Goal: Use online tool/utility: Utilize a website feature to perform a specific function

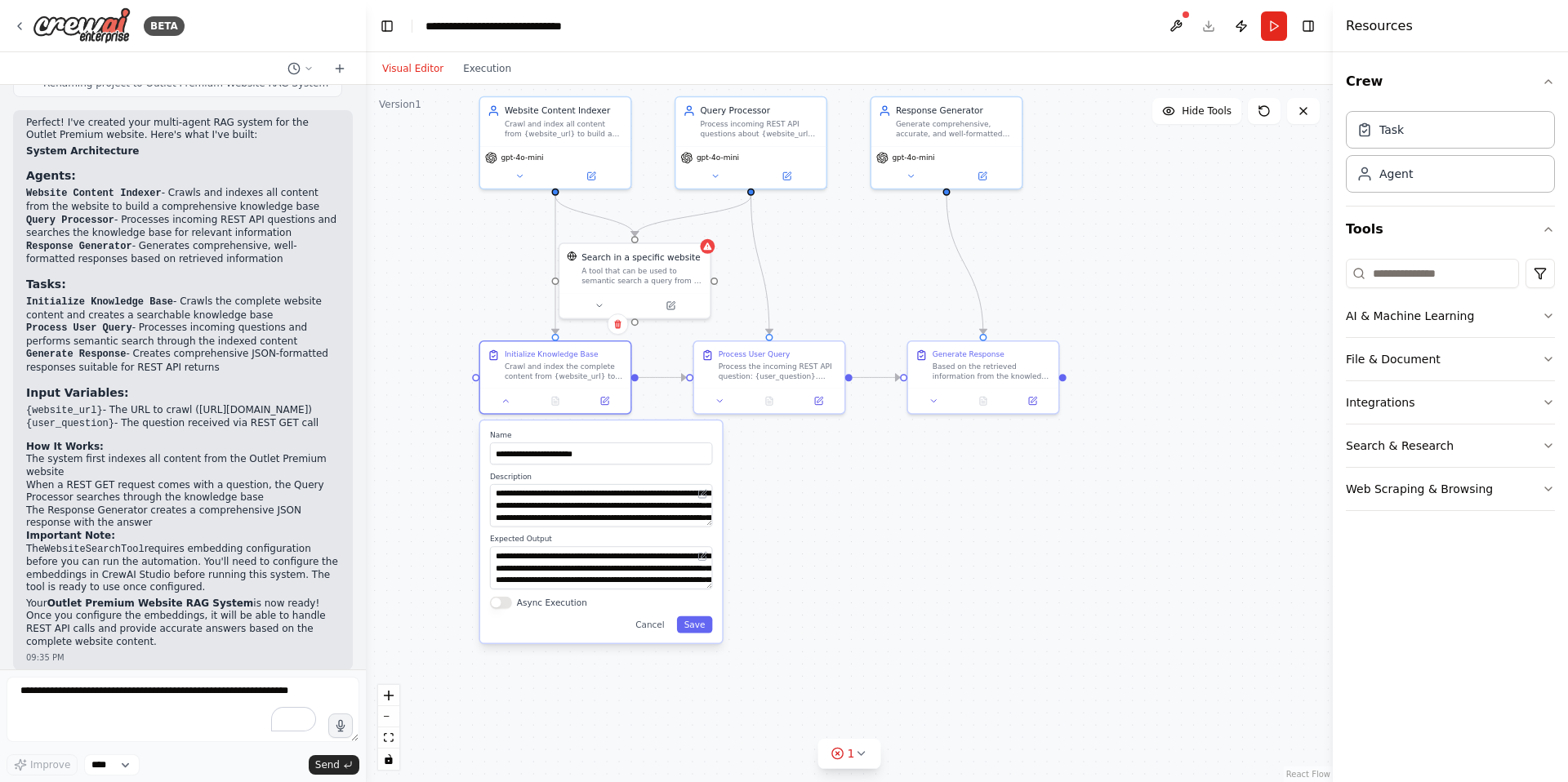
scroll to position [974, 0]
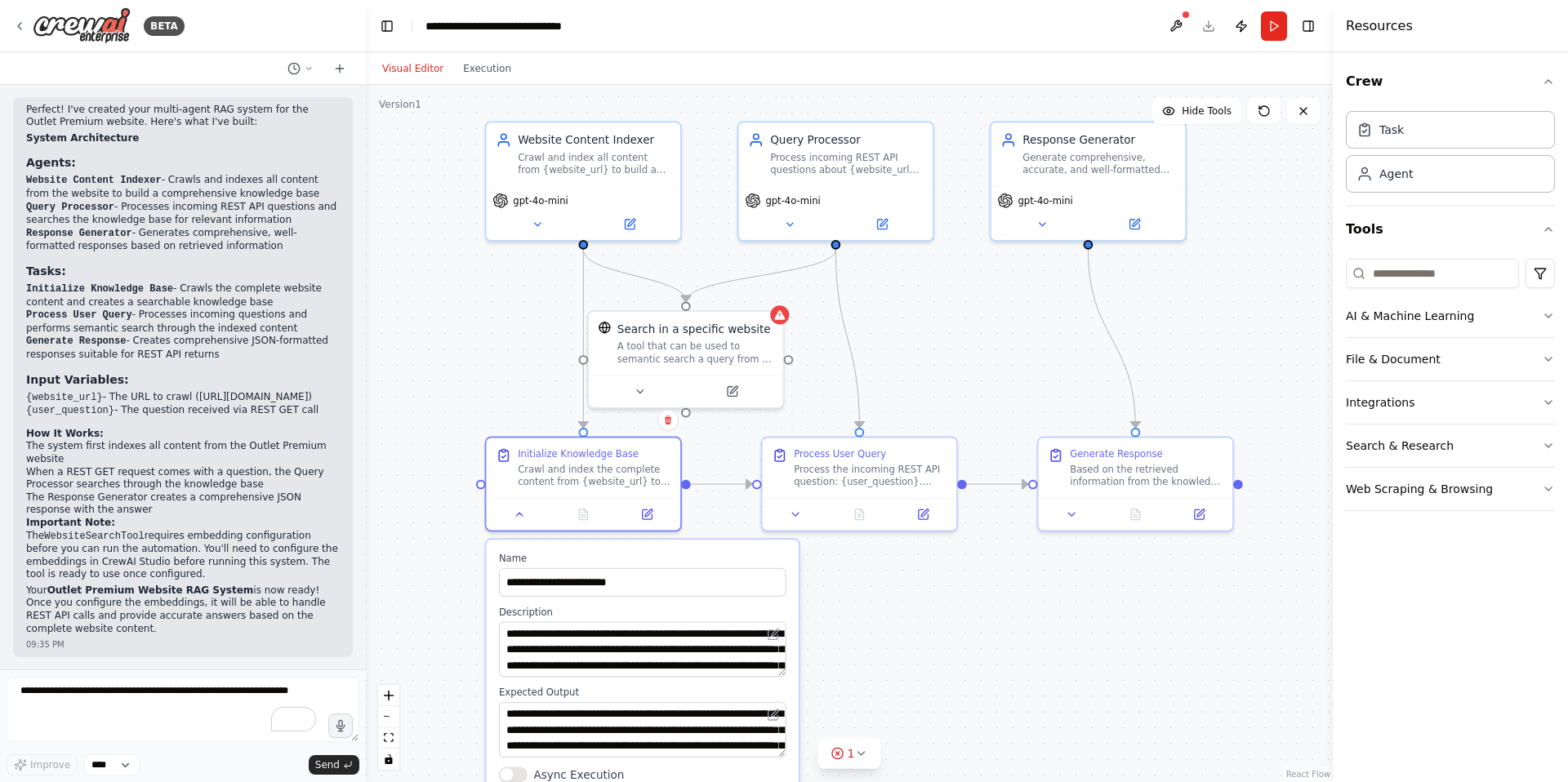
drag, startPoint x: 429, startPoint y: 331, endPoint x: 418, endPoint y: 445, distance: 114.5
click at [418, 445] on div ".deletable-edge-delete-btn { width: 20px; height: 20px; border: 0px solid #ffff…" at bounding box center [849, 433] width 967 height 697
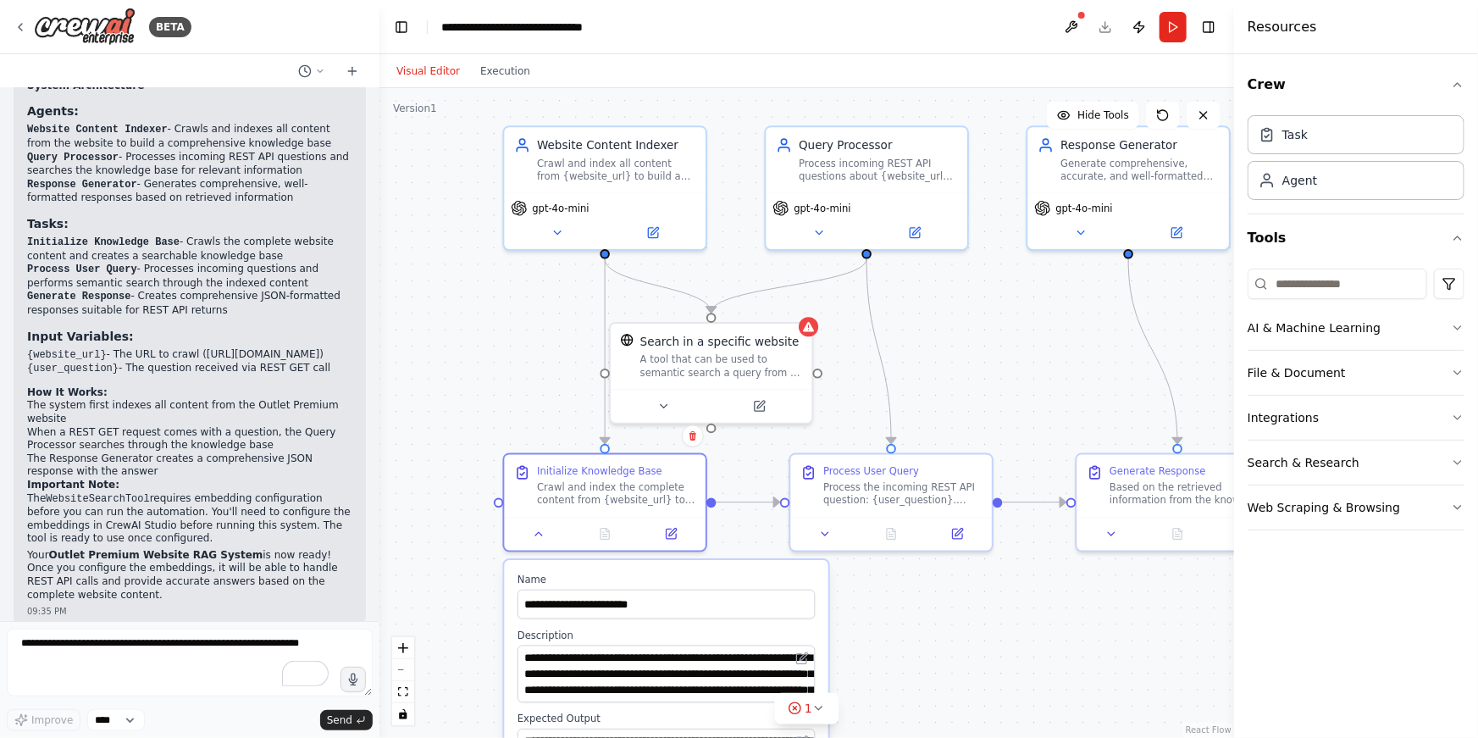
scroll to position [1073, 0]
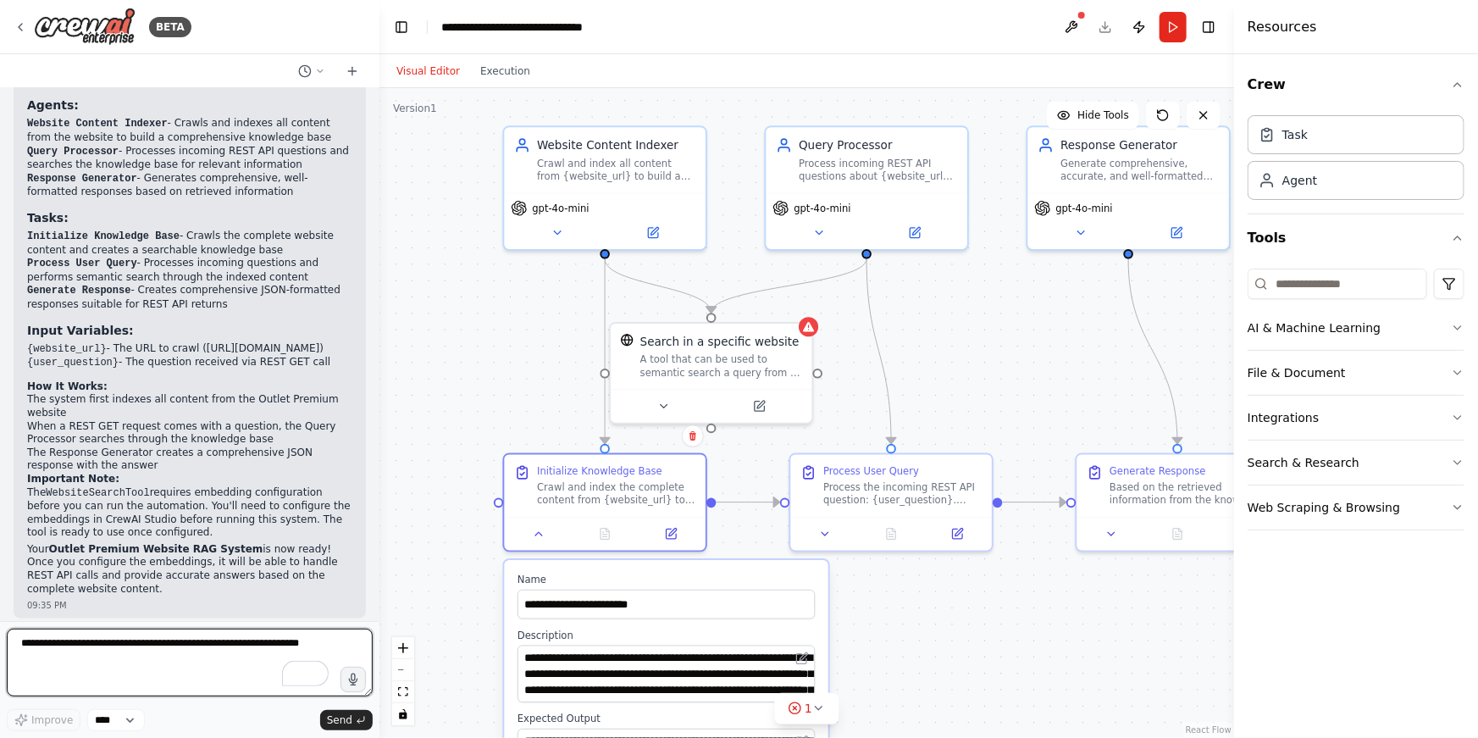
click at [108, 652] on textarea "To enrich screen reader interactions, please activate Accessibility in Grammarl…" at bounding box center [190, 662] width 366 height 68
type textarea "**********"
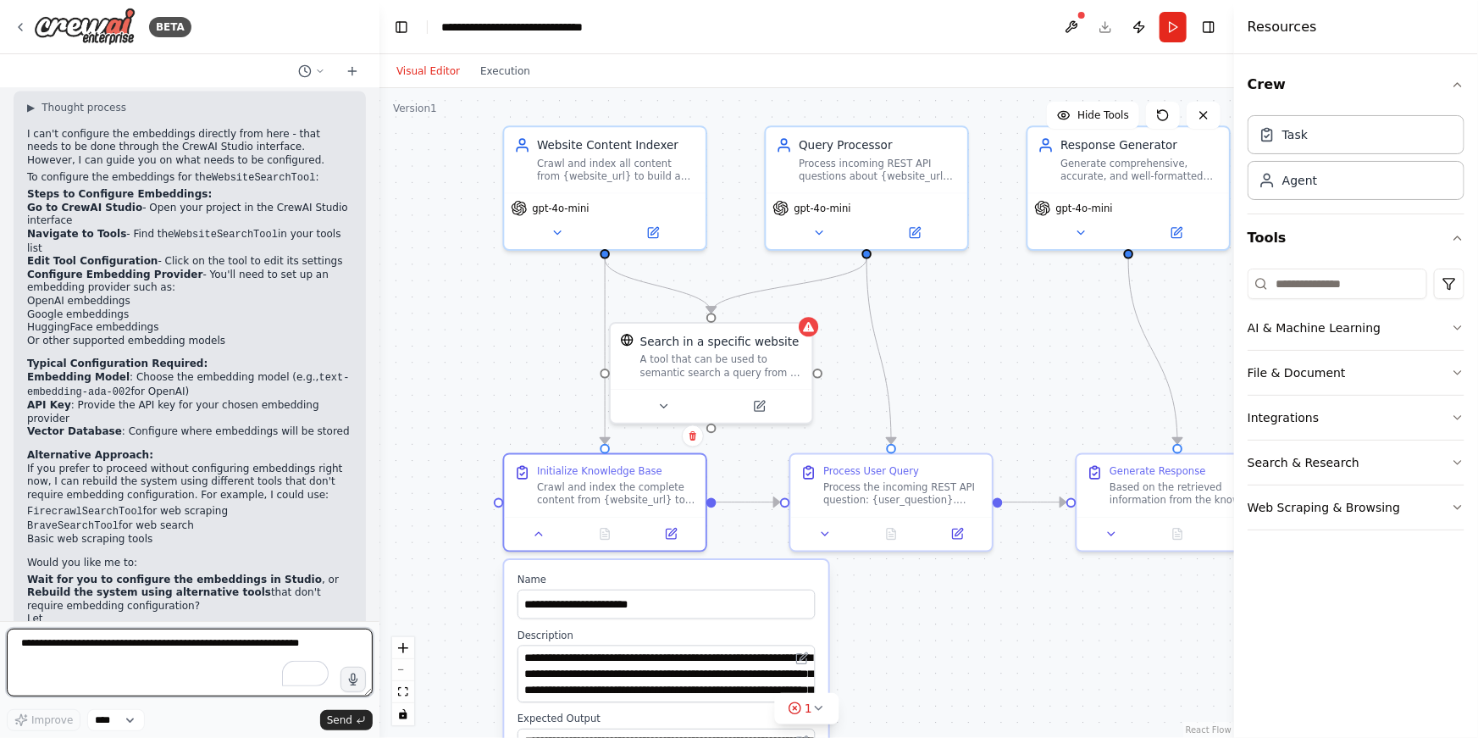
scroll to position [1697, 0]
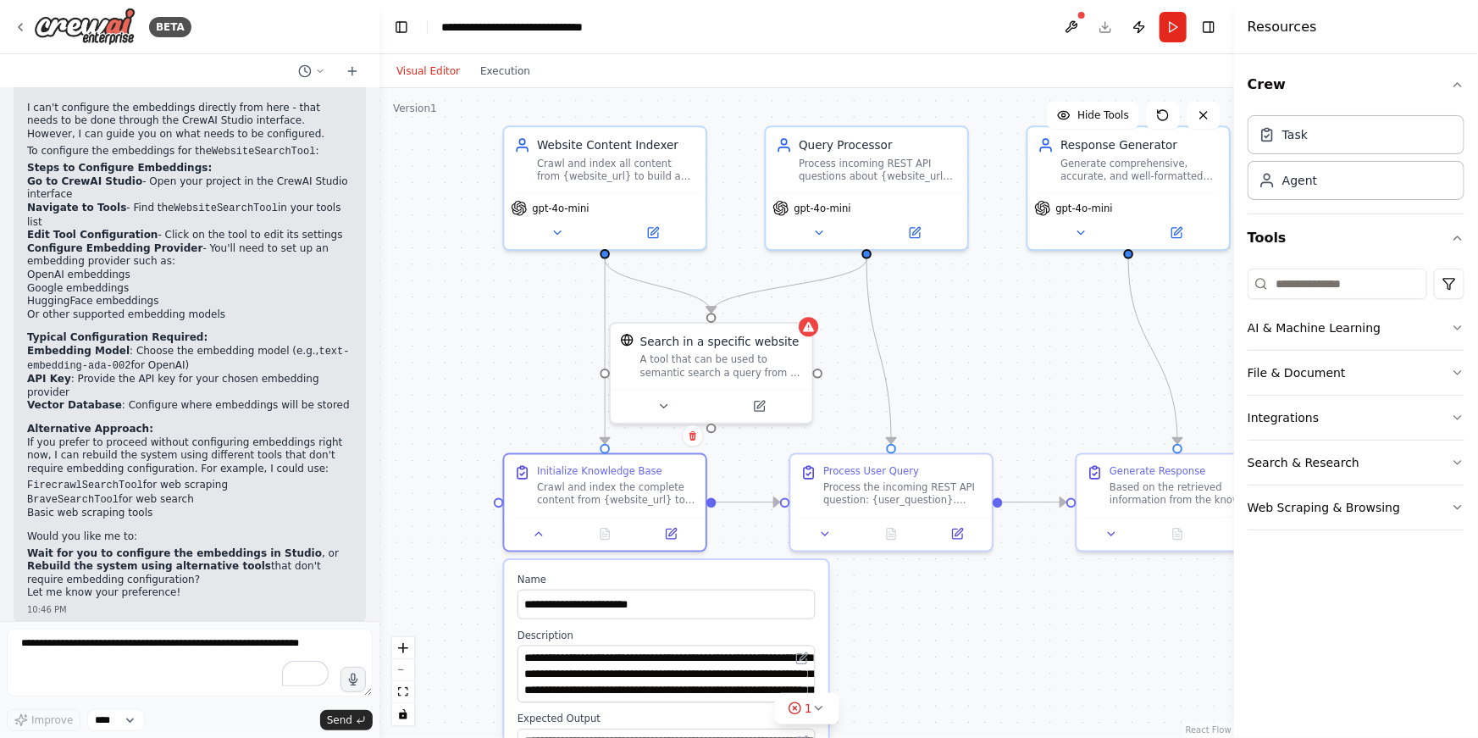
click at [1106, 28] on header "**********" at bounding box center [806, 27] width 855 height 54
click at [1137, 28] on button "Publish" at bounding box center [1139, 27] width 27 height 30
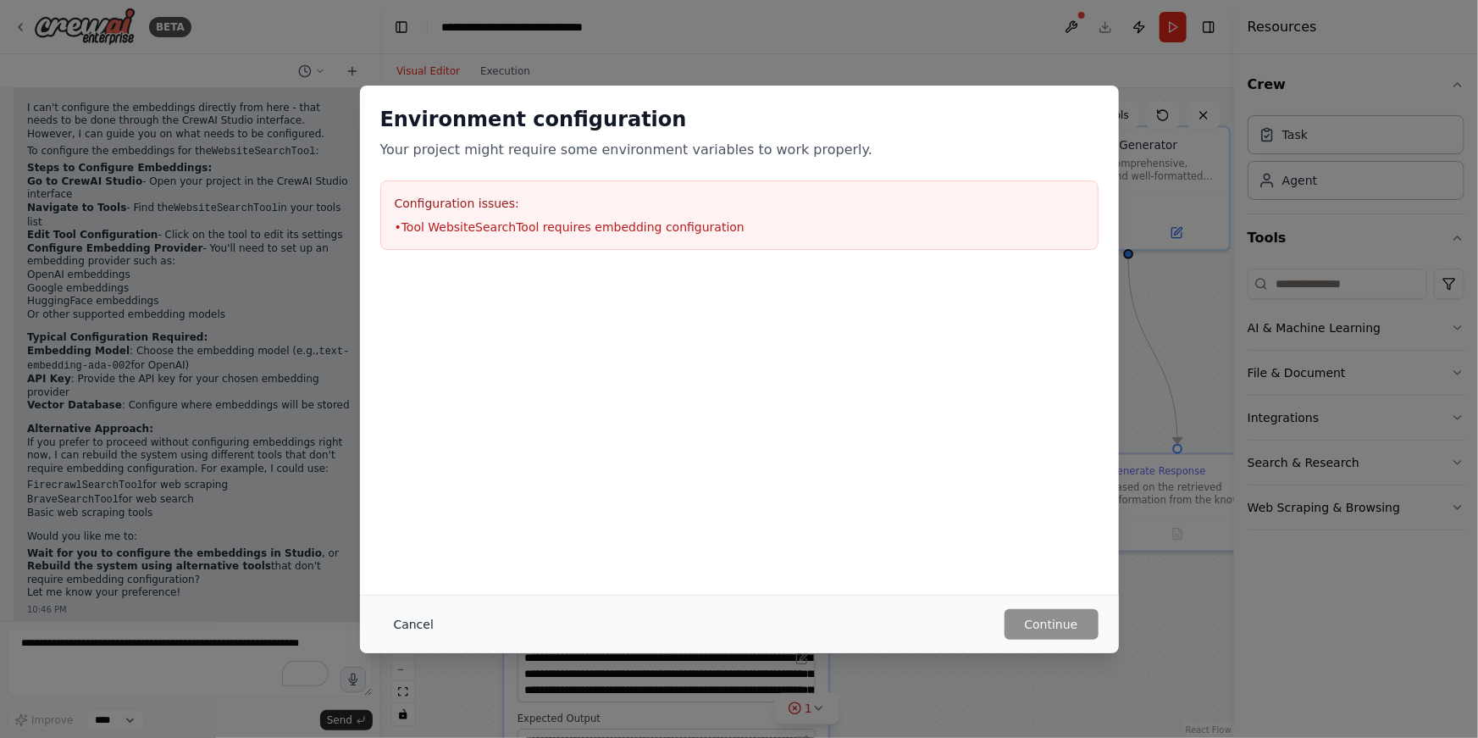
click at [423, 626] on button "Cancel" at bounding box center [413, 624] width 67 height 30
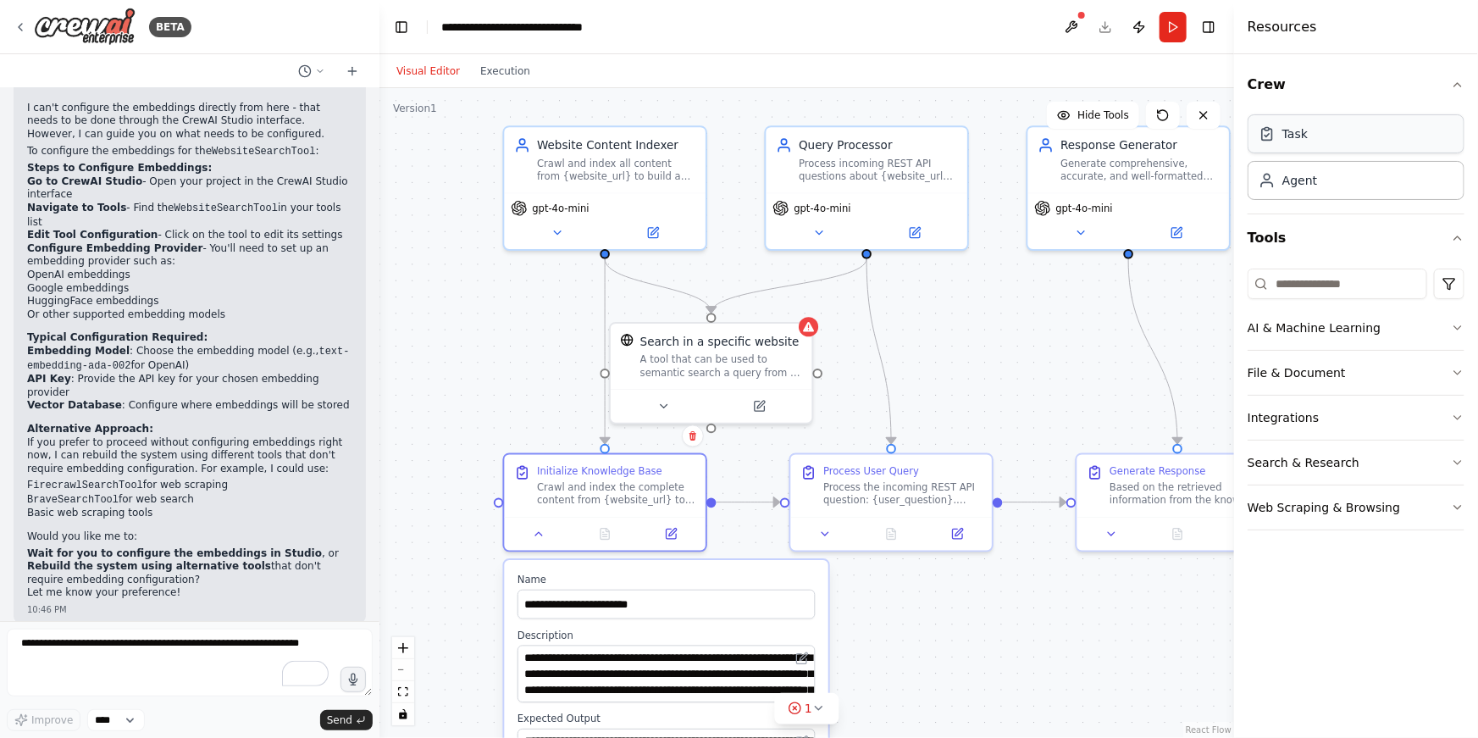
click at [1321, 143] on div "Task" at bounding box center [1356, 133] width 217 height 39
click at [1451, 325] on icon "button" at bounding box center [1458, 328] width 14 height 14
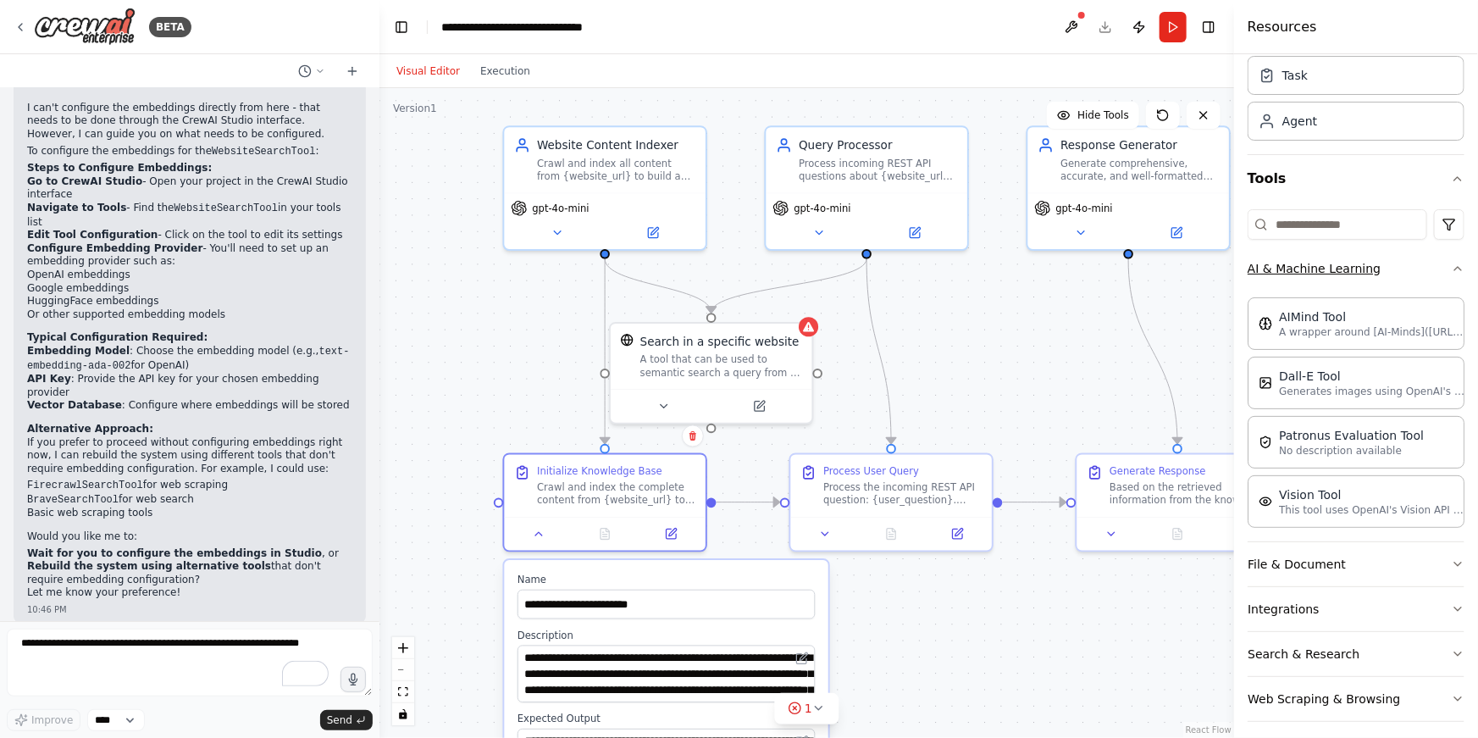
scroll to position [68, 0]
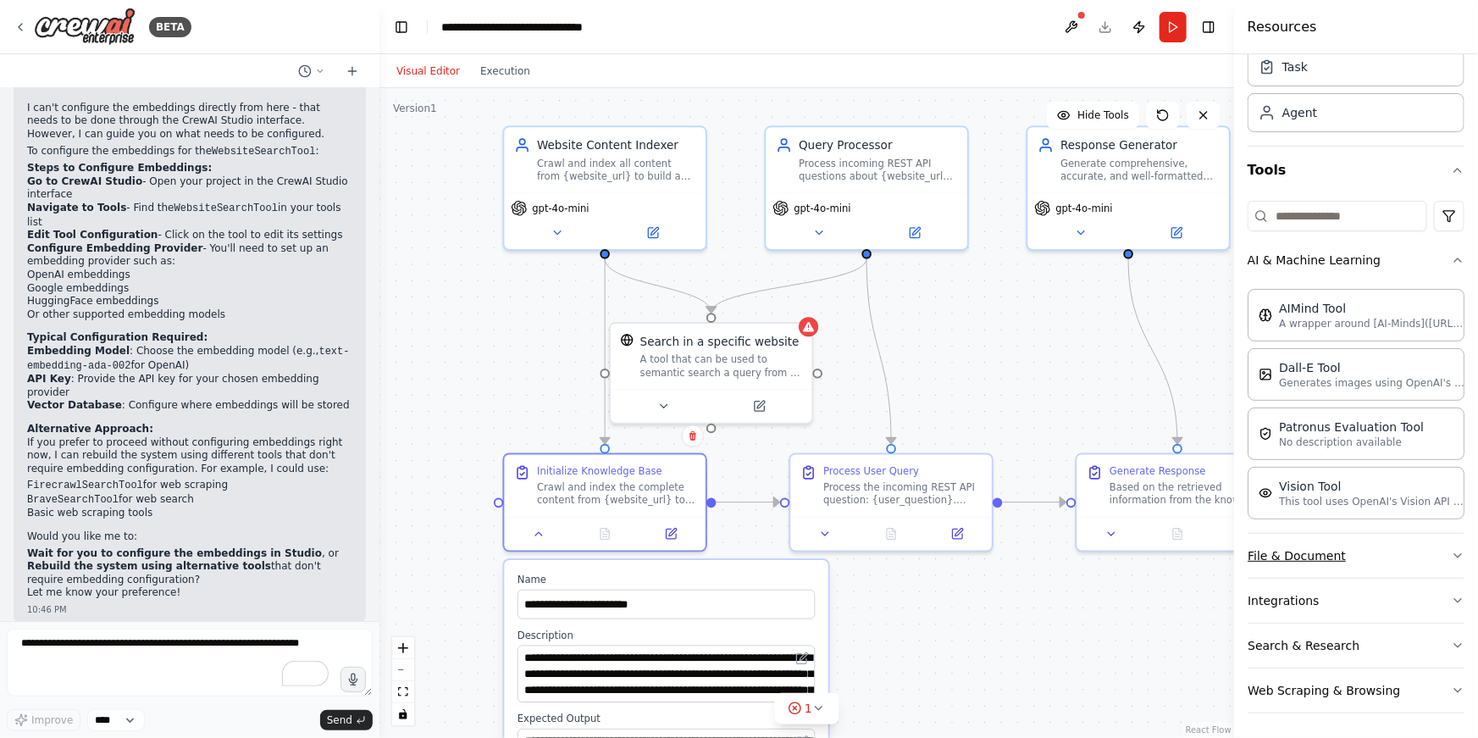
click at [1401, 552] on button "File & Document" at bounding box center [1356, 556] width 217 height 44
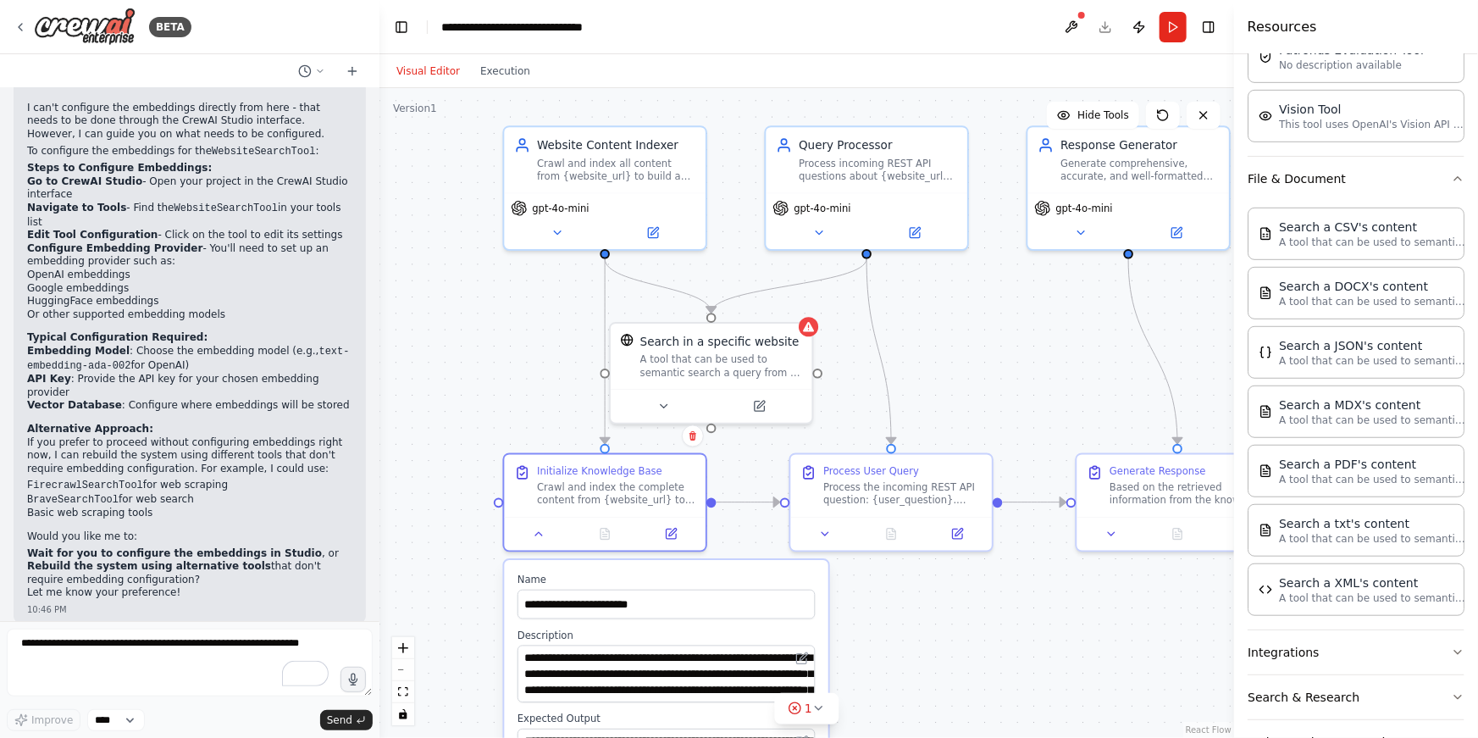
scroll to position [495, 0]
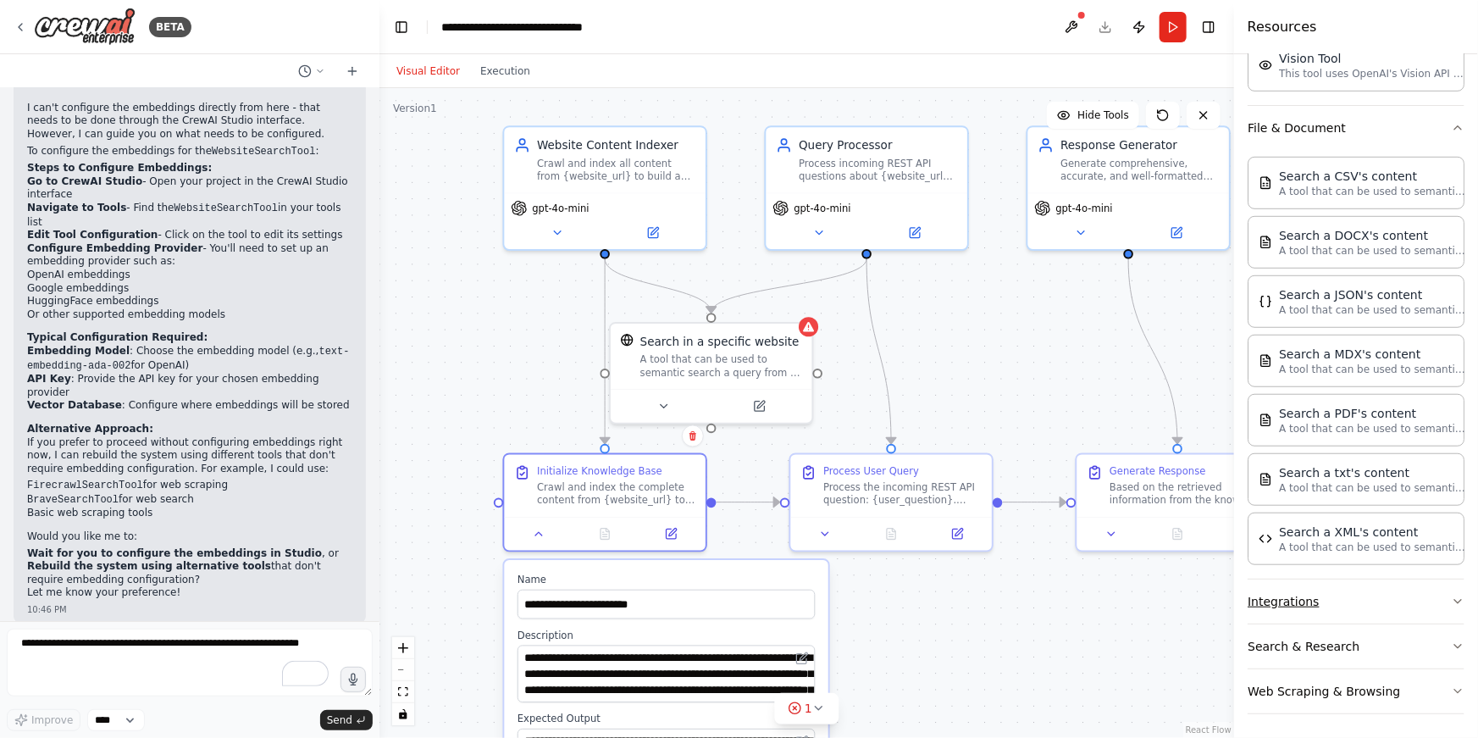
click at [1364, 605] on button "Integrations" at bounding box center [1356, 601] width 217 height 44
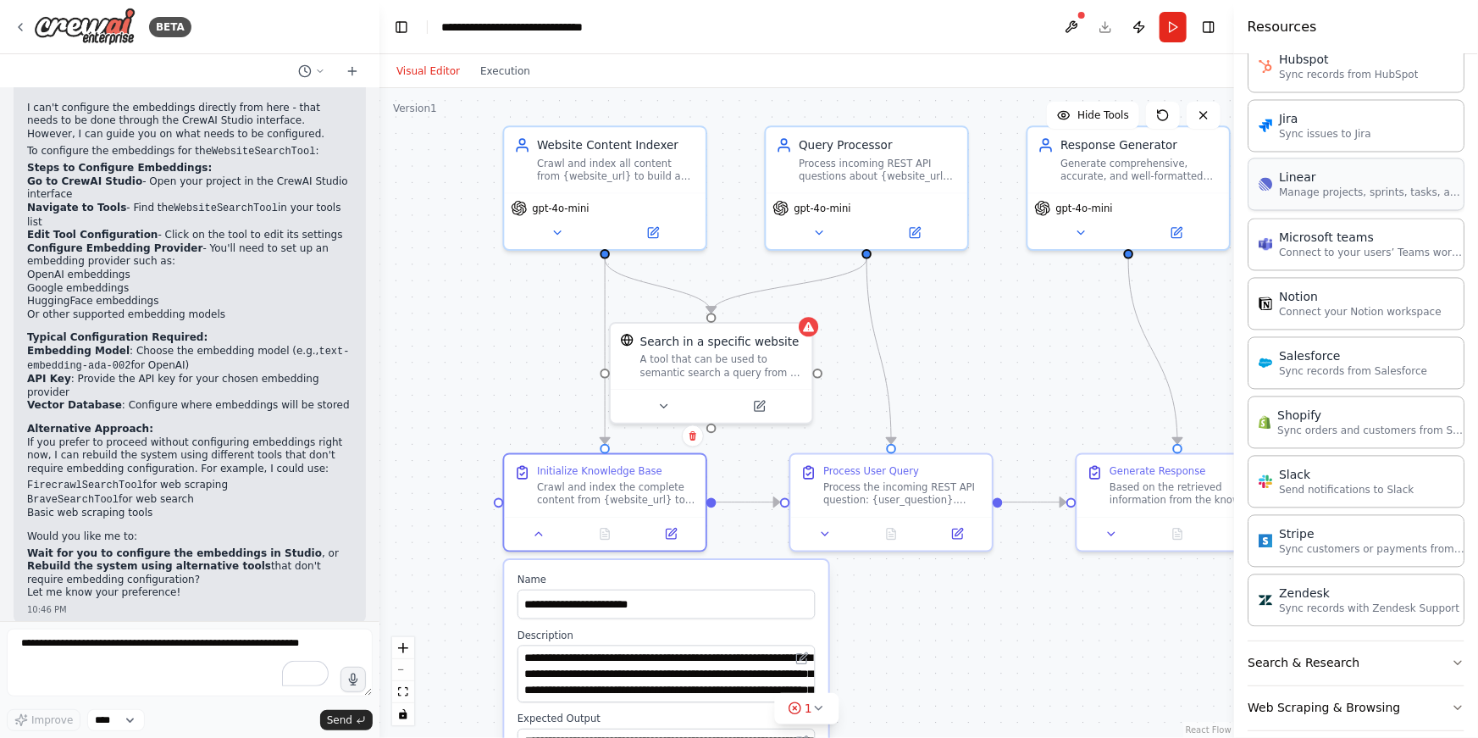
scroll to position [1632, 0]
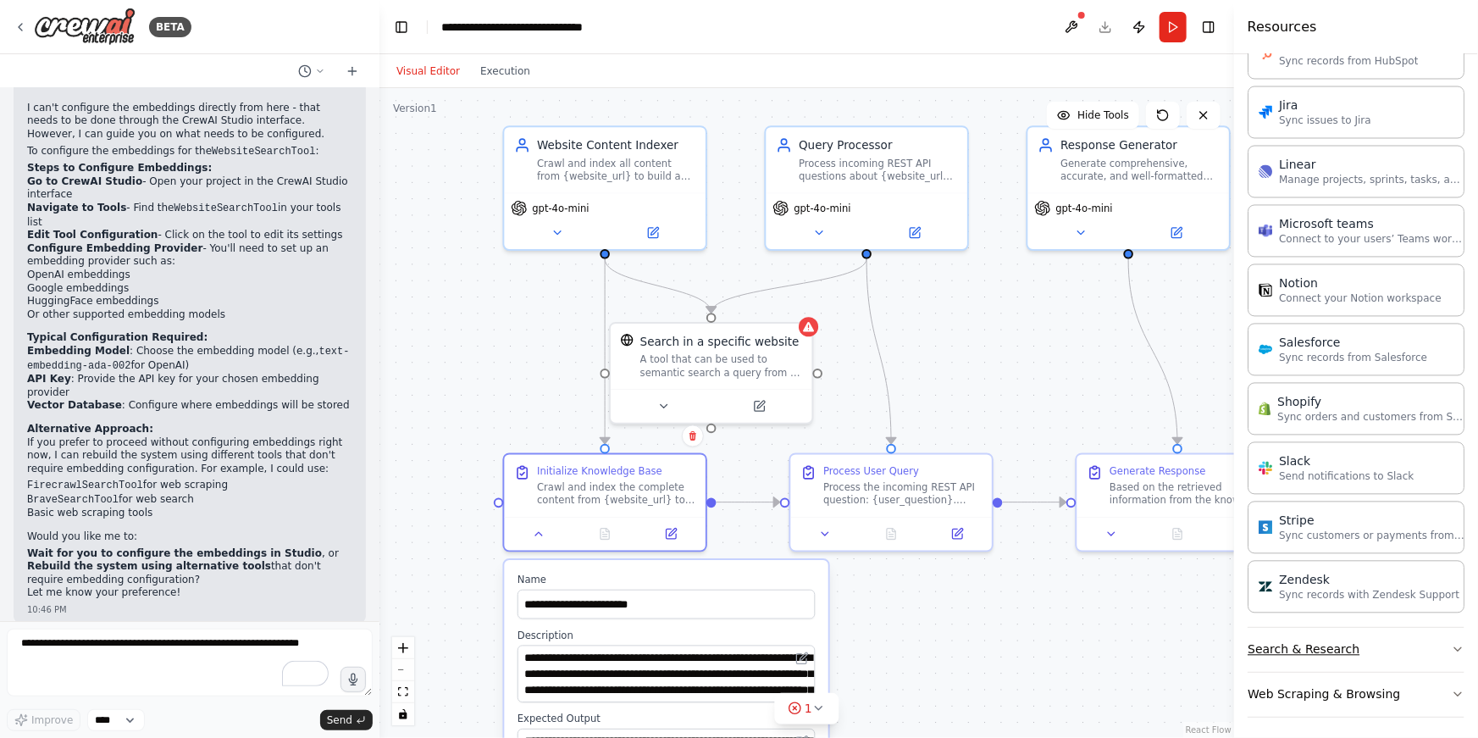
click at [1376, 643] on button "Search & Research" at bounding box center [1356, 650] width 217 height 44
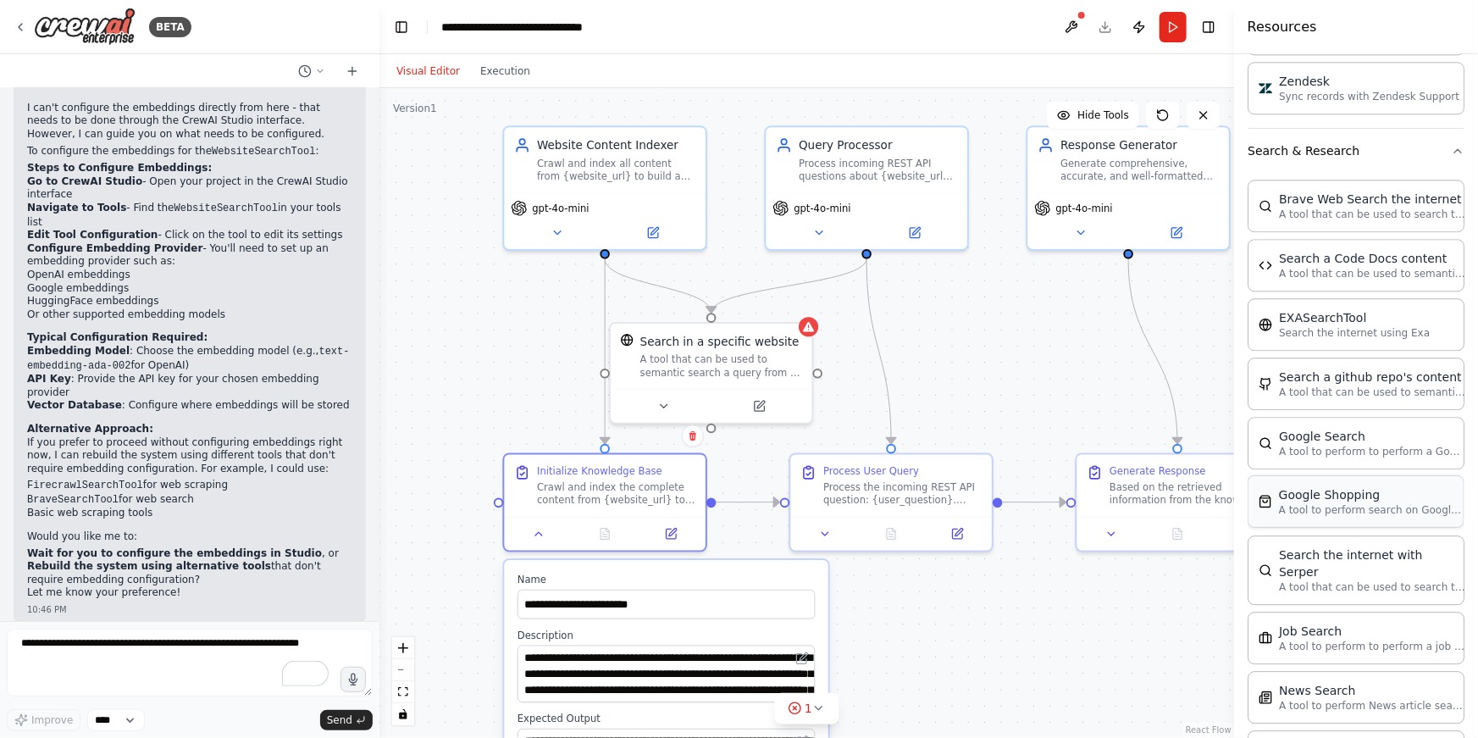
scroll to position [2490, 0]
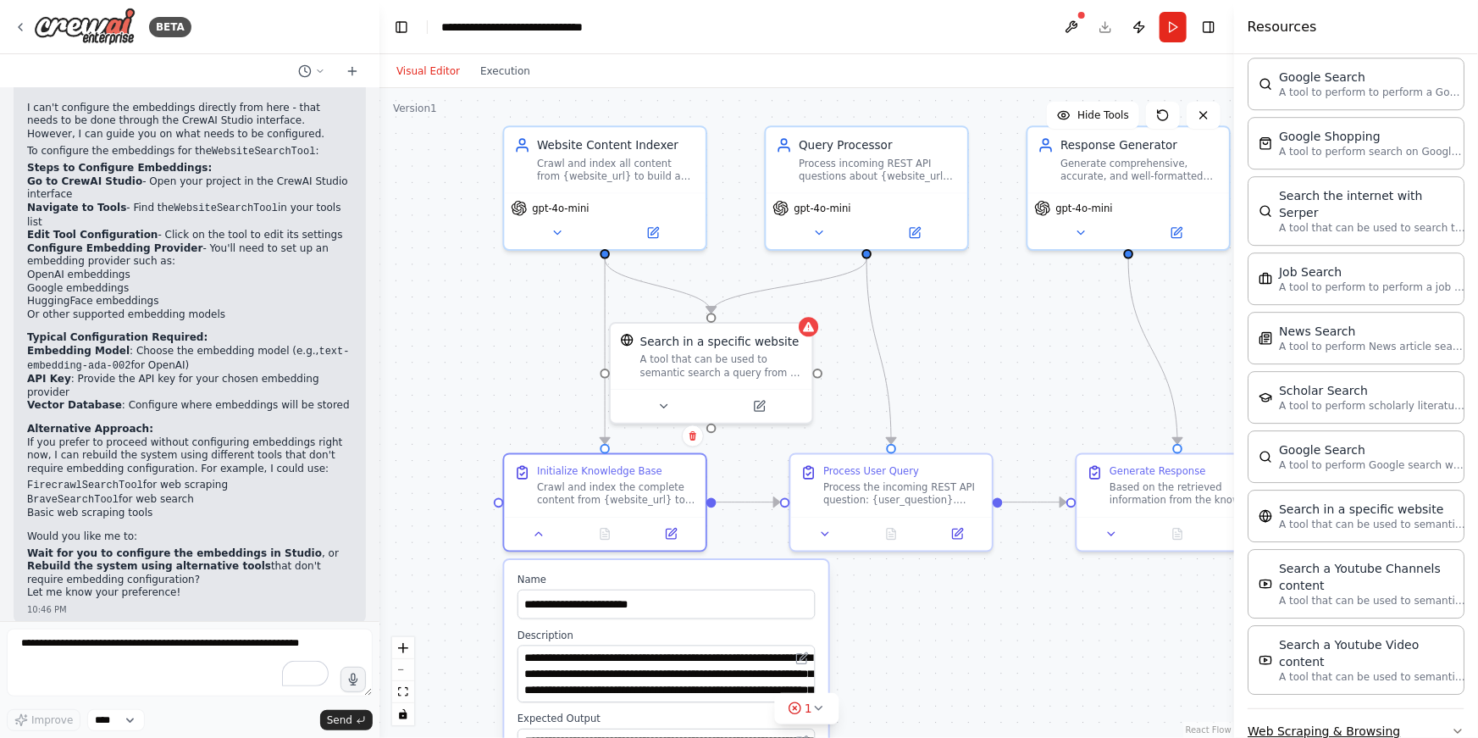
click at [1420, 709] on button "Web Scraping & Browsing" at bounding box center [1356, 731] width 217 height 44
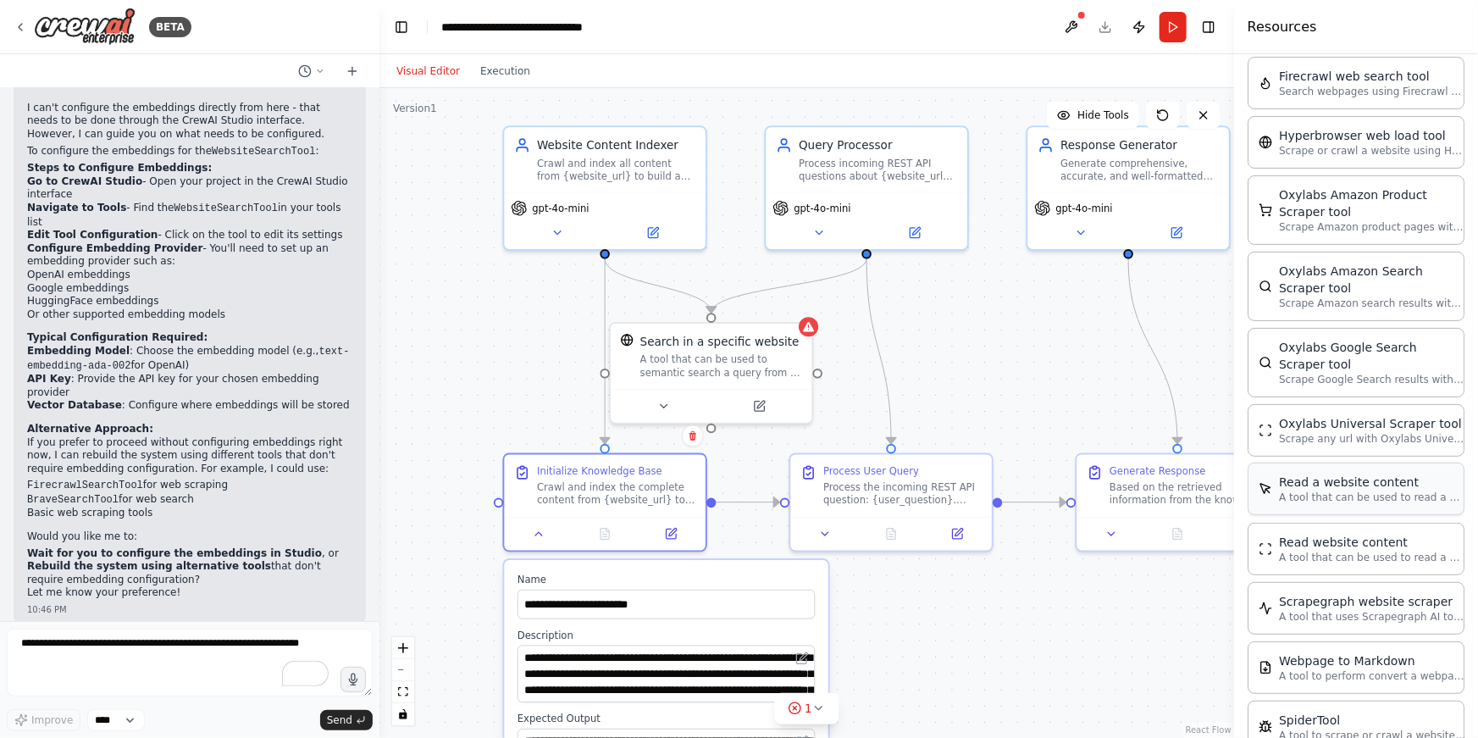
scroll to position [3382, 0]
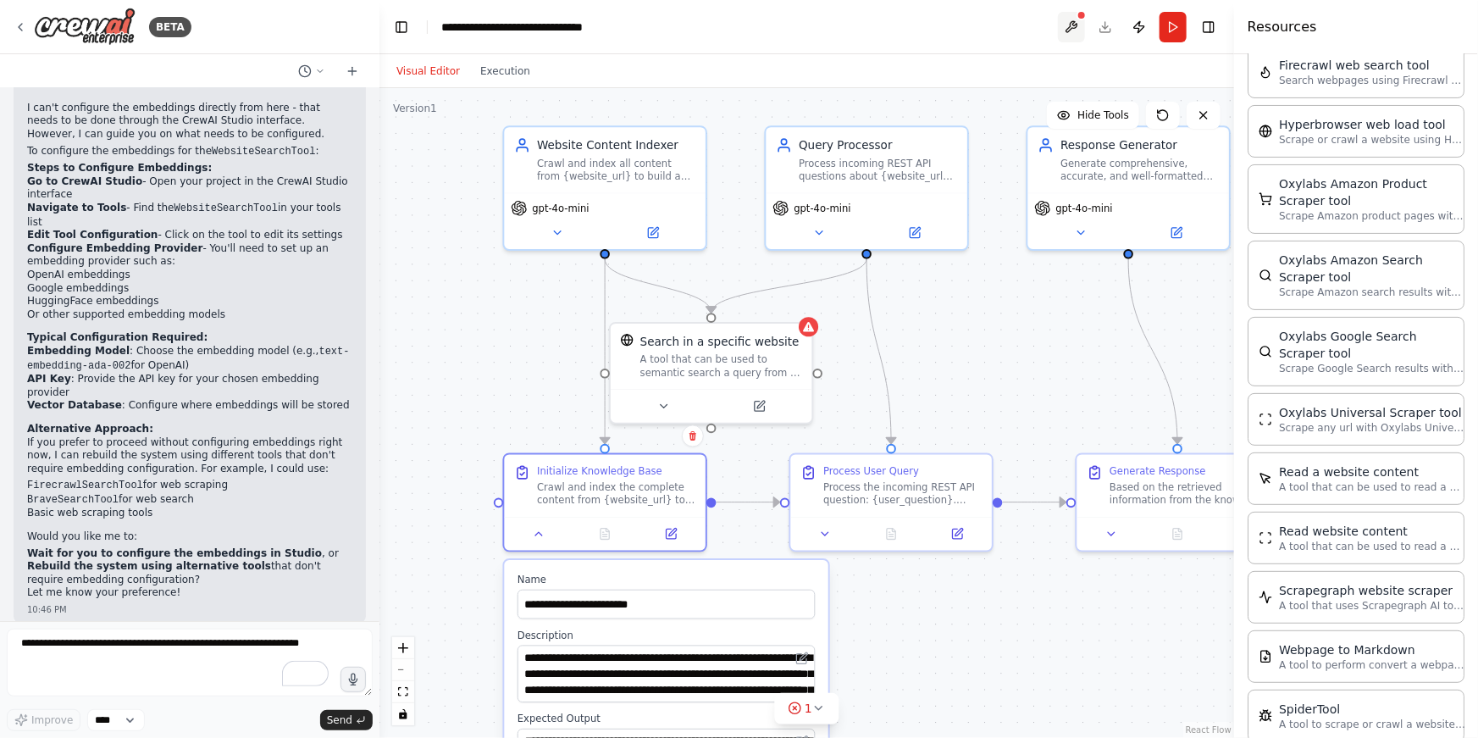
click at [1069, 26] on button at bounding box center [1071, 27] width 27 height 30
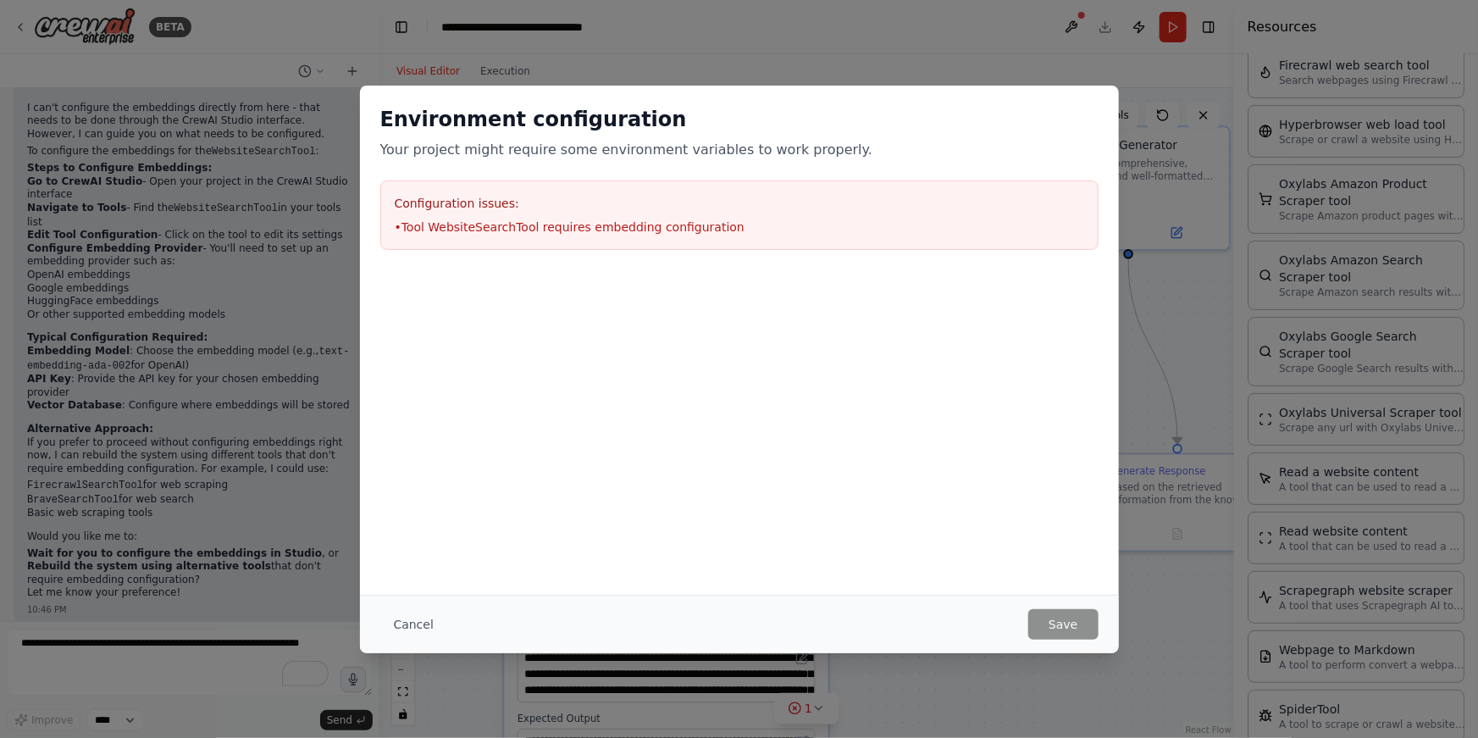
click at [490, 229] on li "• Tool WebsiteSearchTool requires embedding configuration" at bounding box center [739, 227] width 689 height 17
click at [414, 631] on button "Cancel" at bounding box center [413, 624] width 67 height 30
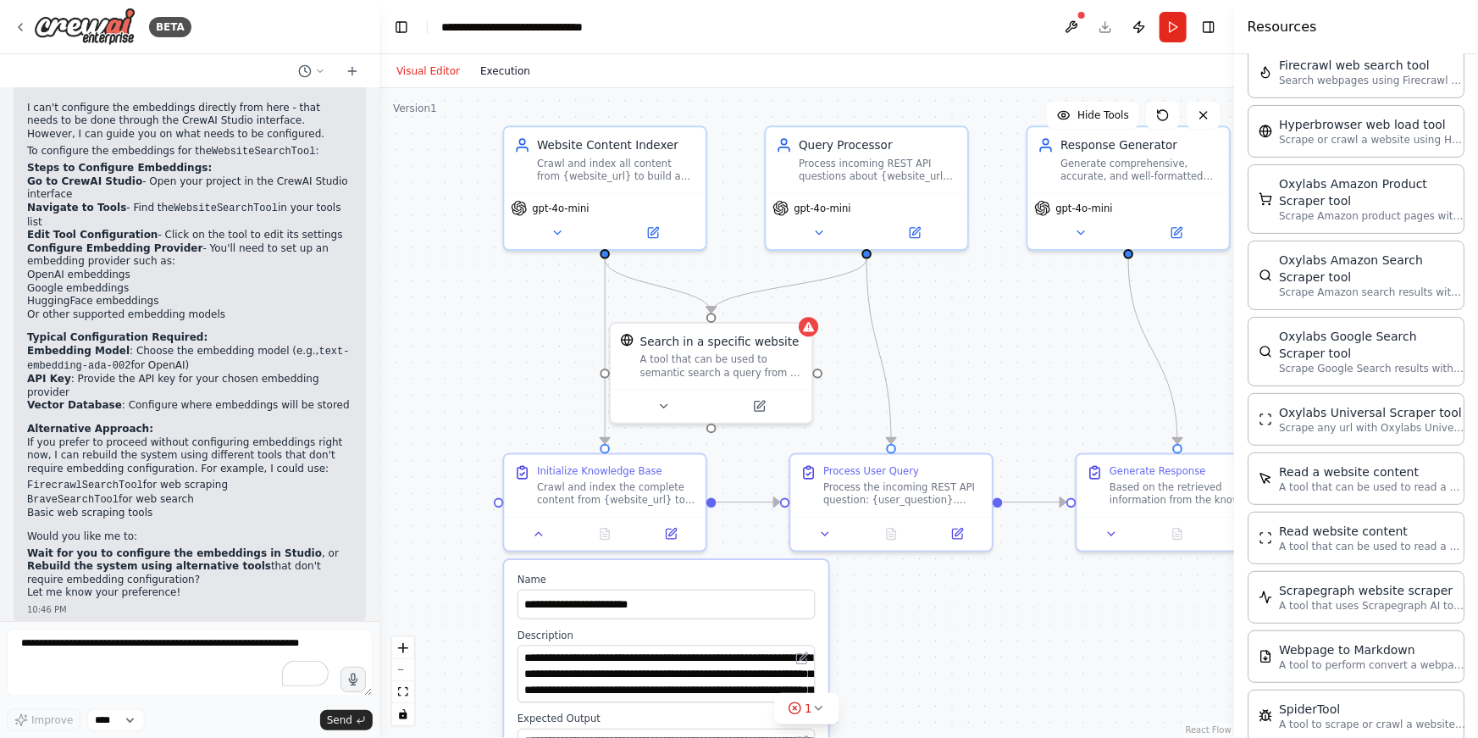
click at [509, 74] on button "Execution" at bounding box center [505, 71] width 70 height 20
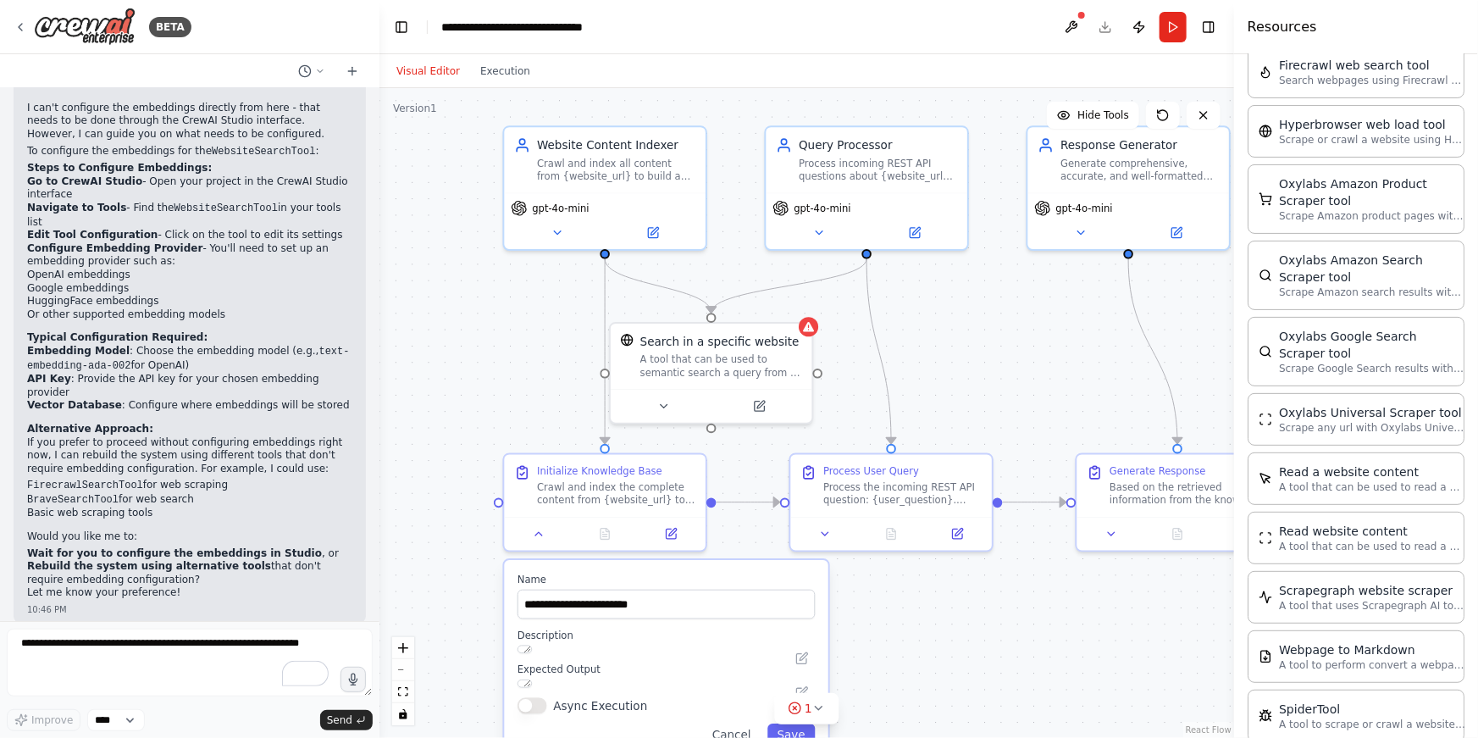
click at [440, 68] on button "Visual Editor" at bounding box center [428, 71] width 84 height 20
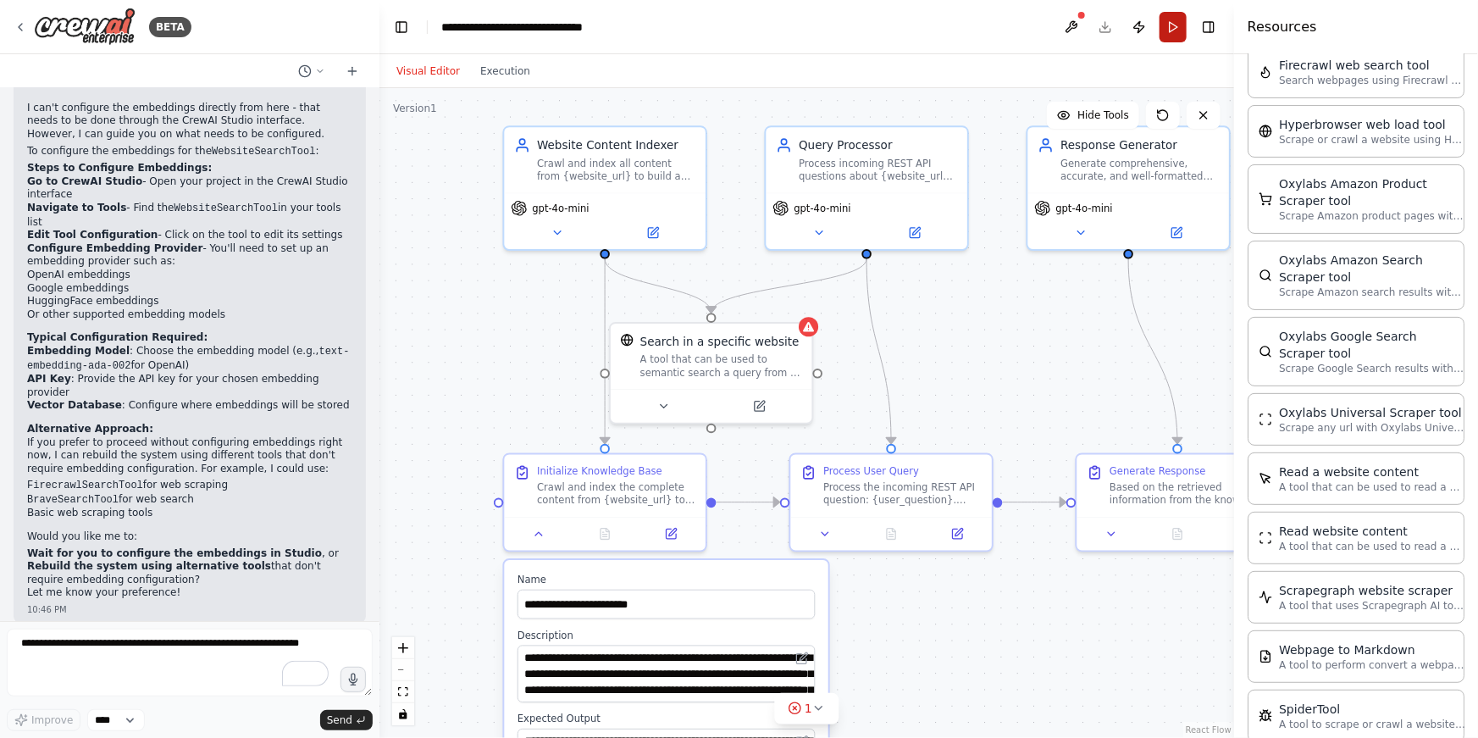
click at [1176, 30] on button "Run" at bounding box center [1173, 27] width 27 height 30
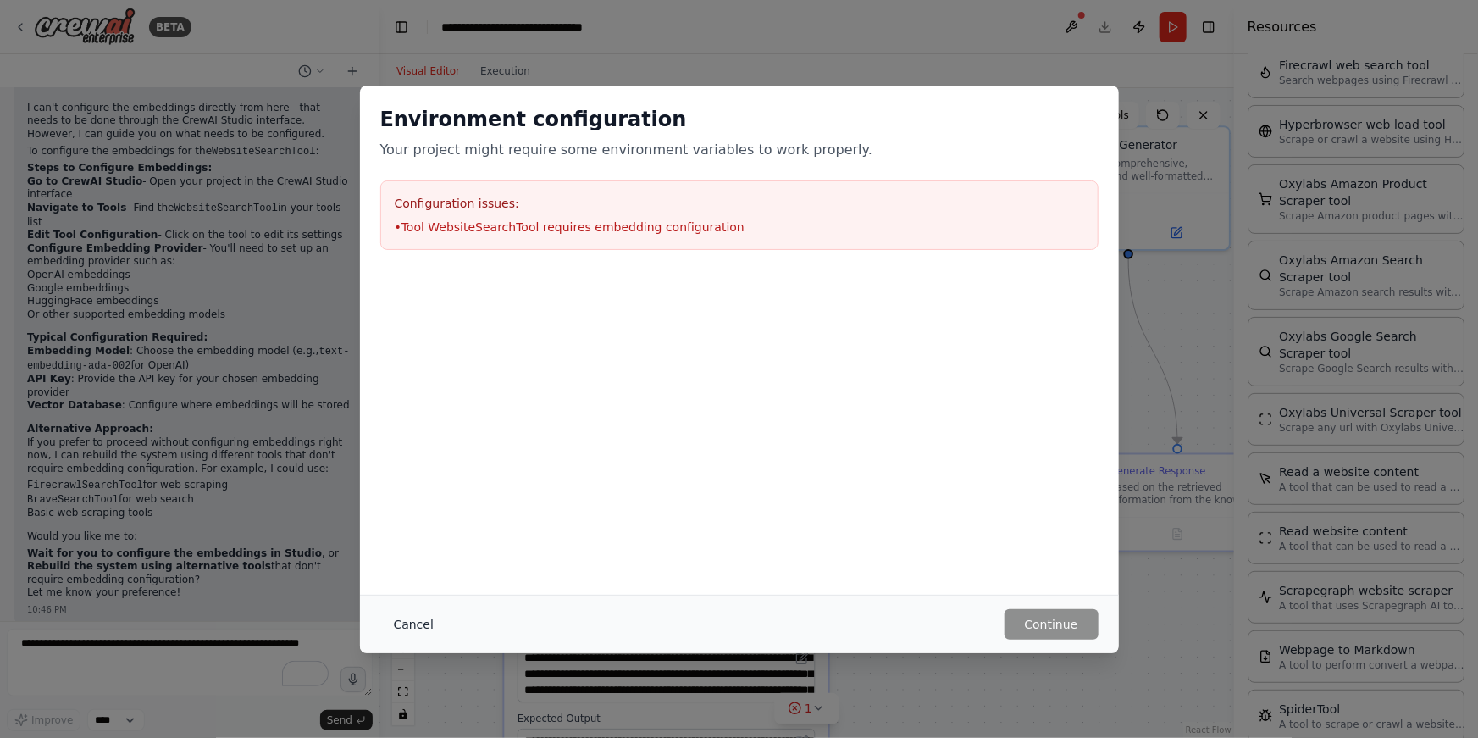
click at [423, 621] on button "Cancel" at bounding box center [413, 624] width 67 height 30
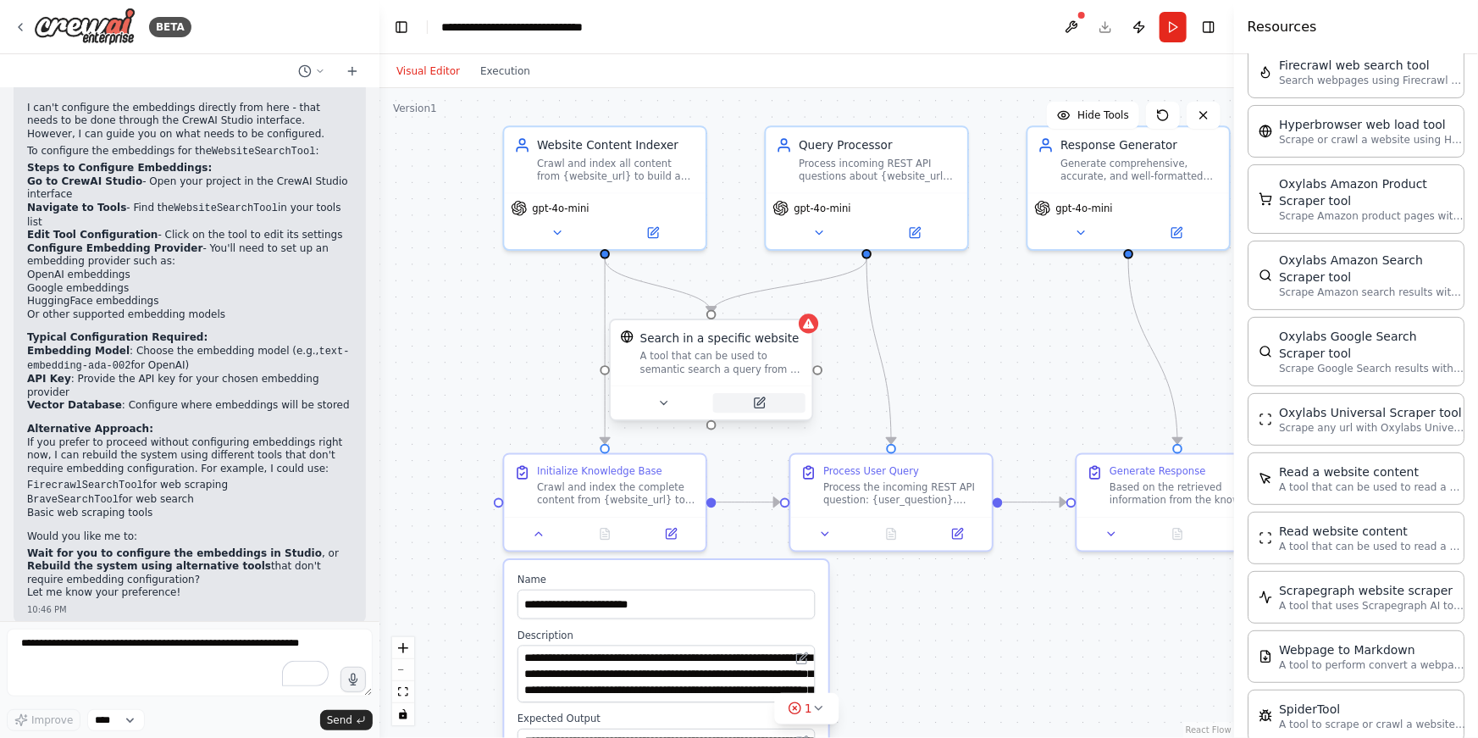
click at [755, 402] on icon at bounding box center [760, 403] width 10 height 10
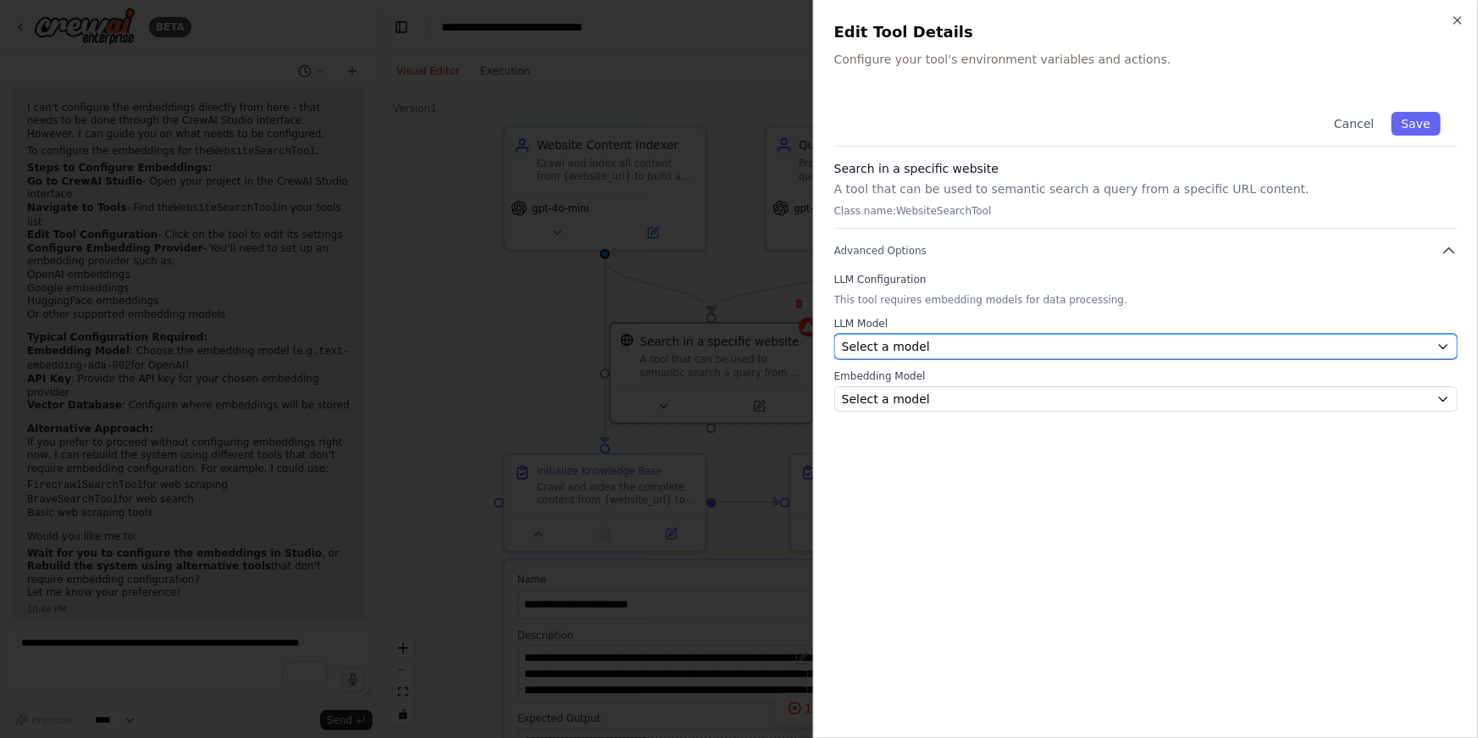
click at [1180, 349] on div "Select a model" at bounding box center [1136, 346] width 588 height 17
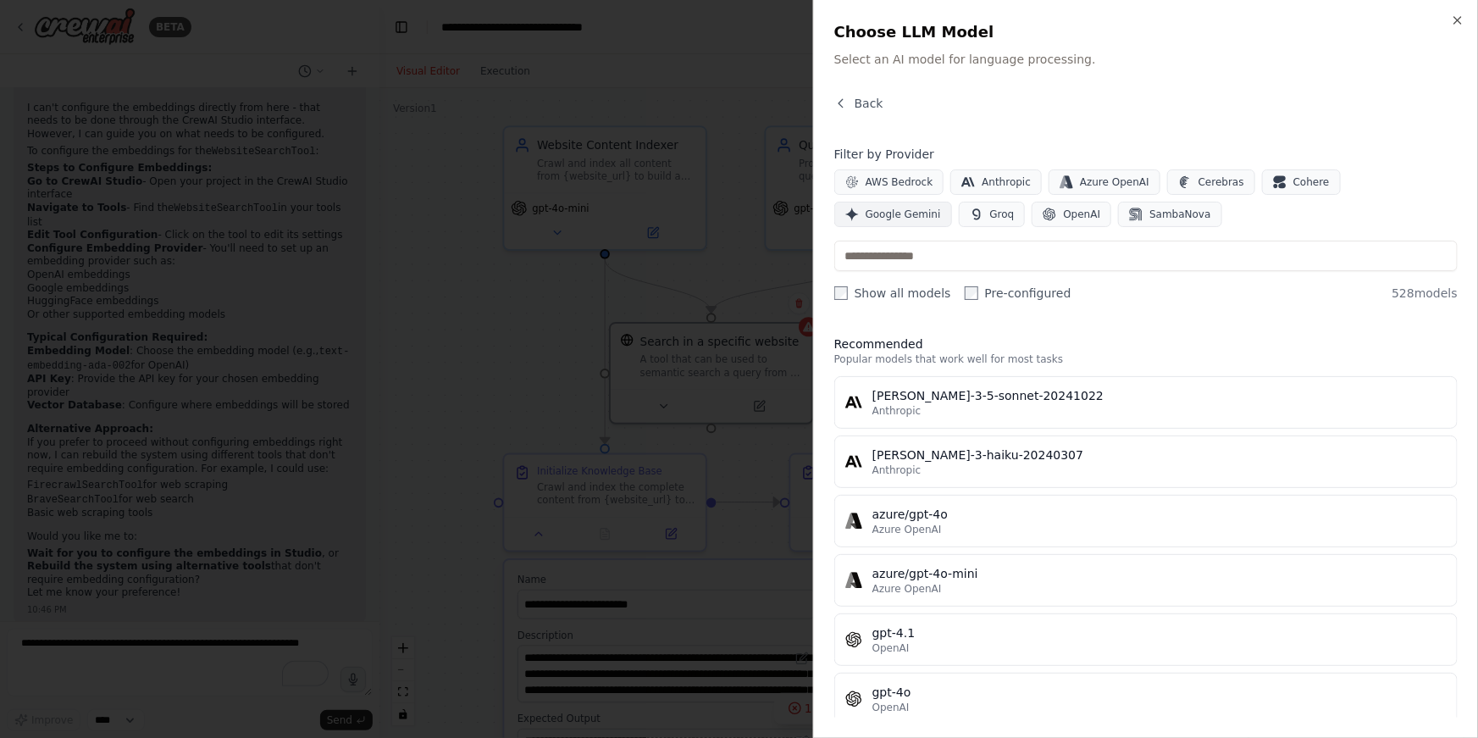
click at [941, 208] on span "Google Gemini" at bounding box center [903, 215] width 75 height 14
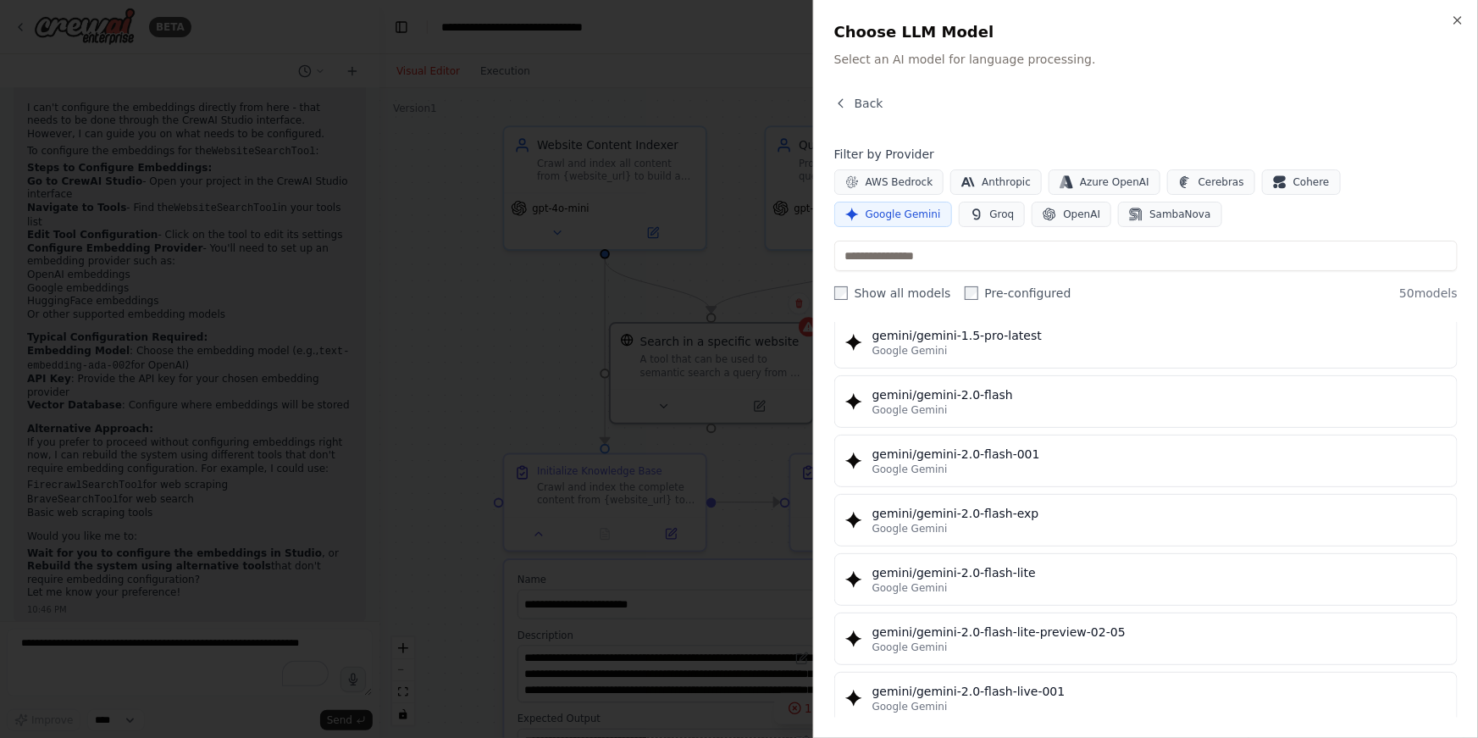
scroll to position [839, 0]
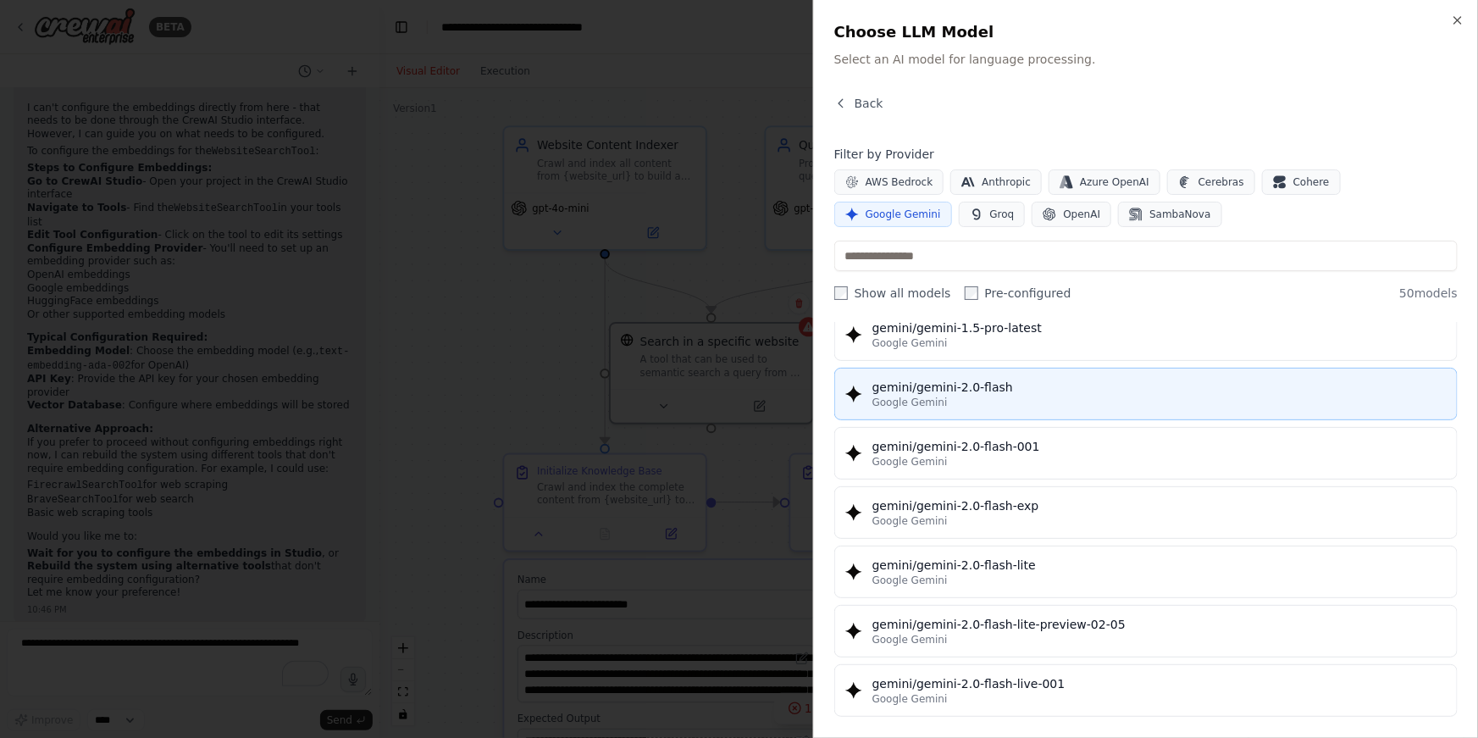
click at [1042, 388] on div "gemini/gemini-2.0-flash" at bounding box center [1159, 387] width 574 height 17
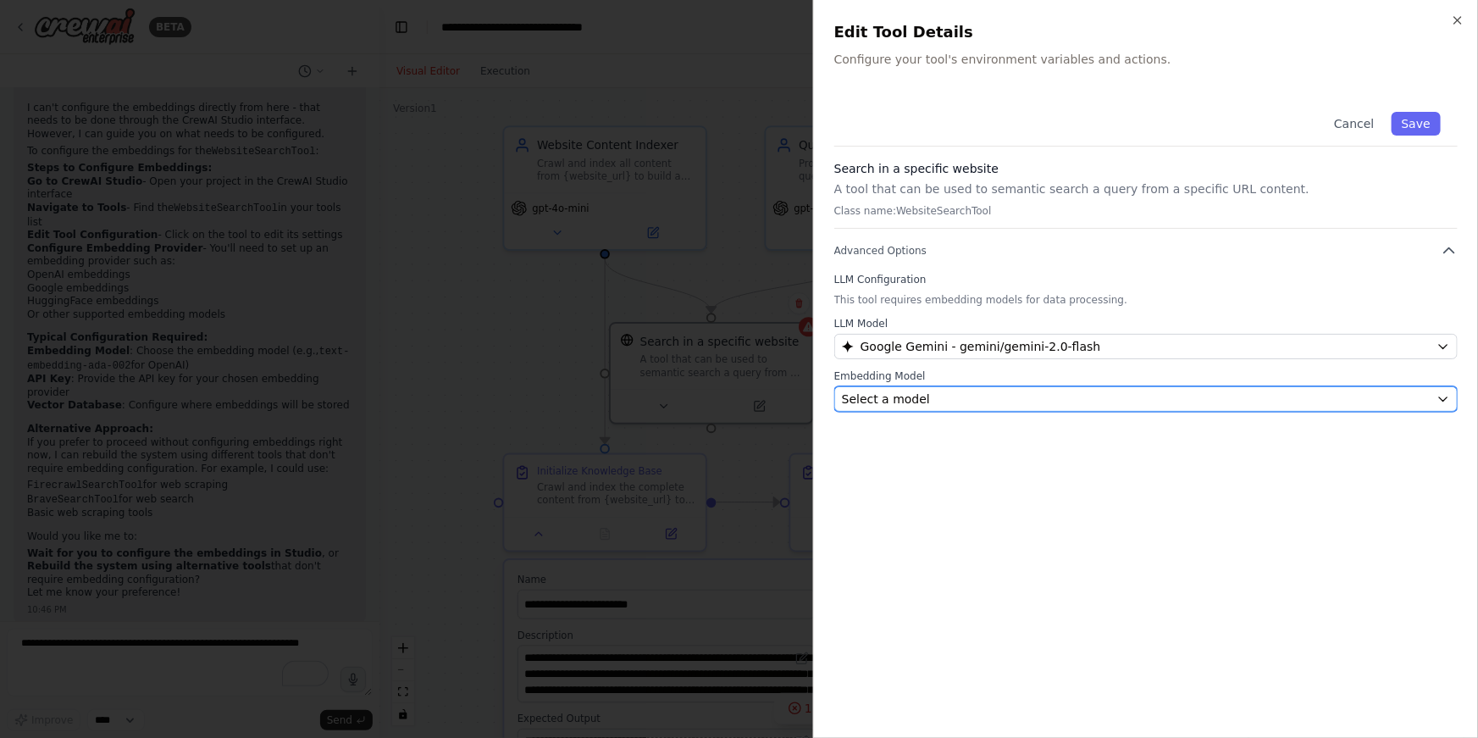
click at [1050, 394] on div "Select a model" at bounding box center [1136, 398] width 588 height 17
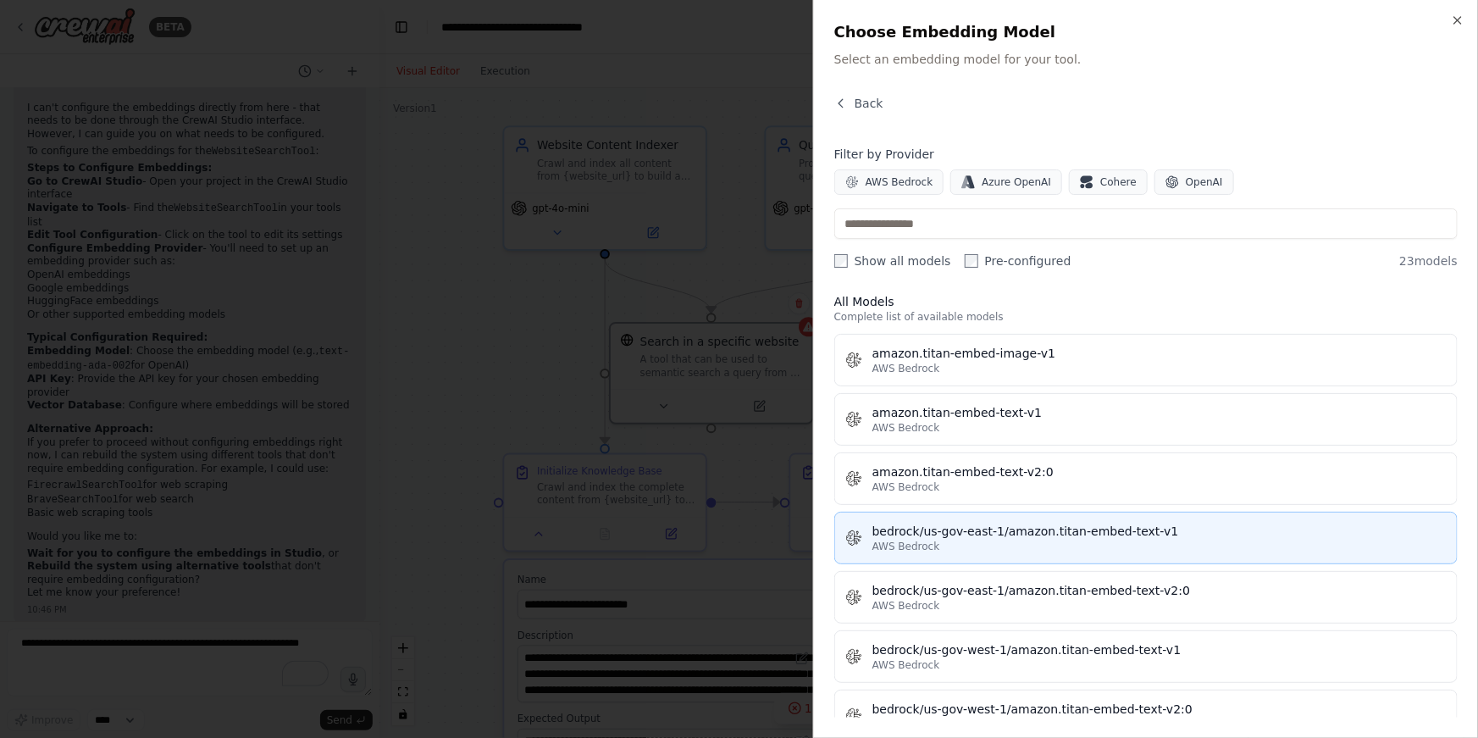
scroll to position [0, 0]
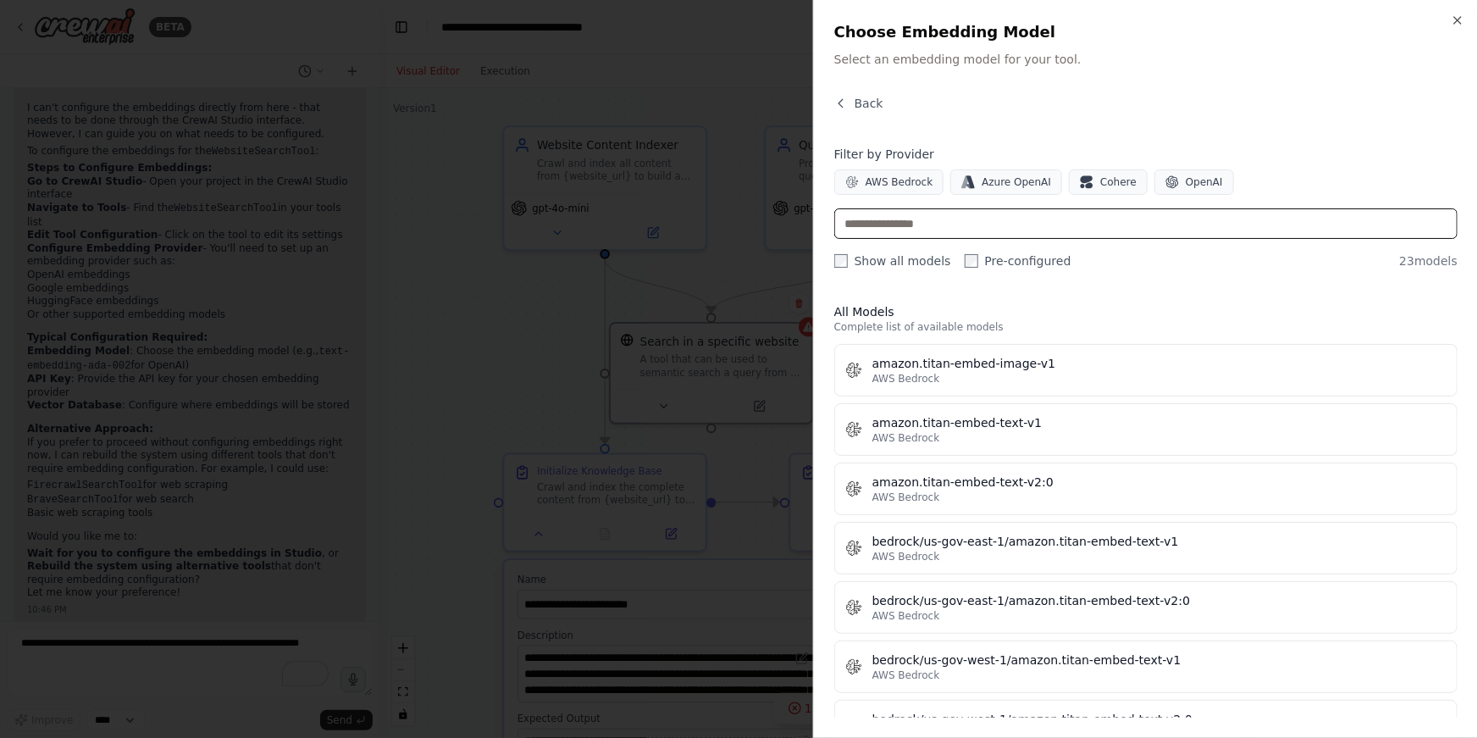
click at [942, 230] on input "text" at bounding box center [1145, 223] width 623 height 30
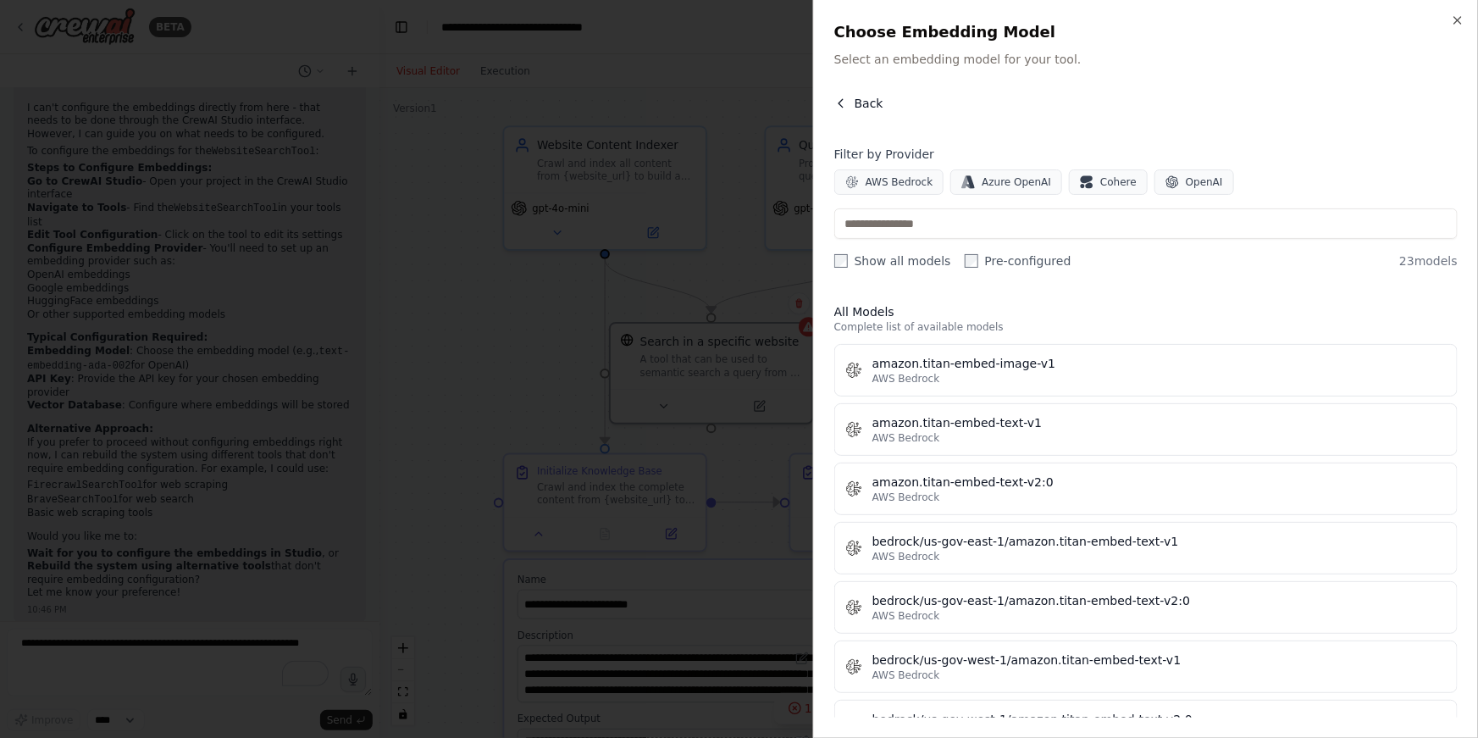
click at [843, 99] on icon "button" at bounding box center [841, 103] width 4 height 8
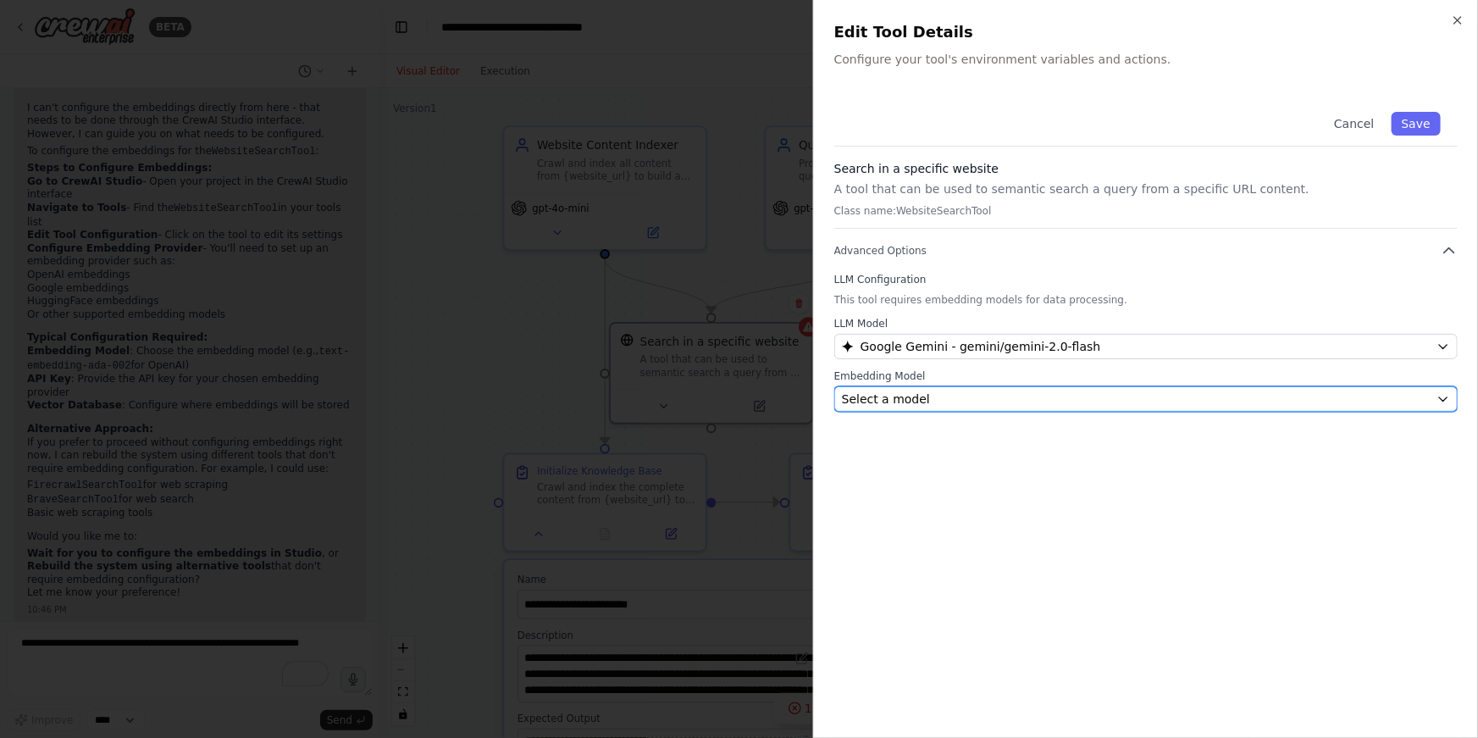
click at [972, 406] on div "Select a model" at bounding box center [1136, 398] width 588 height 17
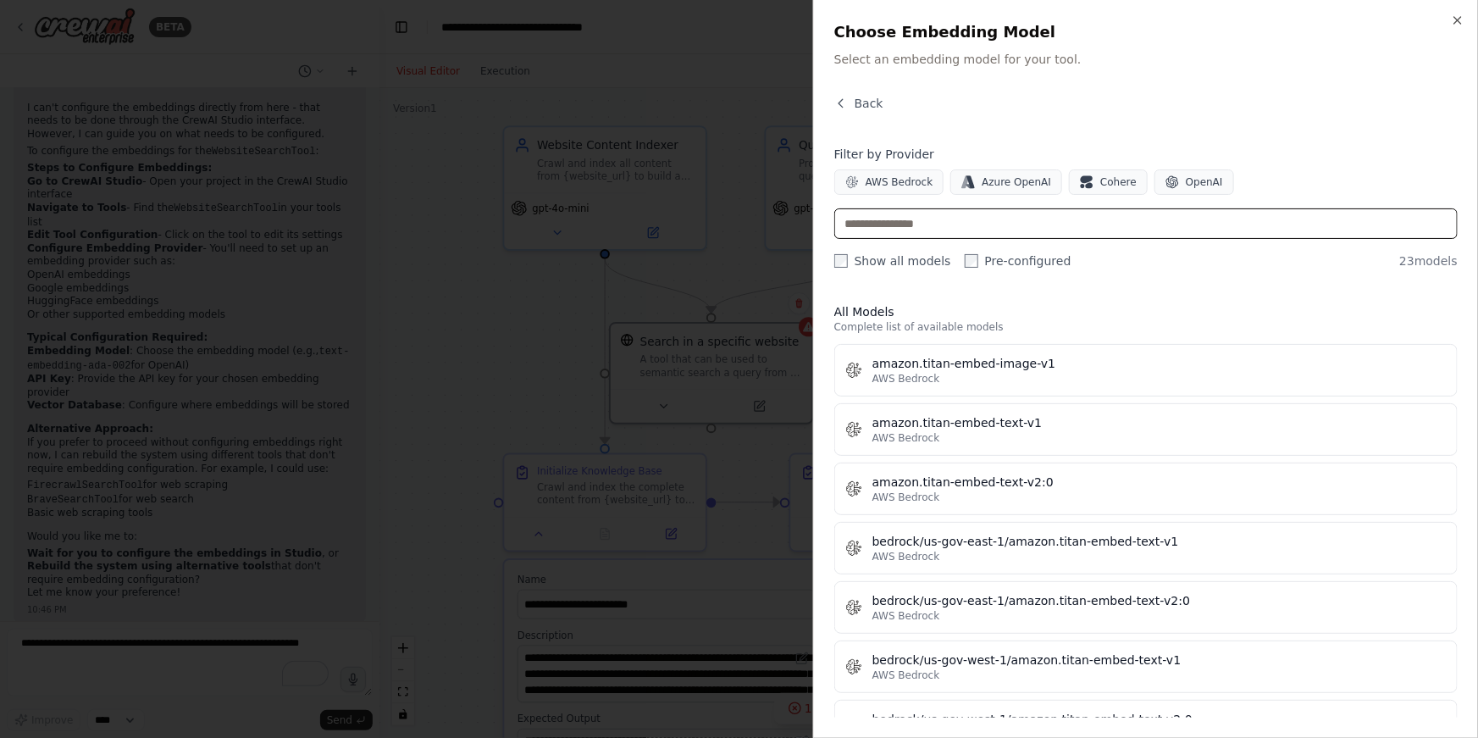
click at [960, 224] on input "text" at bounding box center [1145, 223] width 623 height 30
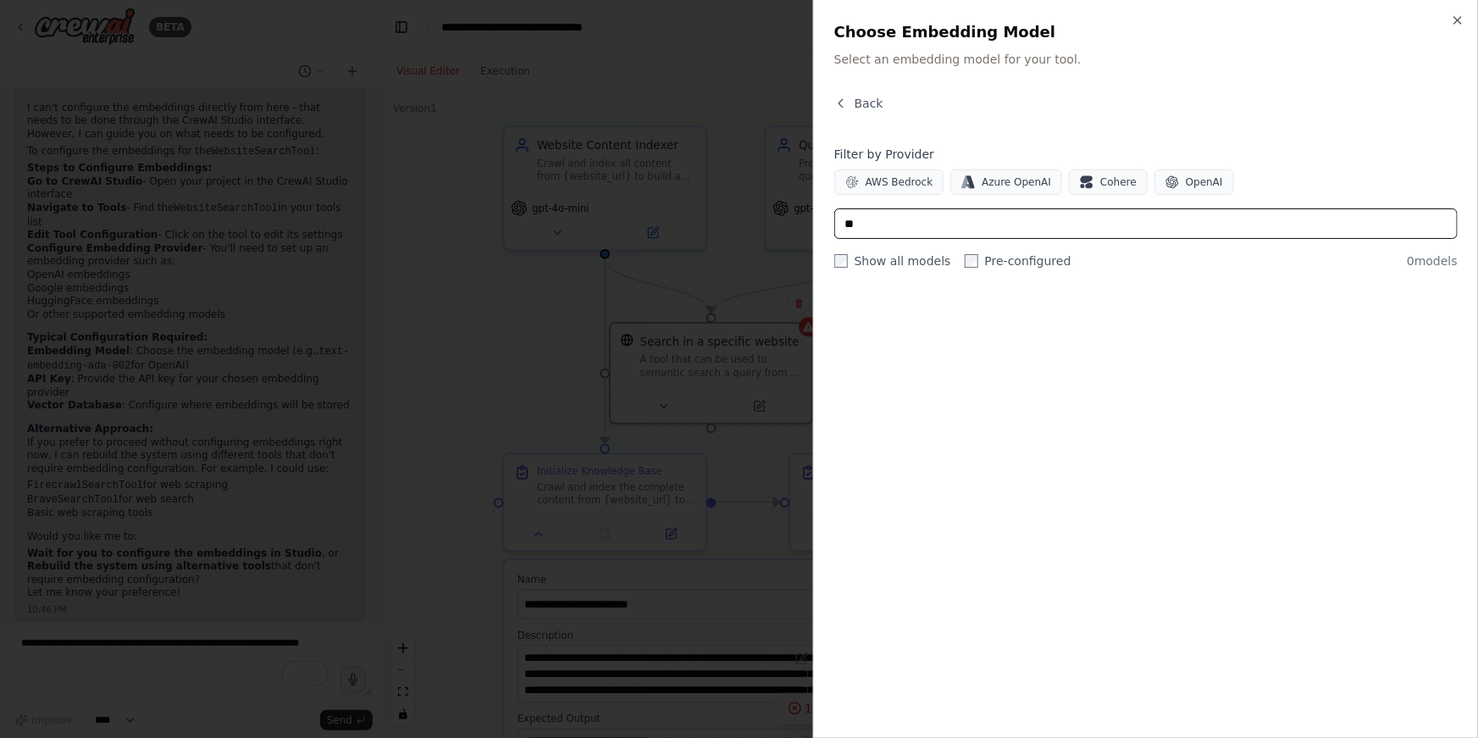
type input "*"
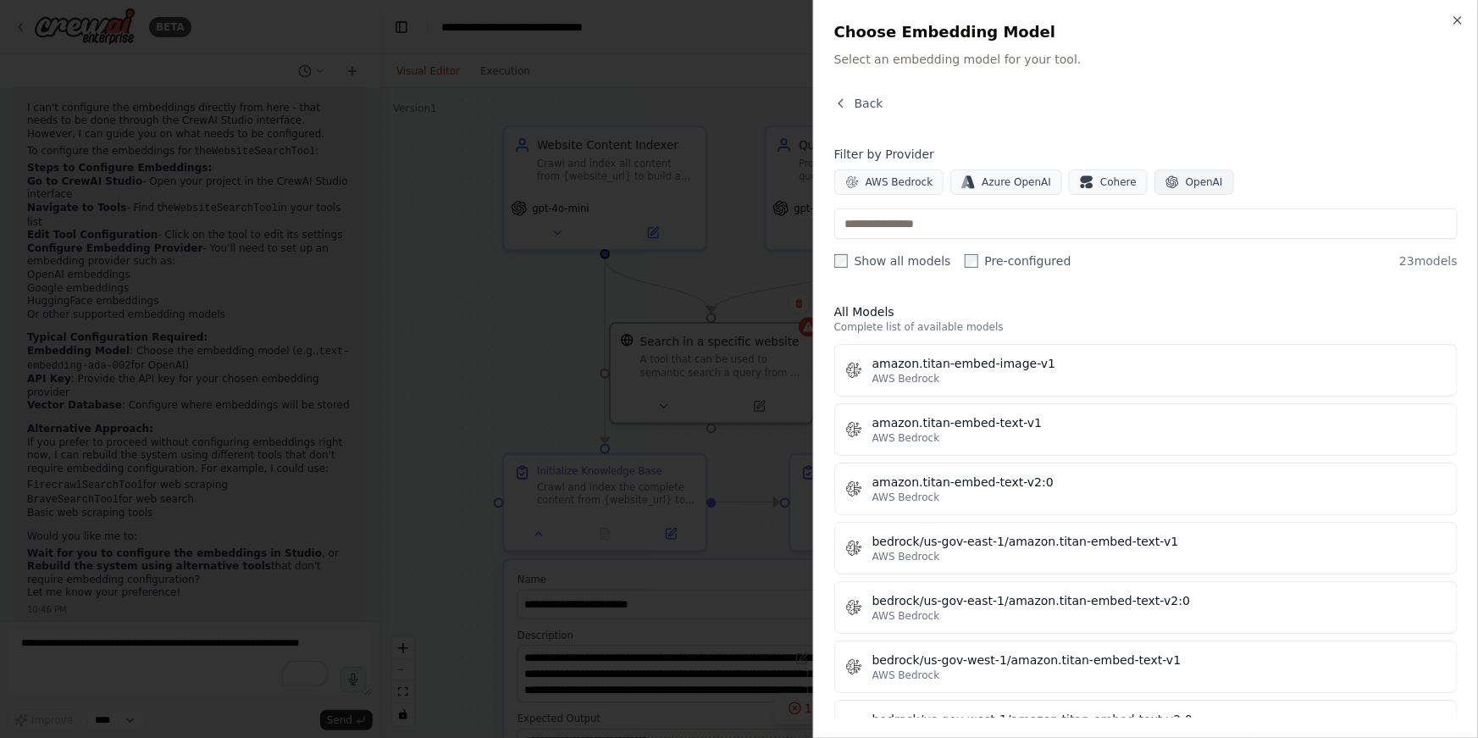
click at [1196, 183] on span "OpenAI" at bounding box center [1204, 182] width 37 height 14
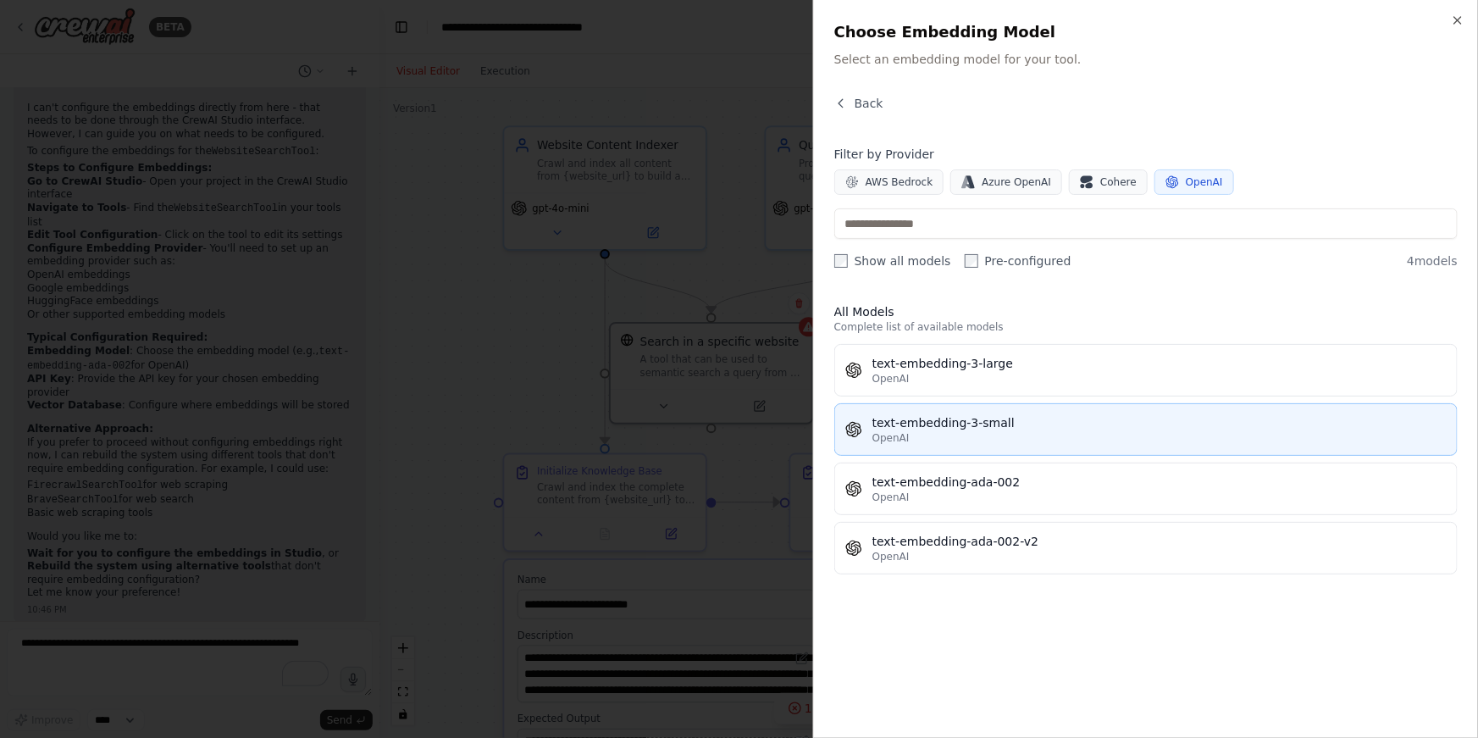
click at [897, 424] on div "text-embedding-3-small" at bounding box center [1159, 422] width 574 height 17
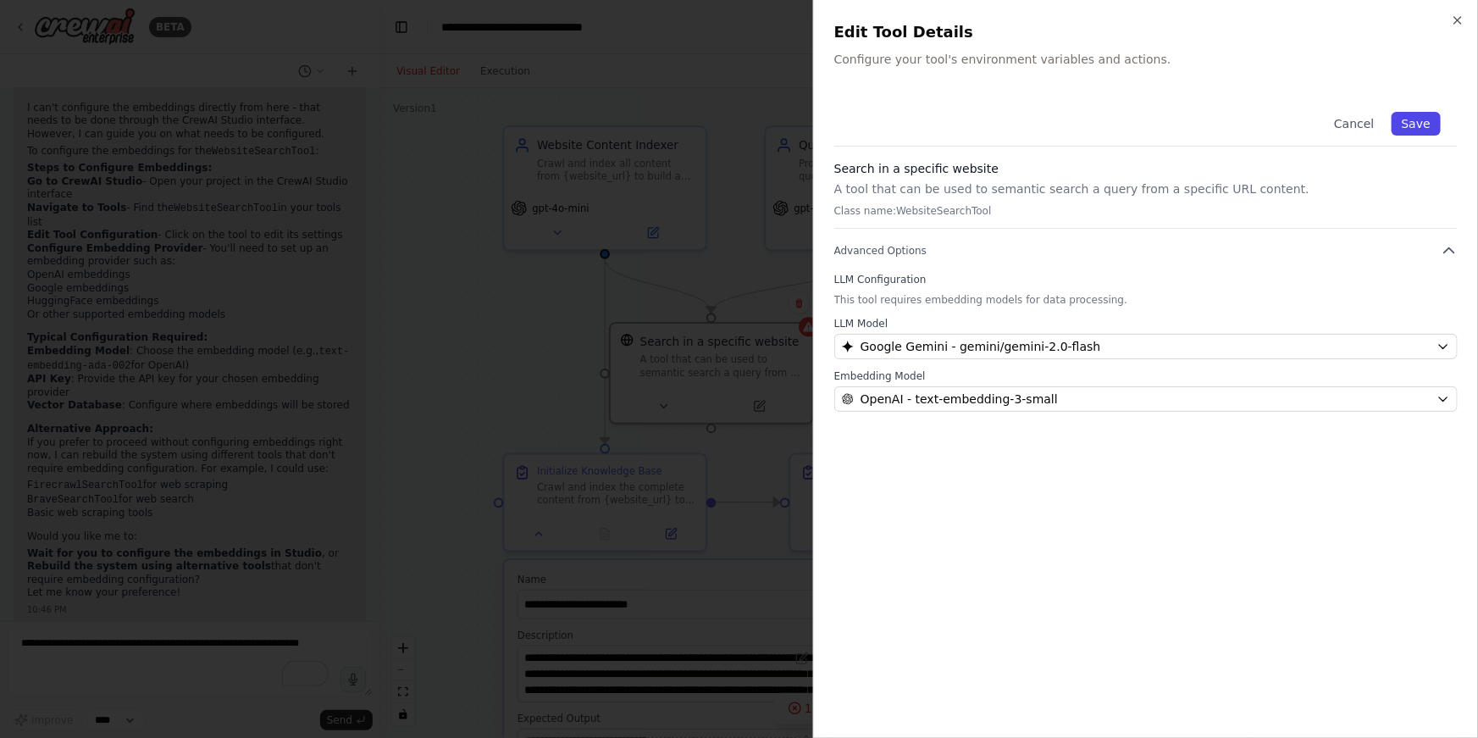
click at [1419, 123] on button "Save" at bounding box center [1416, 124] width 49 height 24
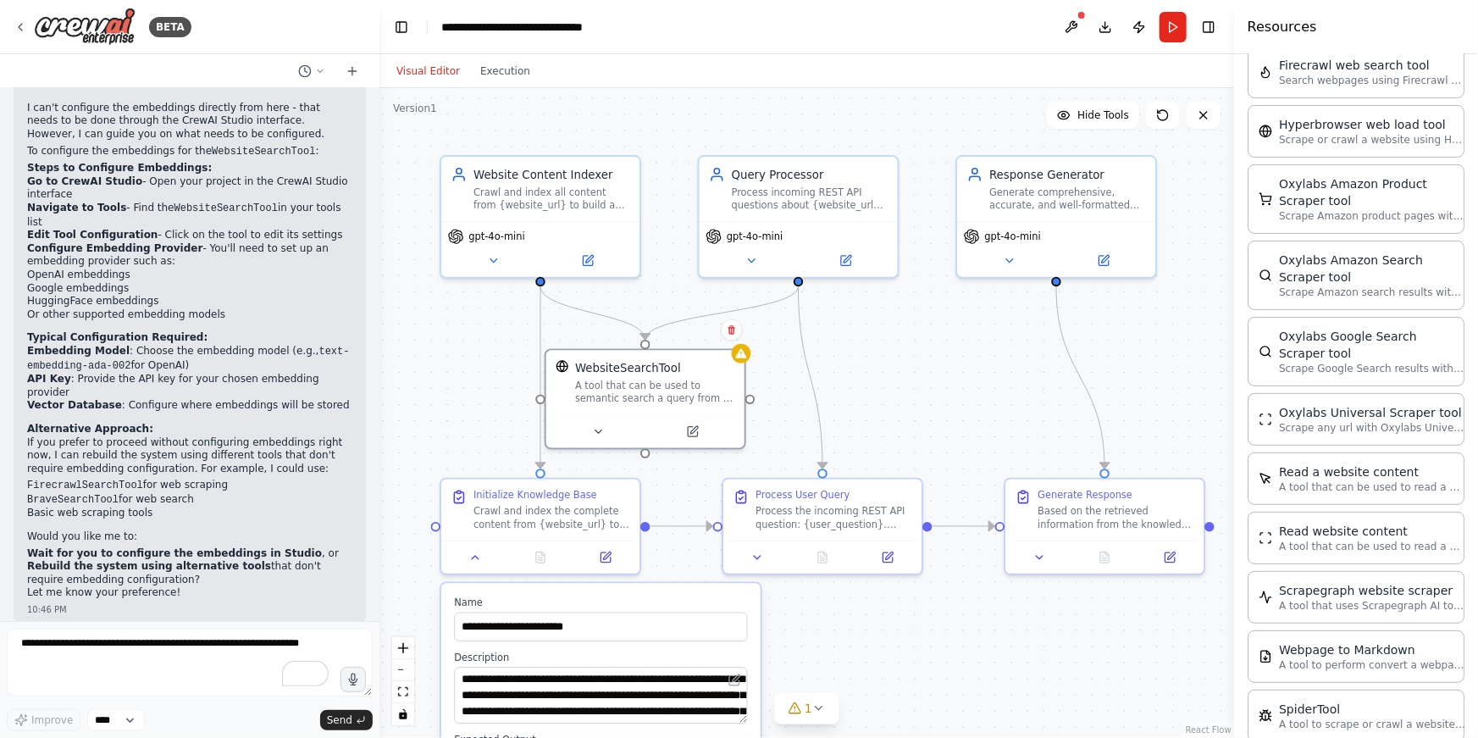
drag, startPoint x: 1016, startPoint y: 376, endPoint x: 949, endPoint y: 402, distance: 72.7
click at [949, 402] on div ".deletable-edge-delete-btn { width: 20px; height: 20px; border: 0px solid #ffff…" at bounding box center [806, 413] width 855 height 650
click at [497, 258] on icon at bounding box center [493, 257] width 13 height 13
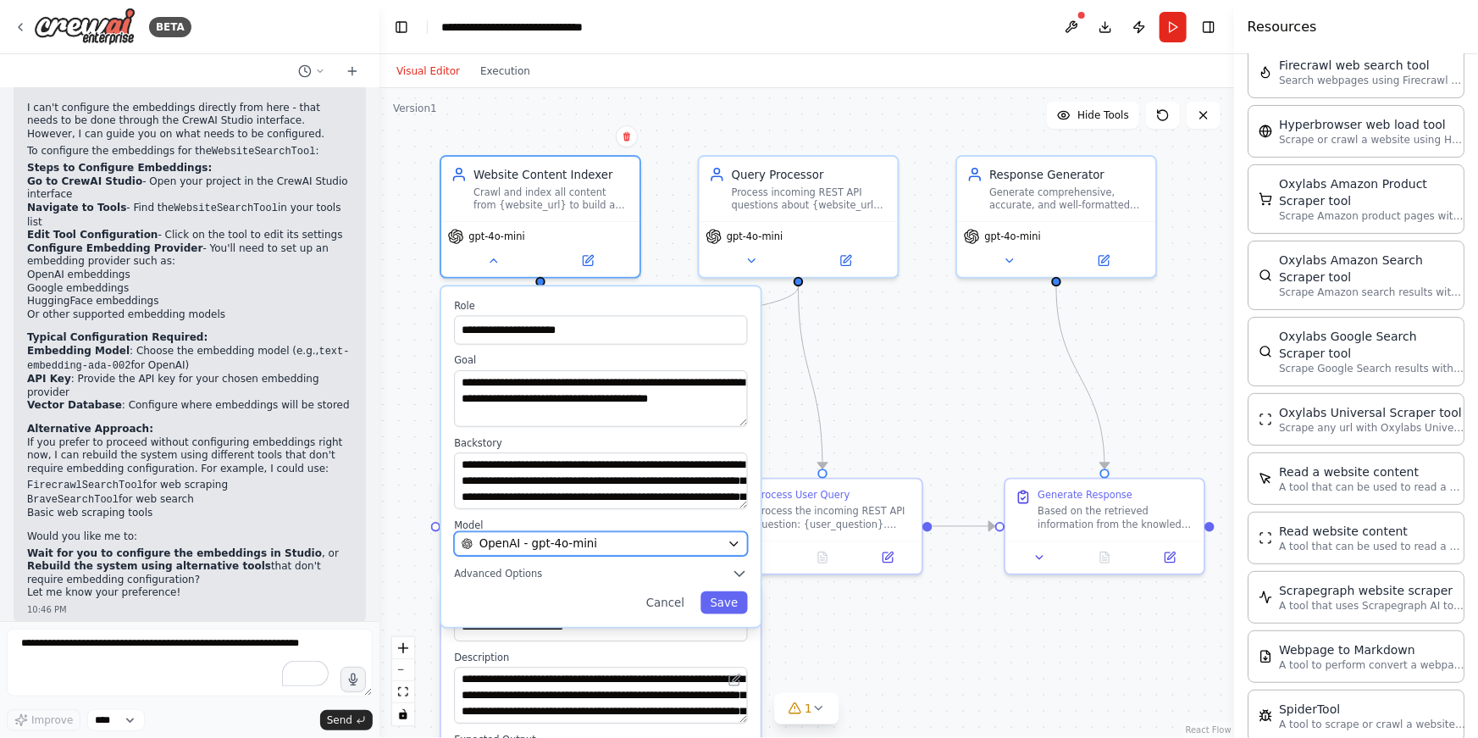
click at [606, 538] on div "OpenAI - gpt-4o-mini" at bounding box center [591, 543] width 259 height 16
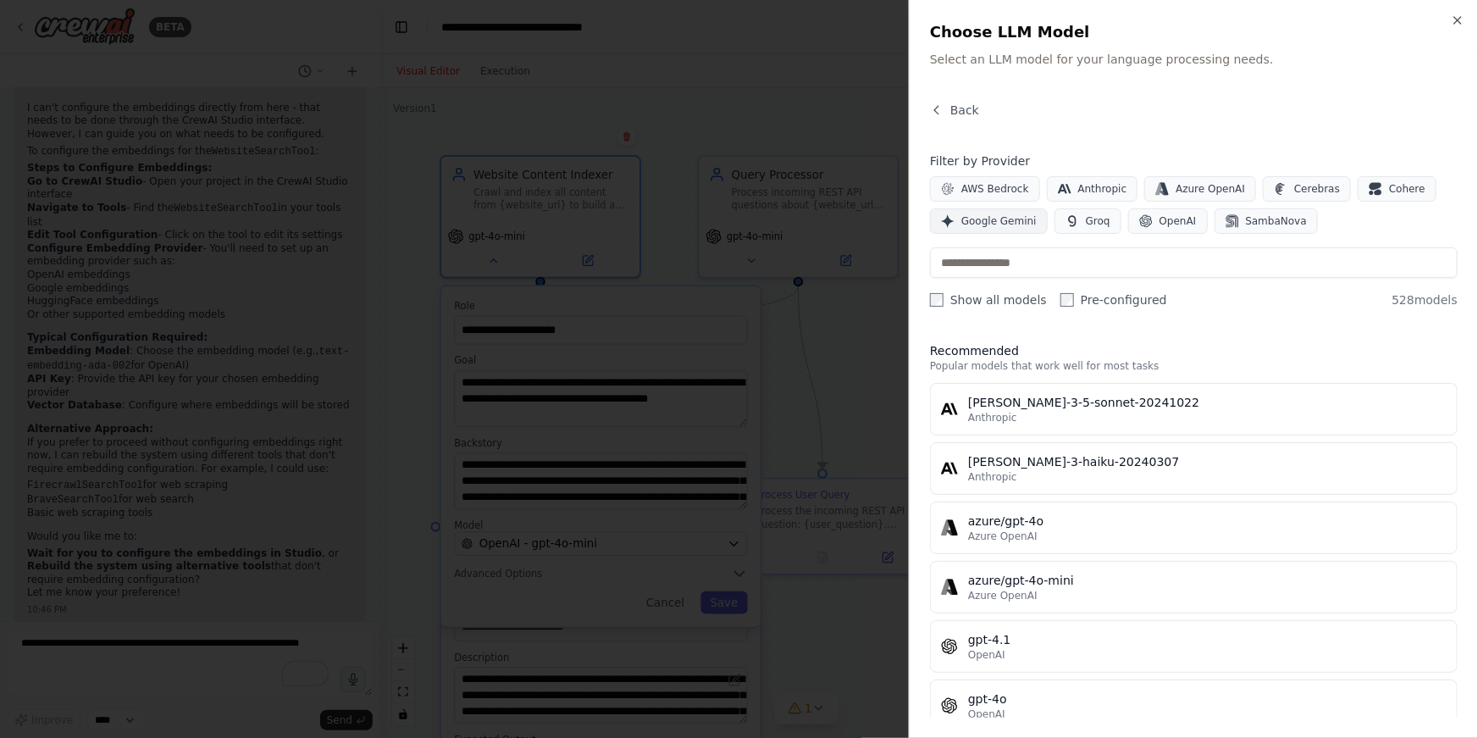
click at [991, 220] on span "Google Gemini" at bounding box center [998, 221] width 75 height 14
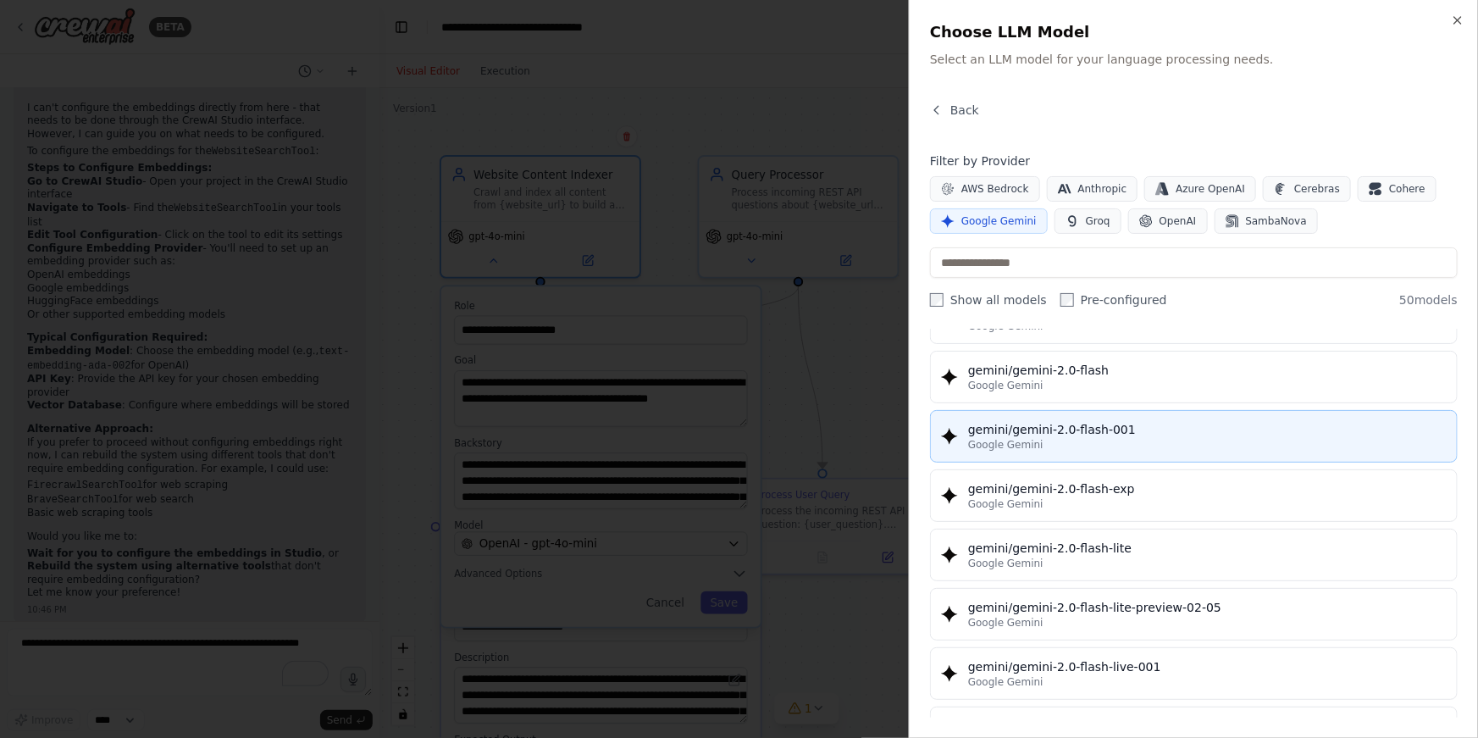
scroll to position [853, 0]
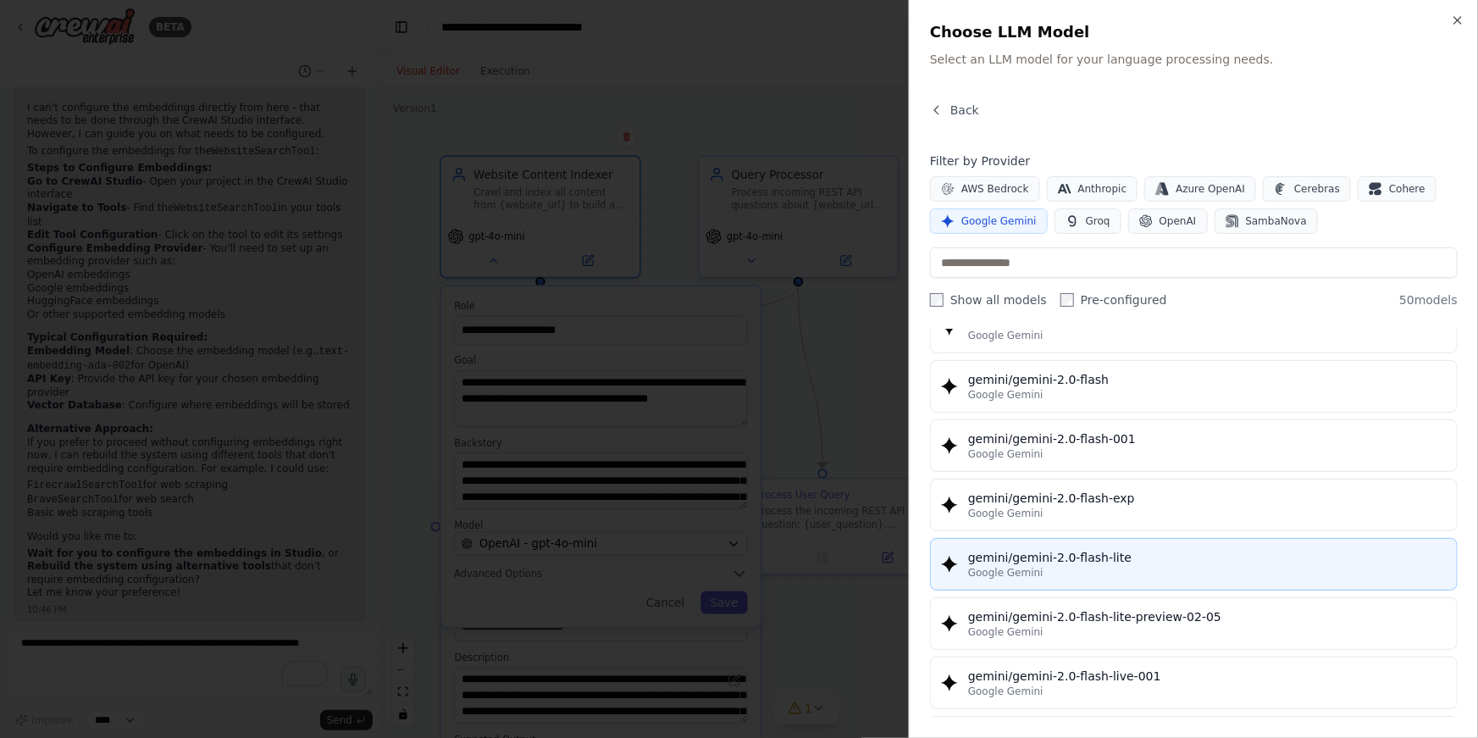
click at [1139, 560] on div "gemini/gemini-2.0-flash-lite" at bounding box center [1207, 557] width 479 height 17
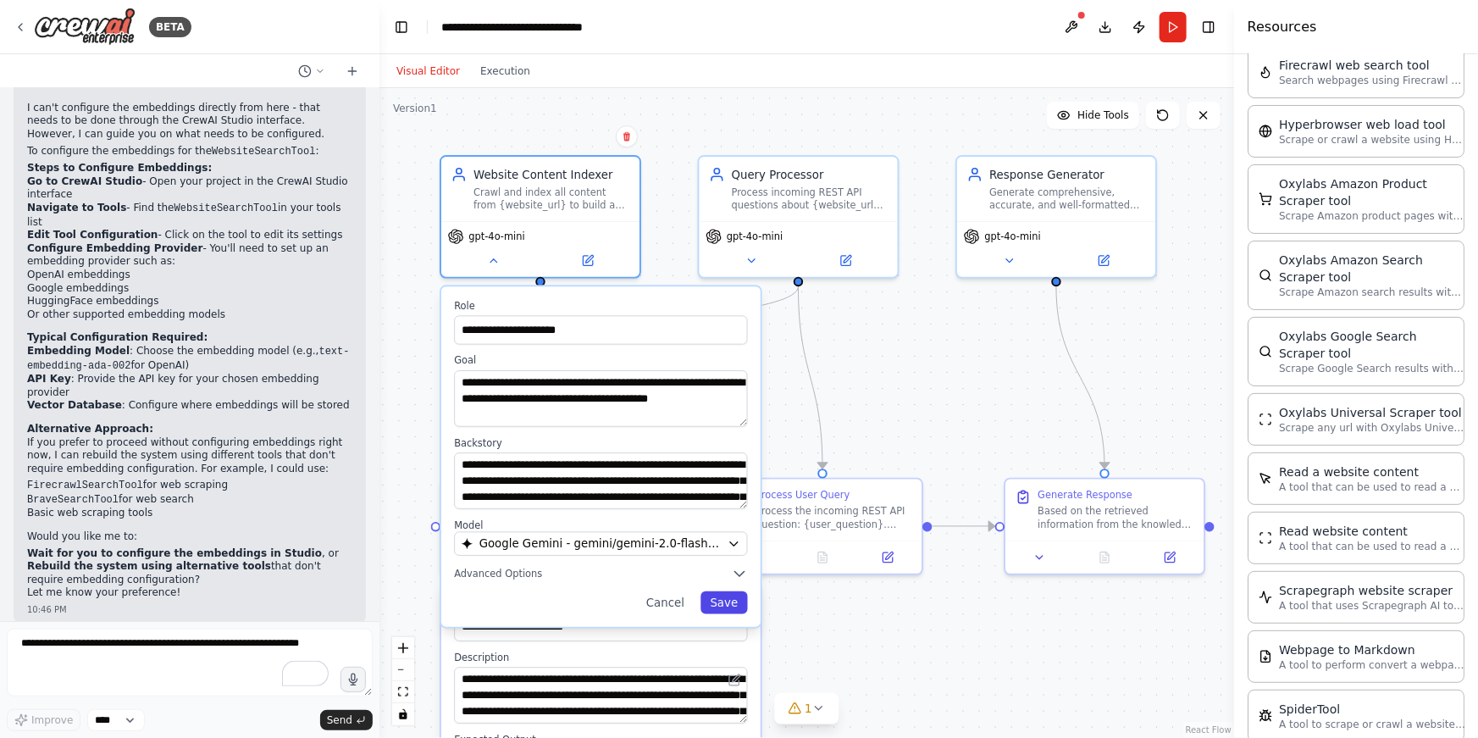
click at [724, 601] on button "Save" at bounding box center [723, 602] width 47 height 23
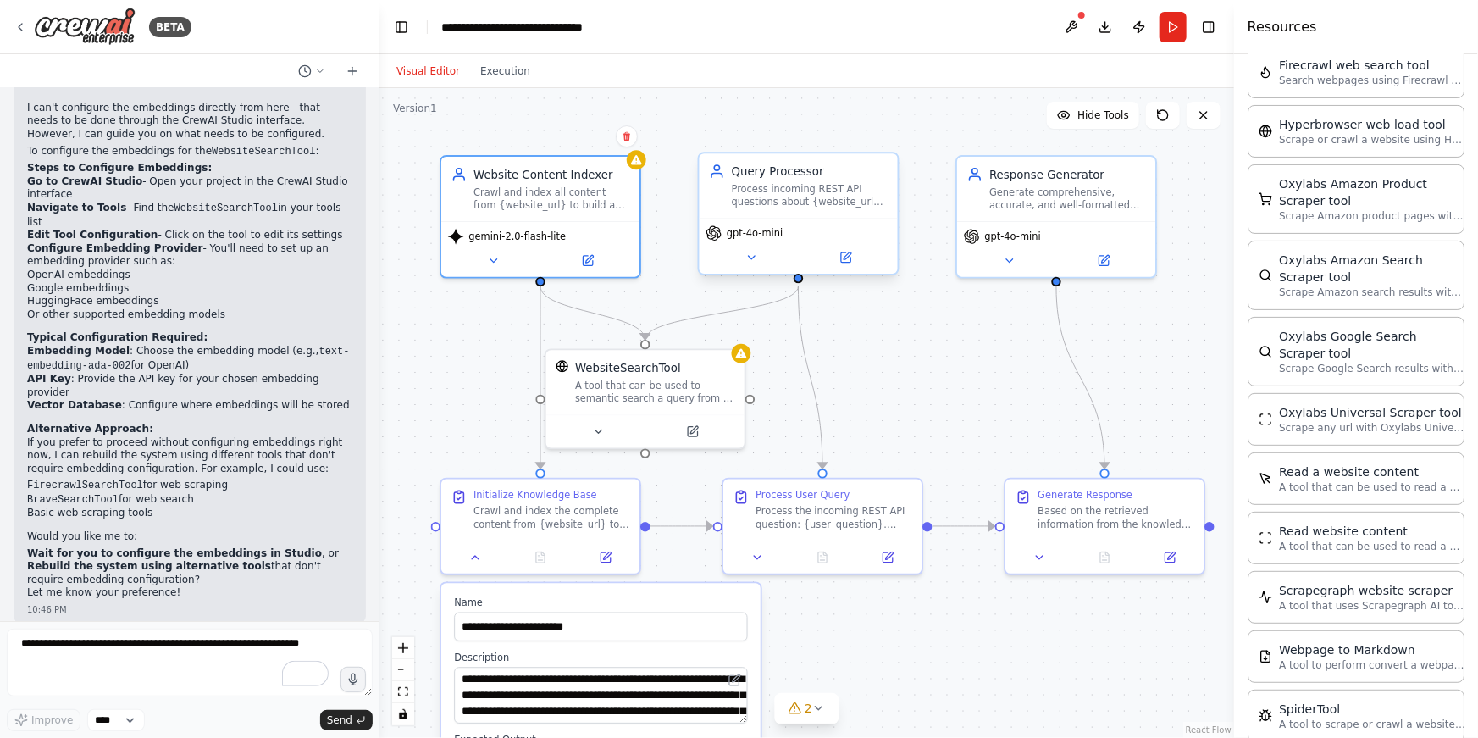
click at [822, 230] on div "gpt-4o-mini" at bounding box center [798, 233] width 185 height 16
click at [751, 255] on icon at bounding box center [750, 257] width 13 height 13
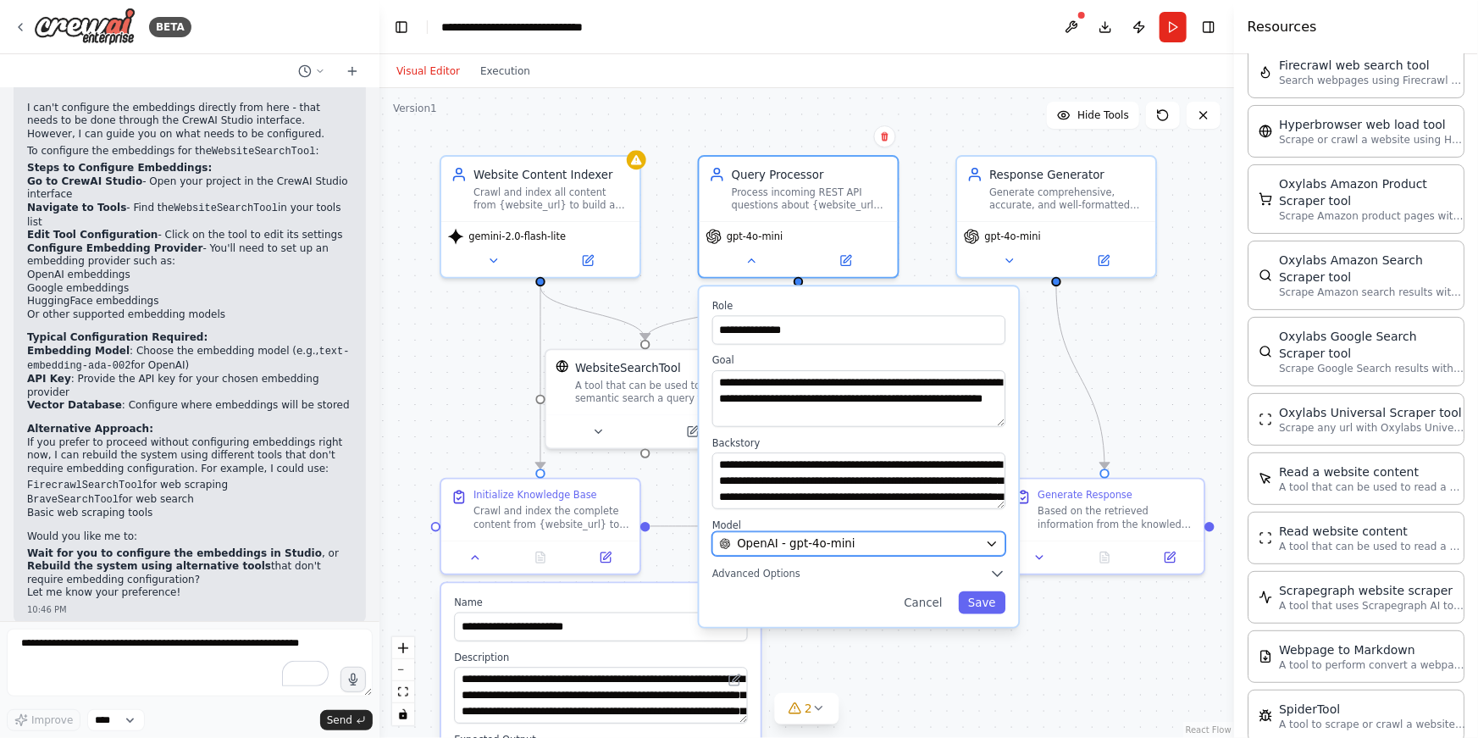
click at [896, 545] on div "OpenAI - gpt-4o-mini" at bounding box center [848, 543] width 259 height 16
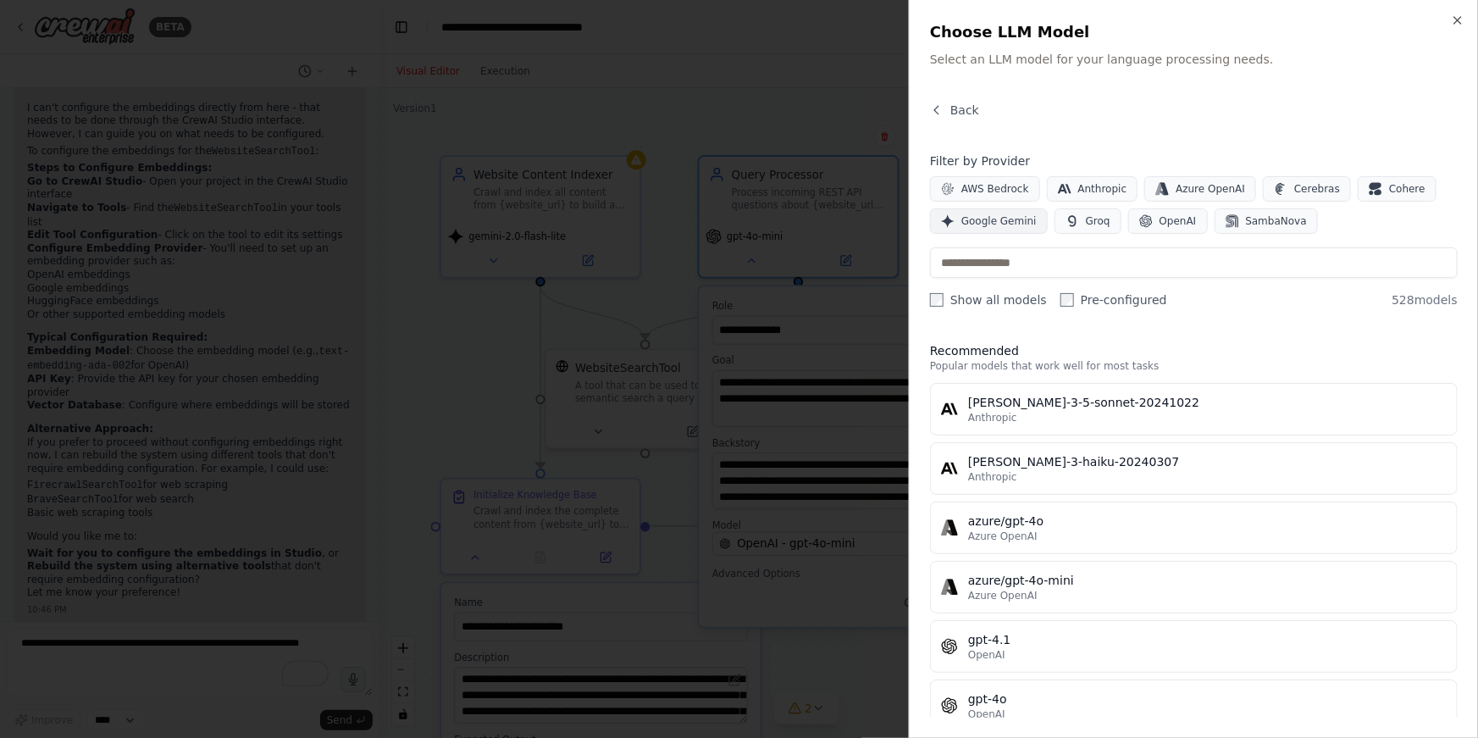
click at [995, 216] on span "Google Gemini" at bounding box center [998, 221] width 75 height 14
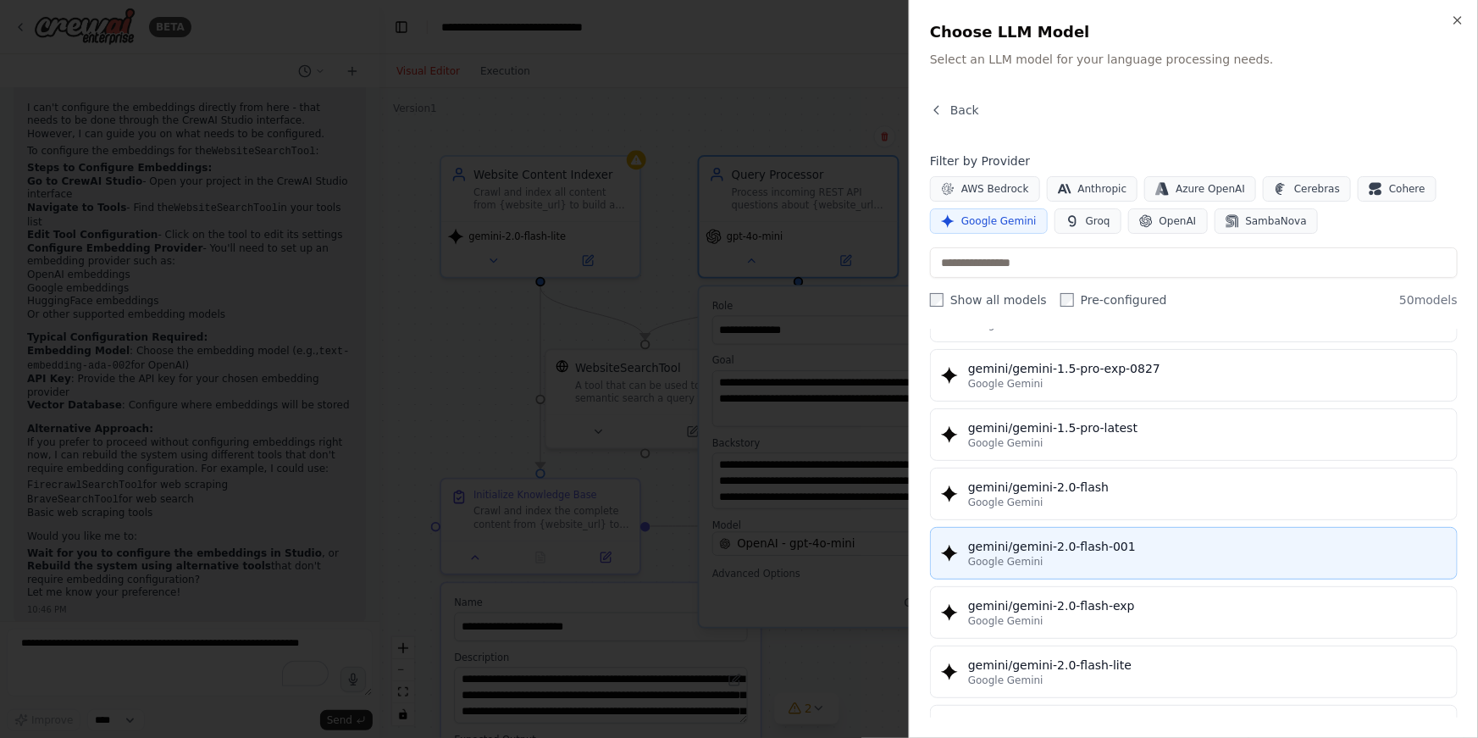
scroll to position [811, 0]
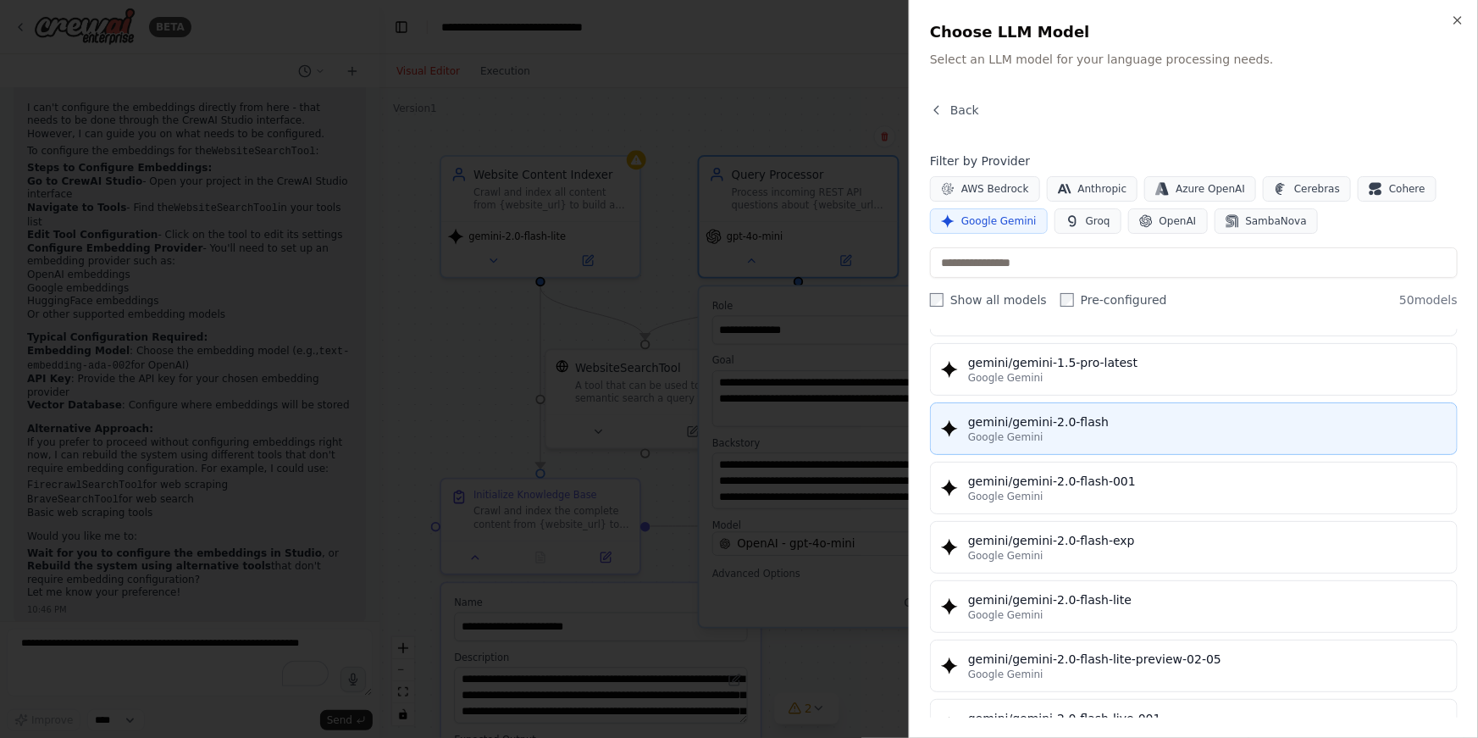
click at [1162, 435] on div "Google Gemini" at bounding box center [1207, 437] width 479 height 14
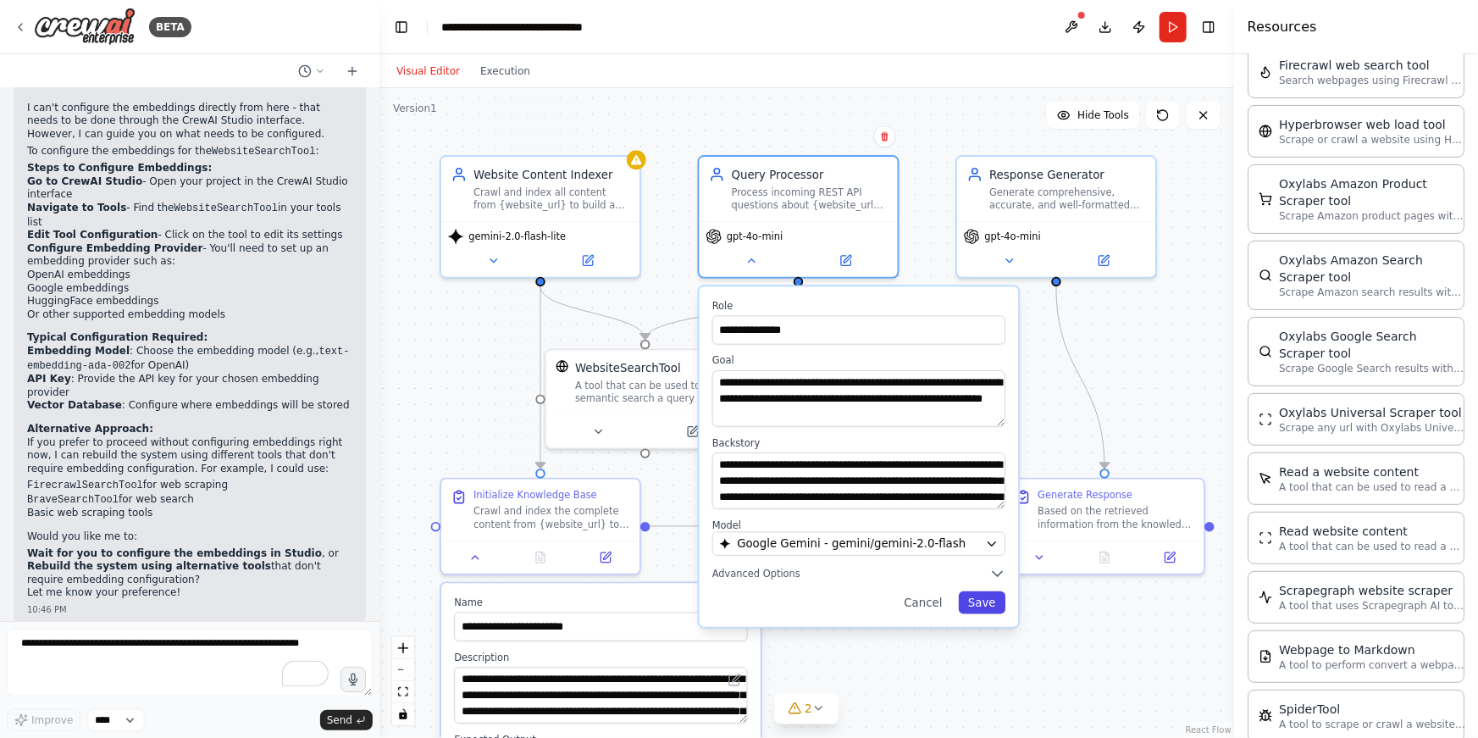
click at [976, 605] on button "Save" at bounding box center [982, 602] width 47 height 23
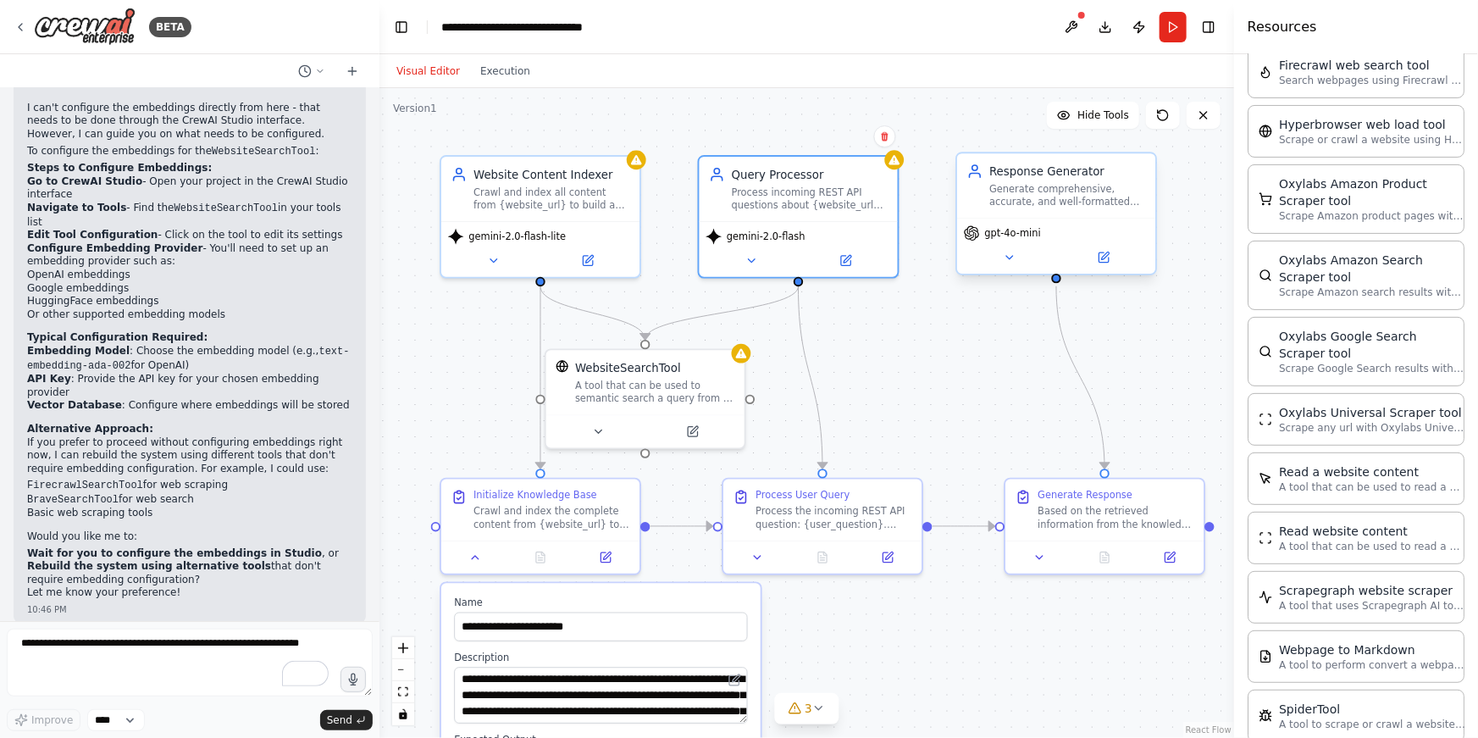
click at [1059, 219] on div "gpt-4o-mini" at bounding box center [1056, 246] width 198 height 56
click at [1021, 236] on span "gpt-4o-mini" at bounding box center [1013, 233] width 56 height 13
click at [1012, 256] on icon at bounding box center [1009, 257] width 7 height 3
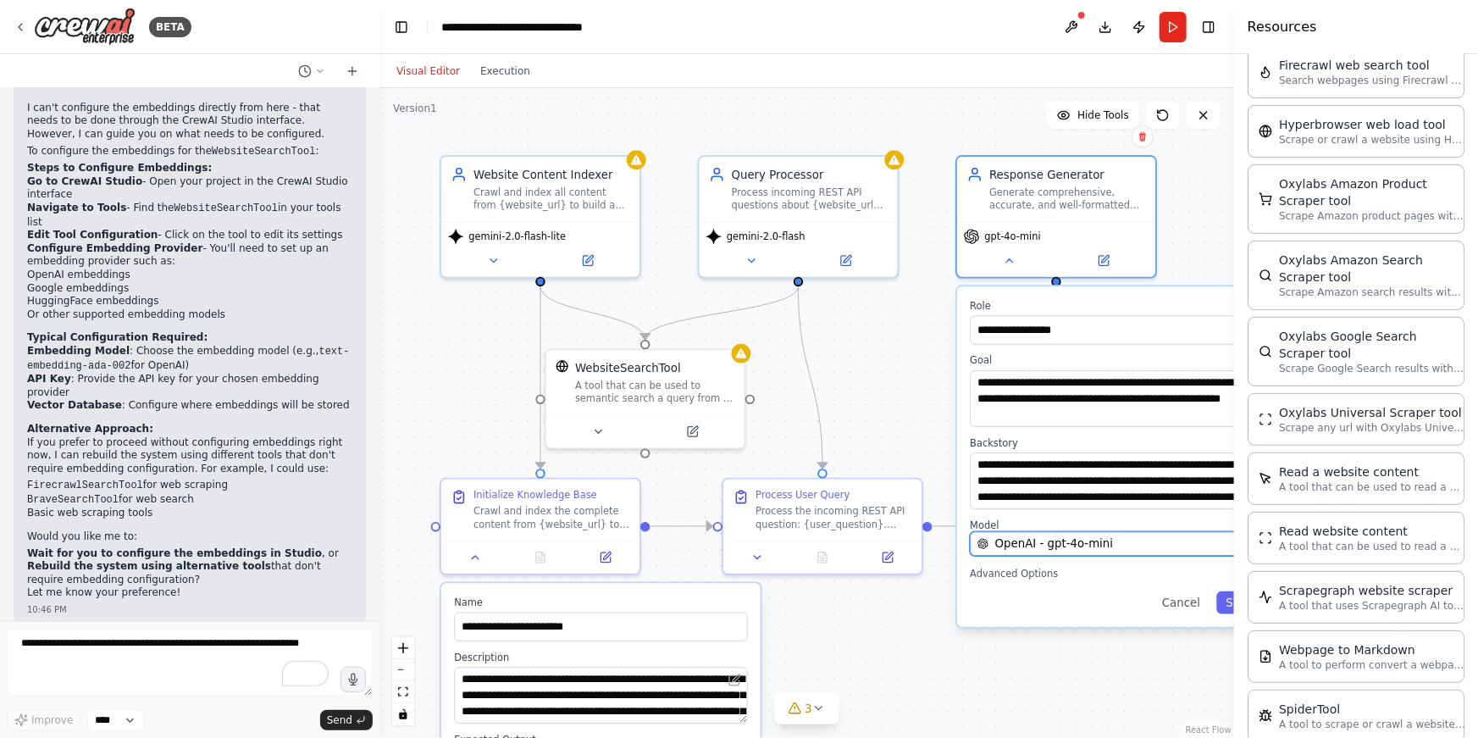
click at [1048, 542] on span "OpenAI - gpt-4o-mini" at bounding box center [1054, 543] width 118 height 16
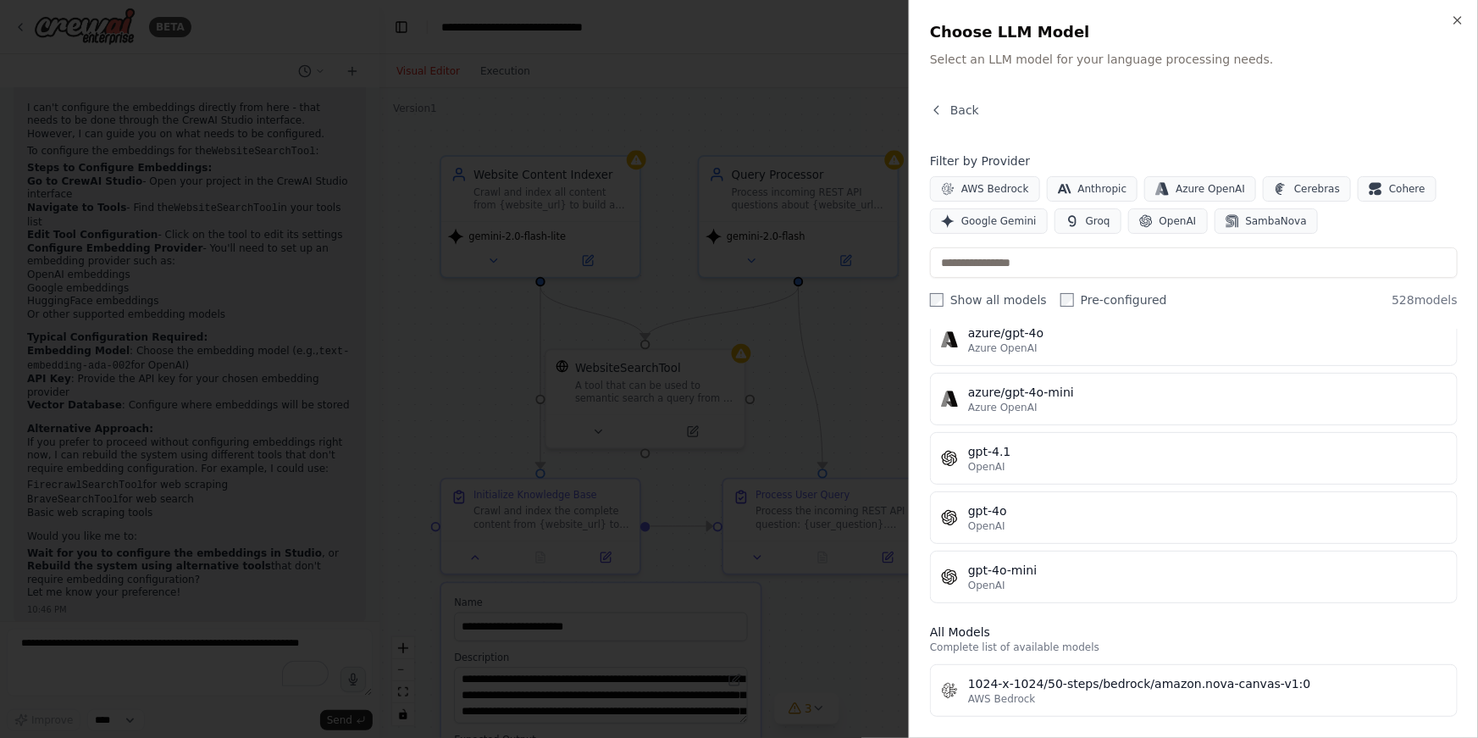
scroll to position [0, 0]
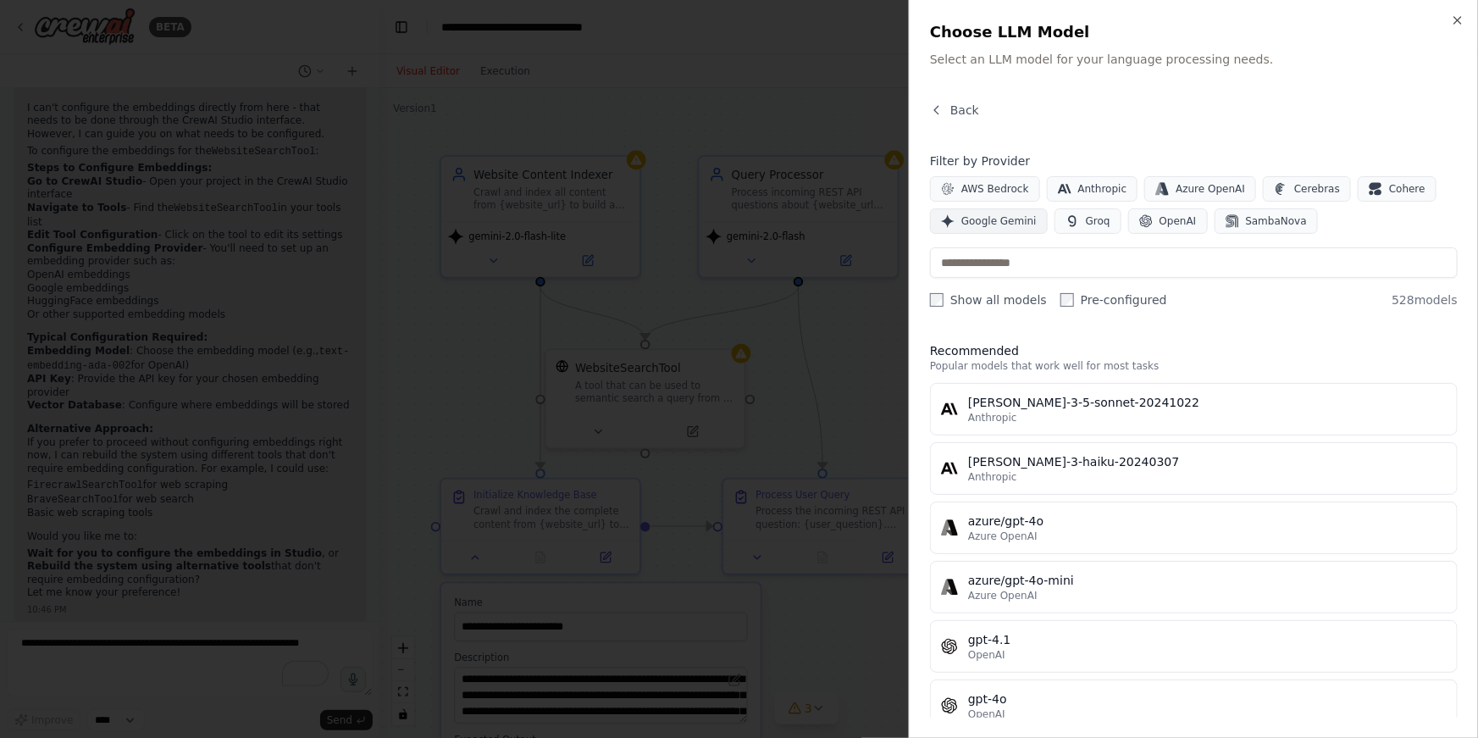
click at [987, 225] on span "Google Gemini" at bounding box center [998, 221] width 75 height 14
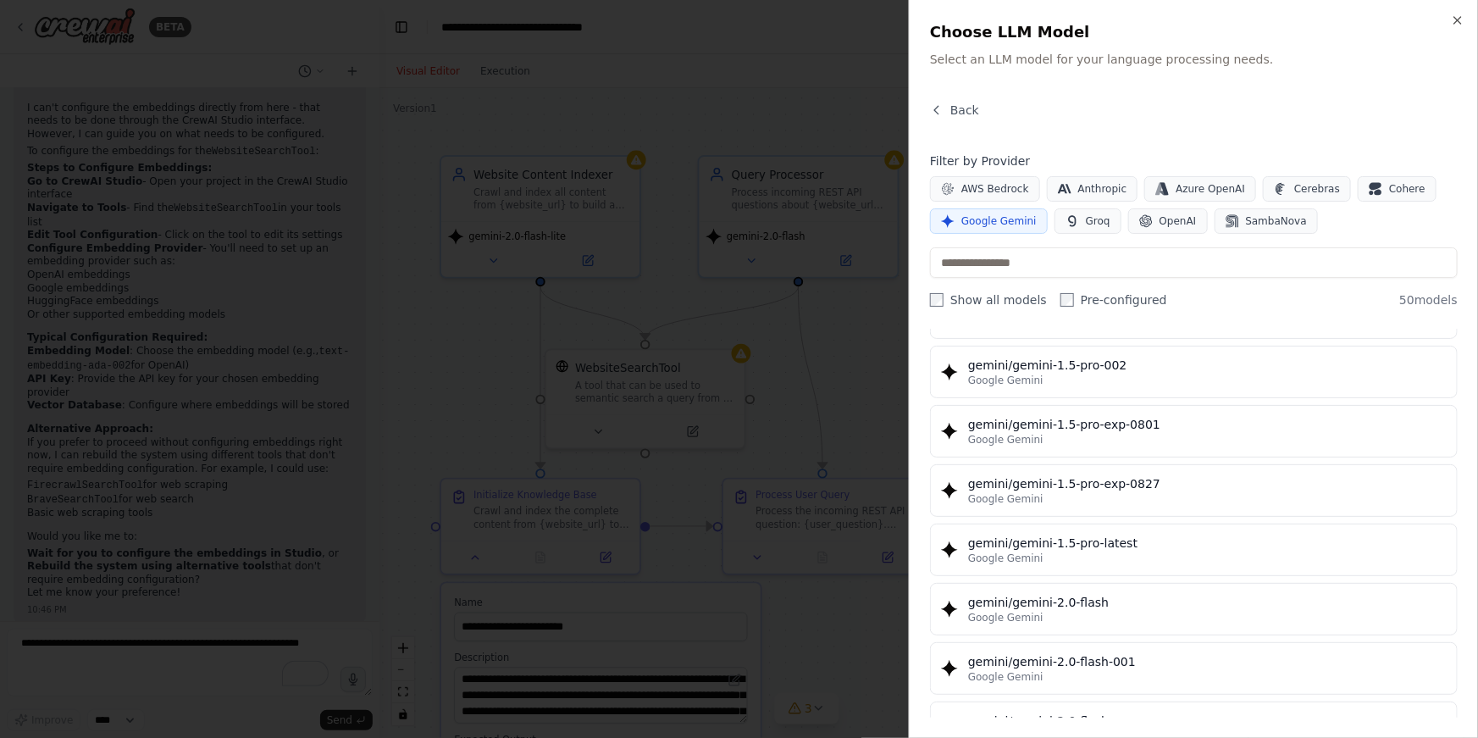
scroll to position [635, 0]
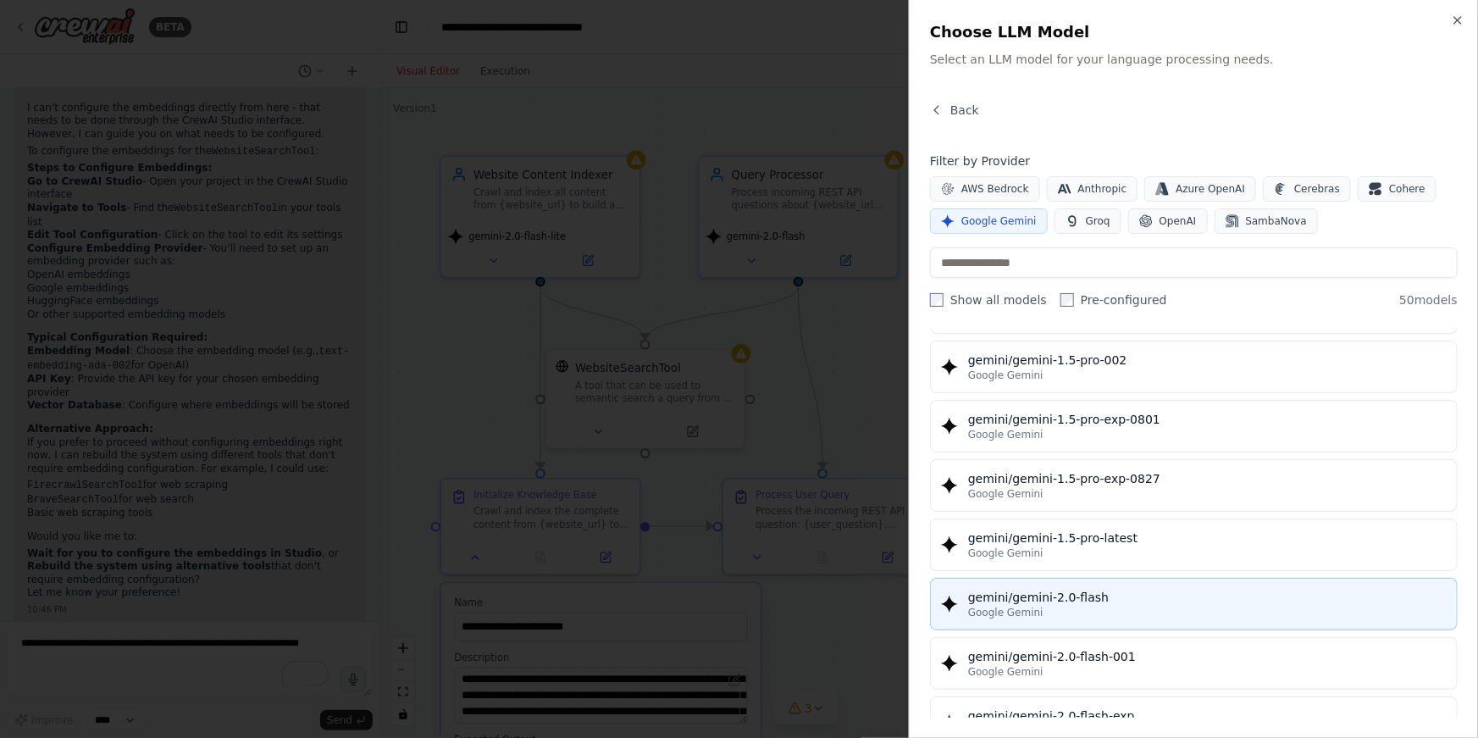
click at [1085, 596] on div "gemini/gemini-2.0-flash" at bounding box center [1207, 597] width 479 height 17
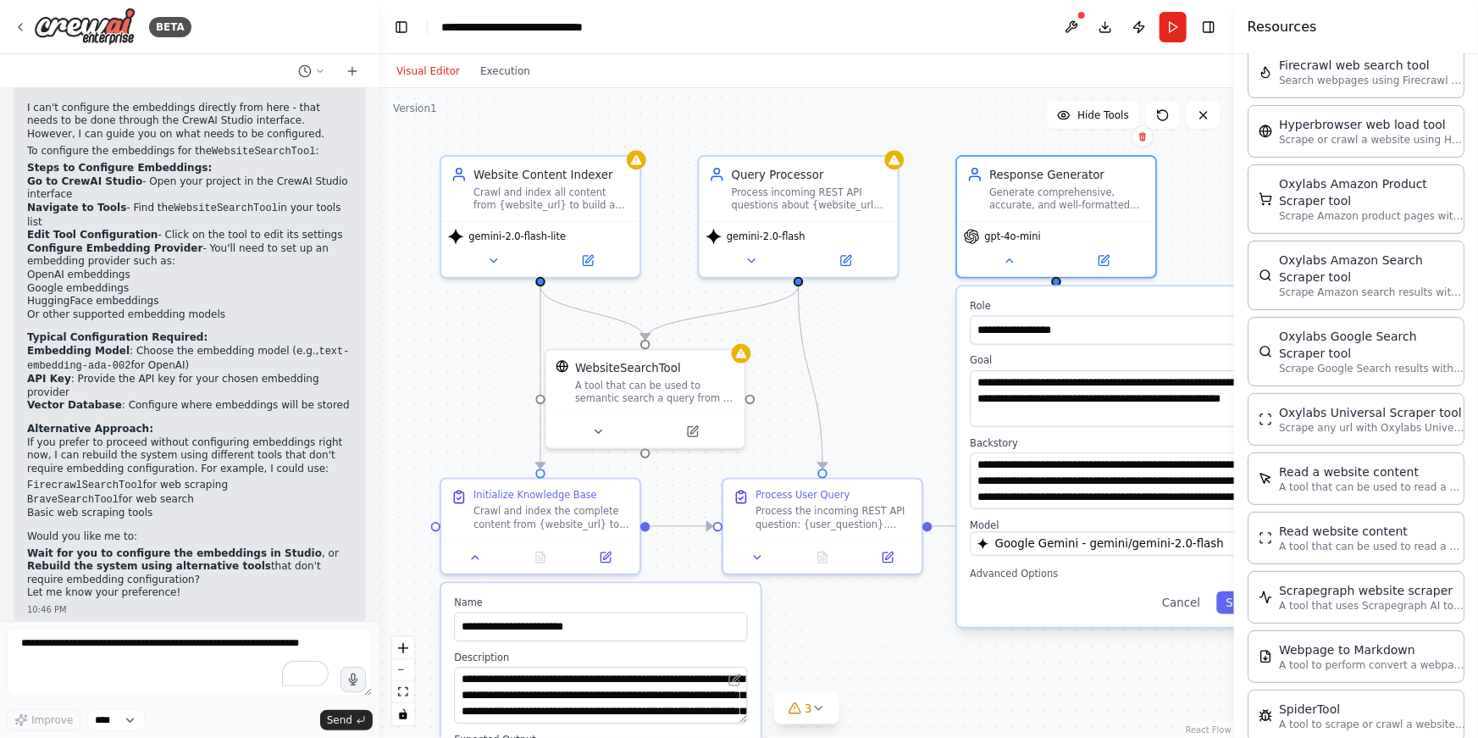
click at [1230, 602] on button "Toggle Sidebar" at bounding box center [1234, 369] width 14 height 738
click at [1225, 602] on button "Save" at bounding box center [1239, 602] width 47 height 23
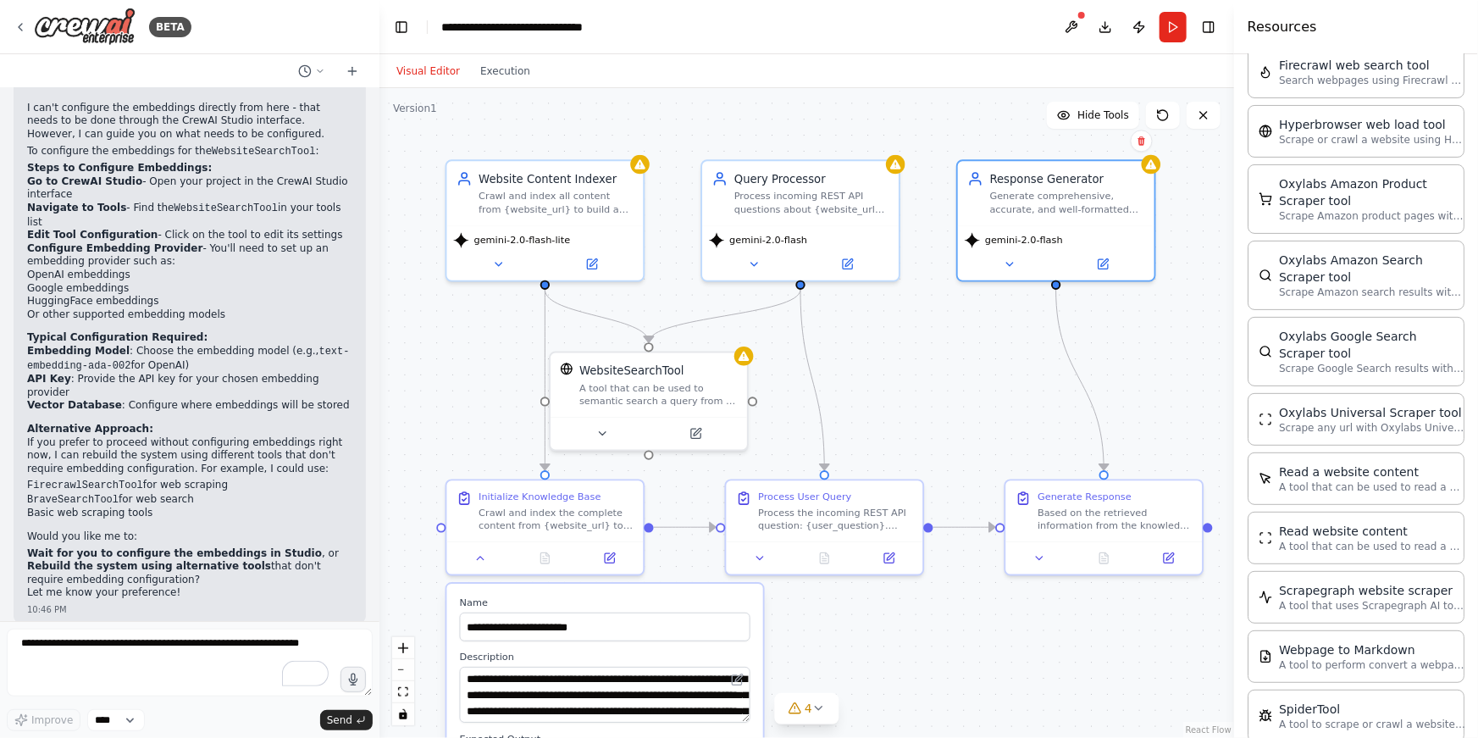
click at [937, 609] on div ".deletable-edge-delete-btn { width: 20px; height: 20px; border: 0px solid #ffff…" at bounding box center [806, 413] width 855 height 650
click at [617, 432] on button at bounding box center [602, 430] width 91 height 19
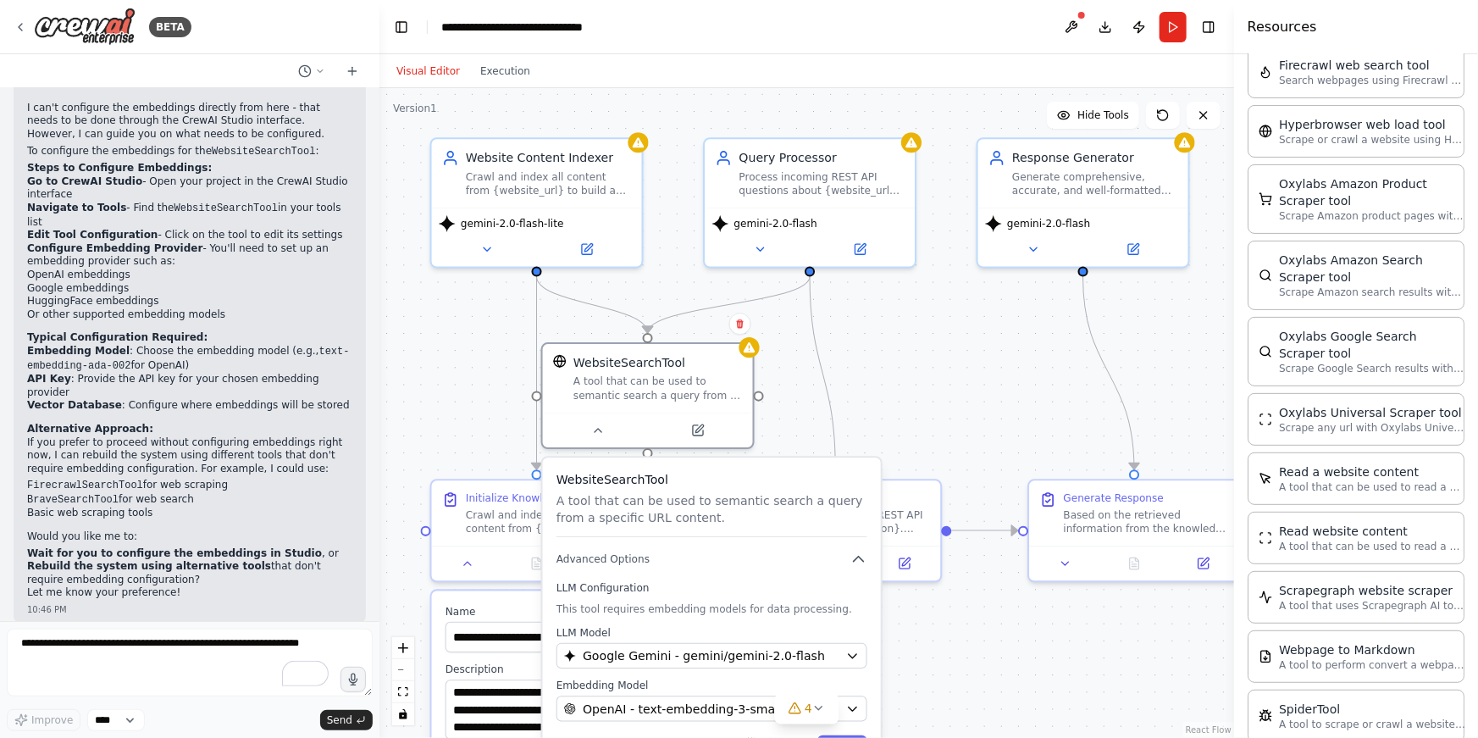
click at [918, 401] on div ".deletable-edge-delete-btn { width: 20px; height: 20px; border: 0px solid #ffff…" at bounding box center [806, 413] width 855 height 650
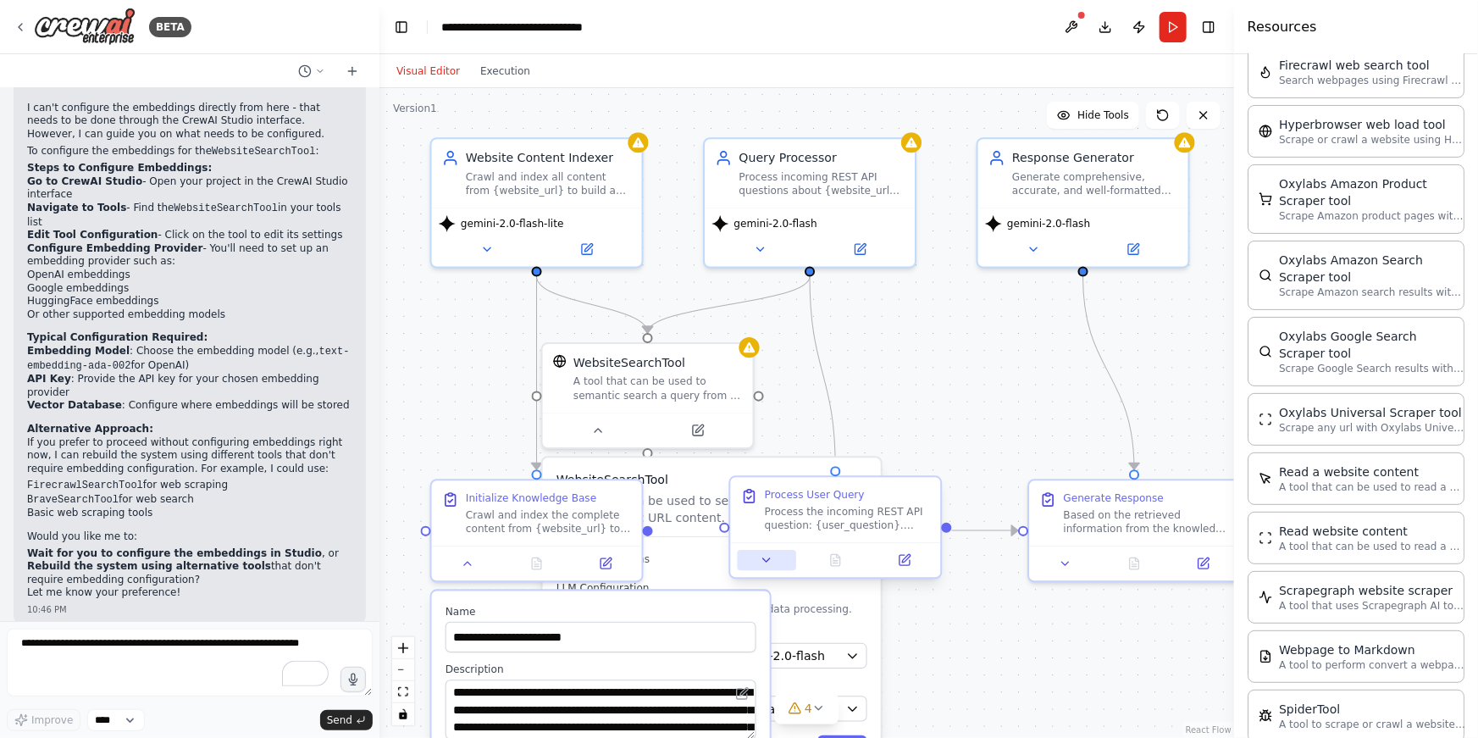
click at [758, 556] on button at bounding box center [767, 560] width 58 height 20
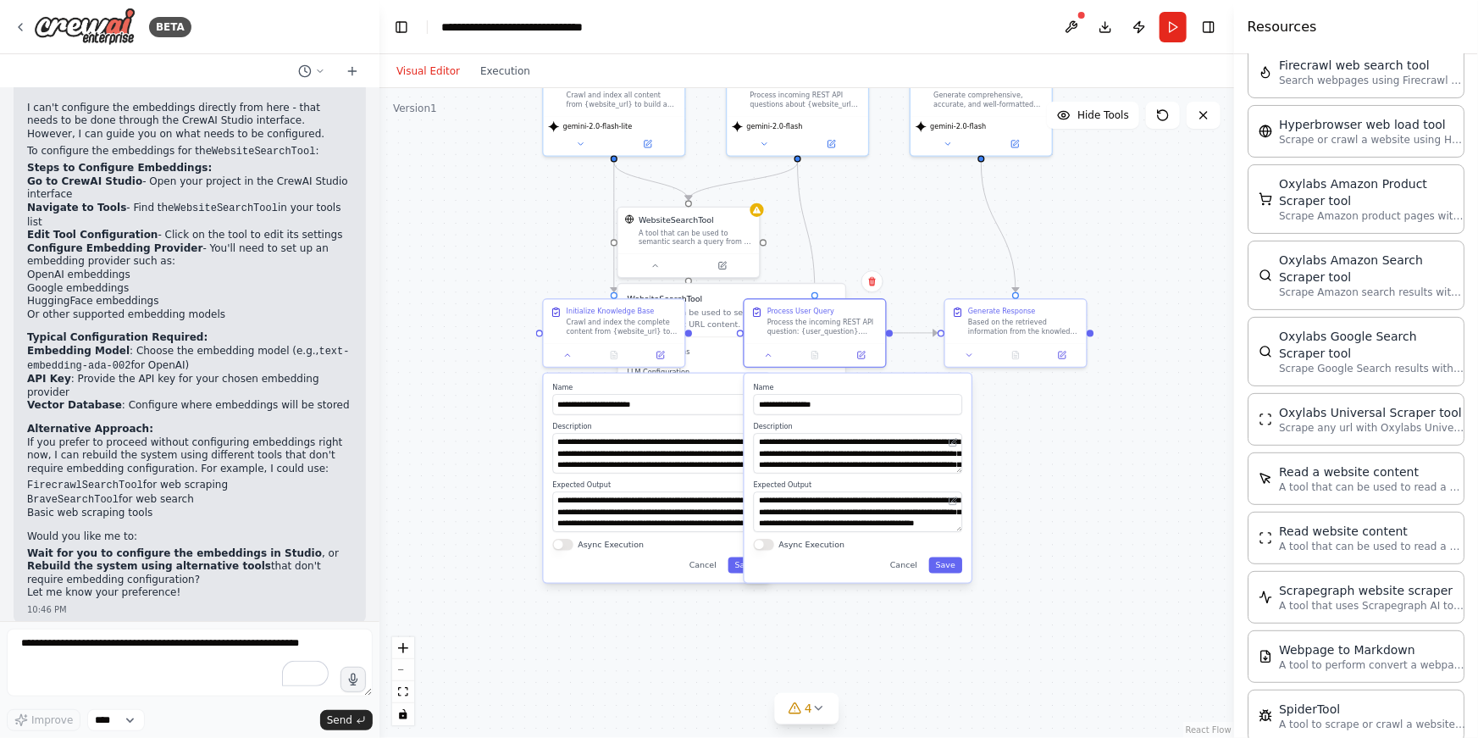
drag, startPoint x: 1026, startPoint y: 661, endPoint x: 1025, endPoint y: 486, distance: 174.5
click at [1025, 486] on div ".deletable-edge-delete-btn { width: 20px; height: 20px; border: 0px solid #ffff…" at bounding box center [806, 413] width 855 height 650
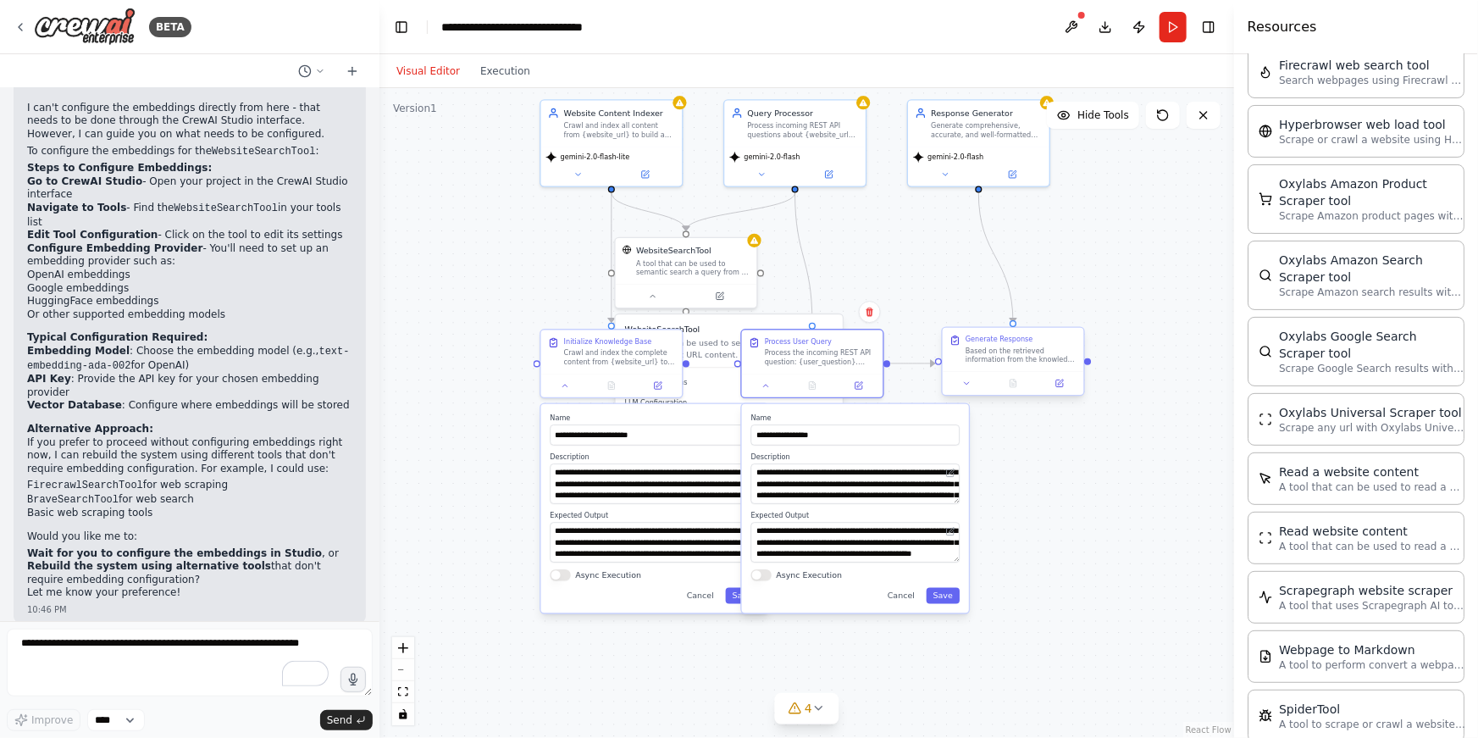
click at [987, 346] on div "Based on the retrieved information from the knowledge base, generate a comprehe…" at bounding box center [1021, 355] width 111 height 19
click at [973, 380] on button at bounding box center [967, 383] width 40 height 14
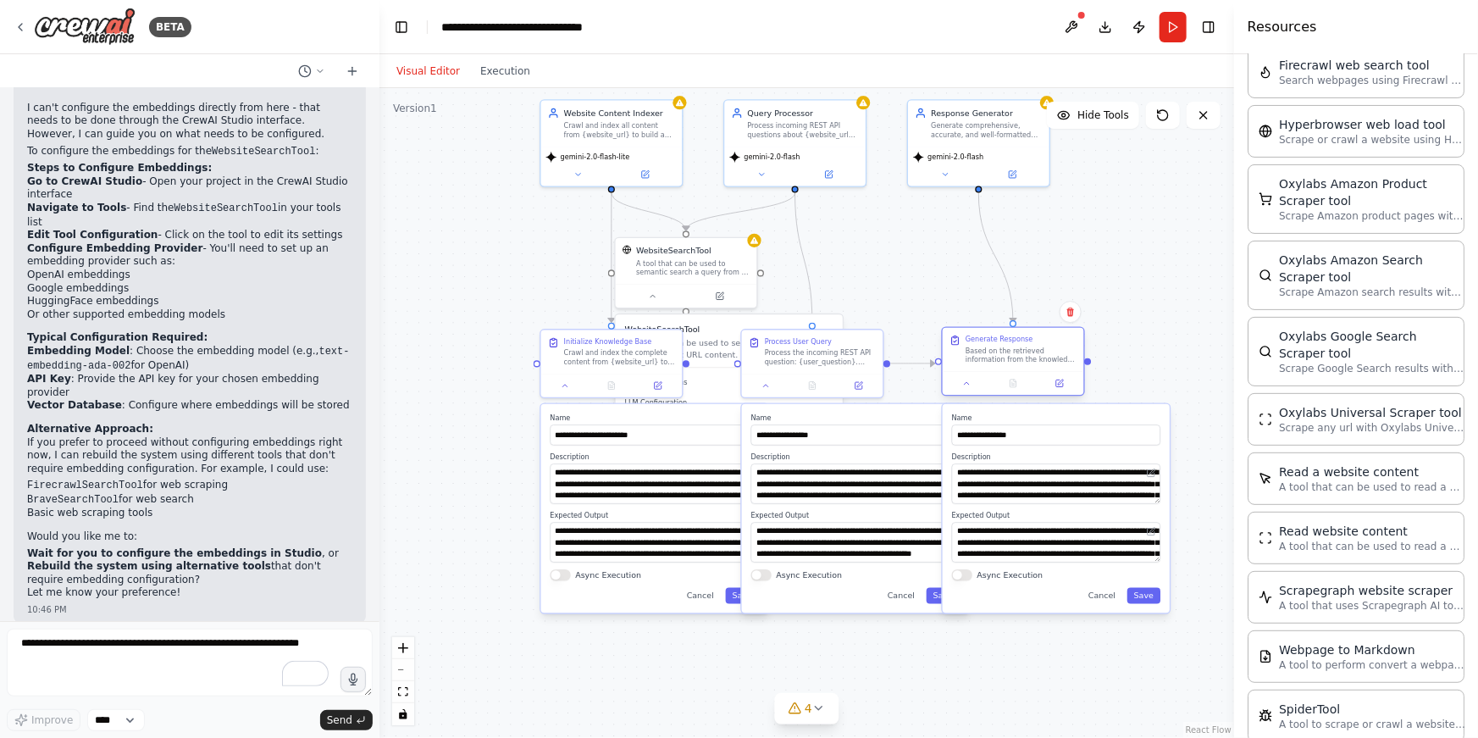
click at [964, 390] on div at bounding box center [1013, 383] width 141 height 24
click at [968, 385] on icon at bounding box center [966, 383] width 9 height 9
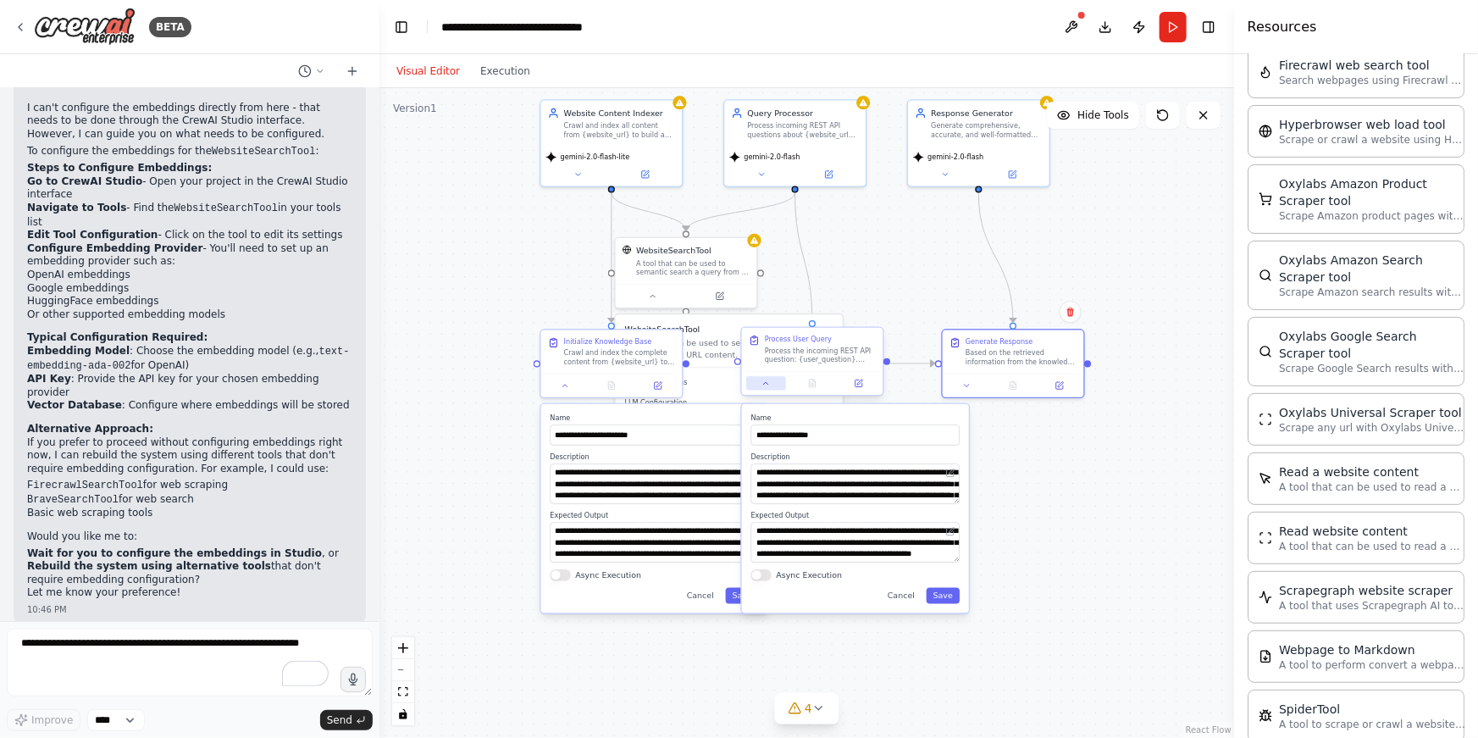
click at [767, 386] on icon at bounding box center [765, 383] width 9 height 9
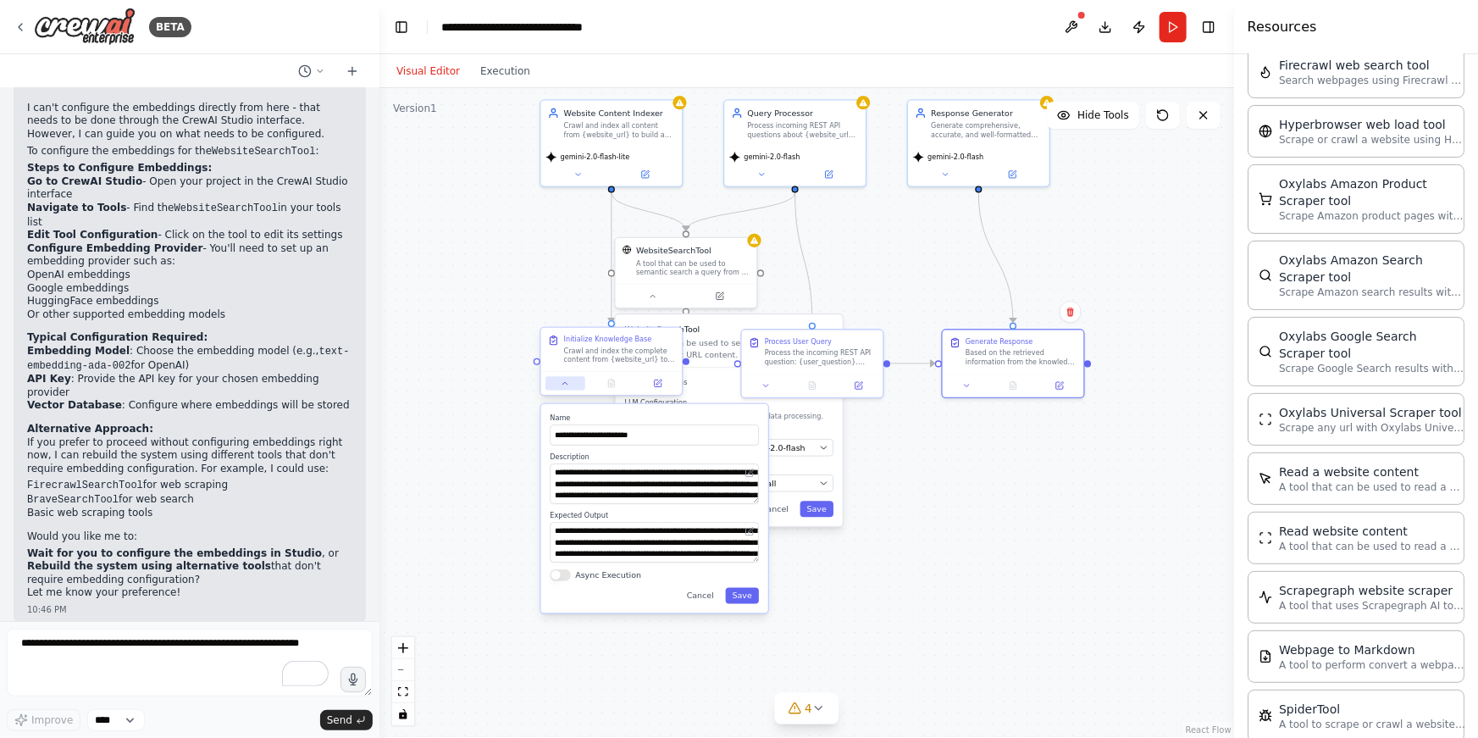
click at [555, 384] on button at bounding box center [565, 383] width 40 height 14
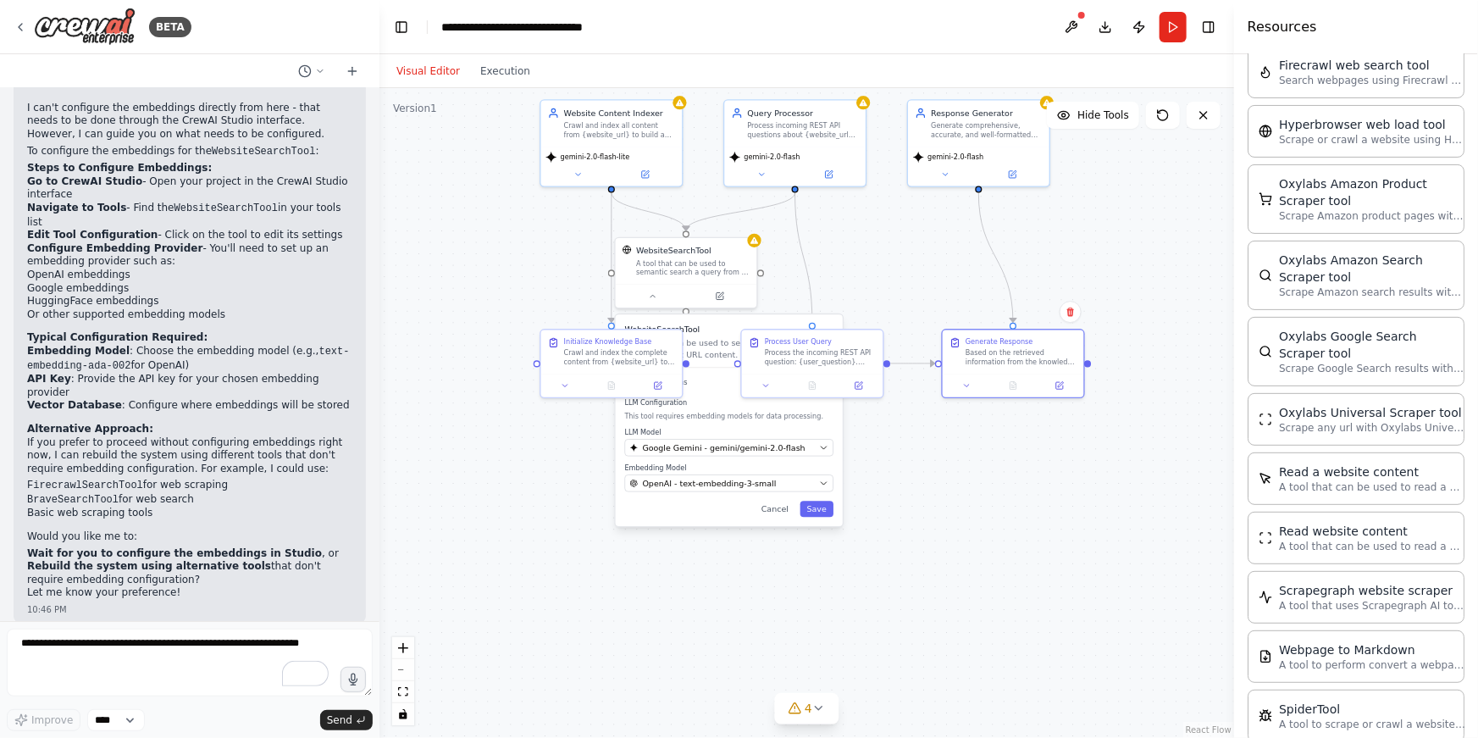
click at [992, 484] on div ".deletable-edge-delete-btn { width: 20px; height: 20px; border: 0px solid #ffff…" at bounding box center [806, 413] width 855 height 650
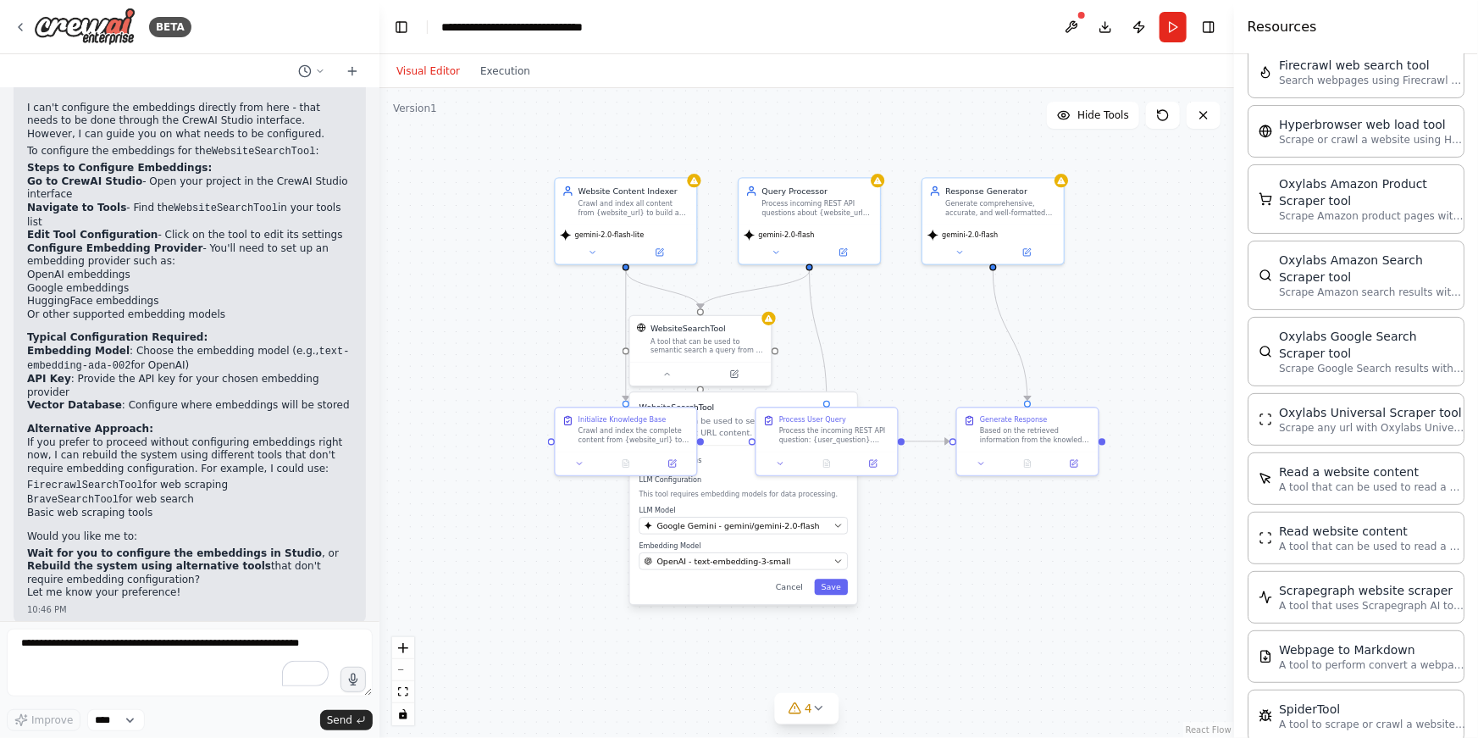
drag, startPoint x: 960, startPoint y: 518, endPoint x: 978, endPoint y: 553, distance: 39.8
click at [978, 553] on div ".deletable-edge-delete-btn { width: 20px; height: 20px; border: 0px solid #ffff…" at bounding box center [806, 413] width 855 height 650
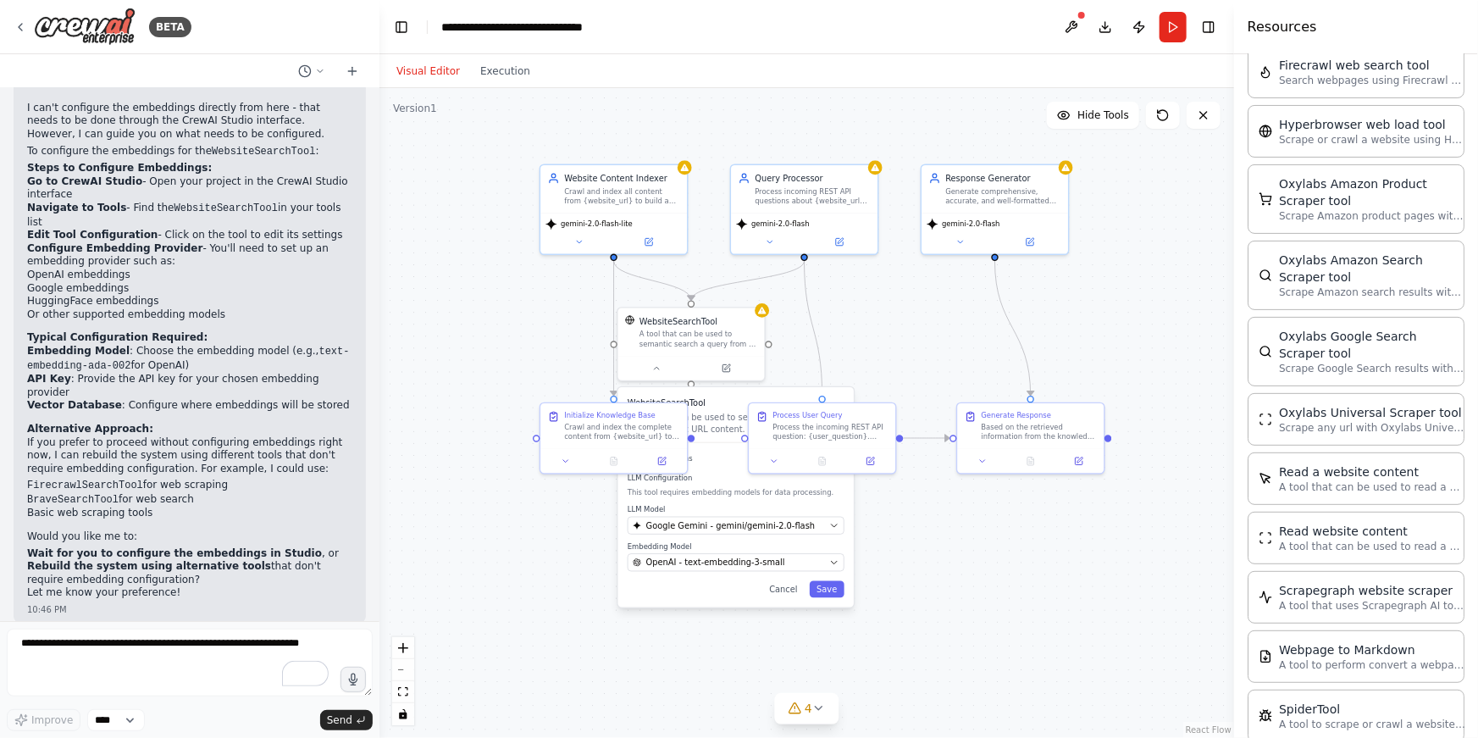
click at [703, 396] on h3 "WebsiteSearchTool" at bounding box center [736, 402] width 217 height 12
click at [659, 365] on icon at bounding box center [655, 365] width 9 height 9
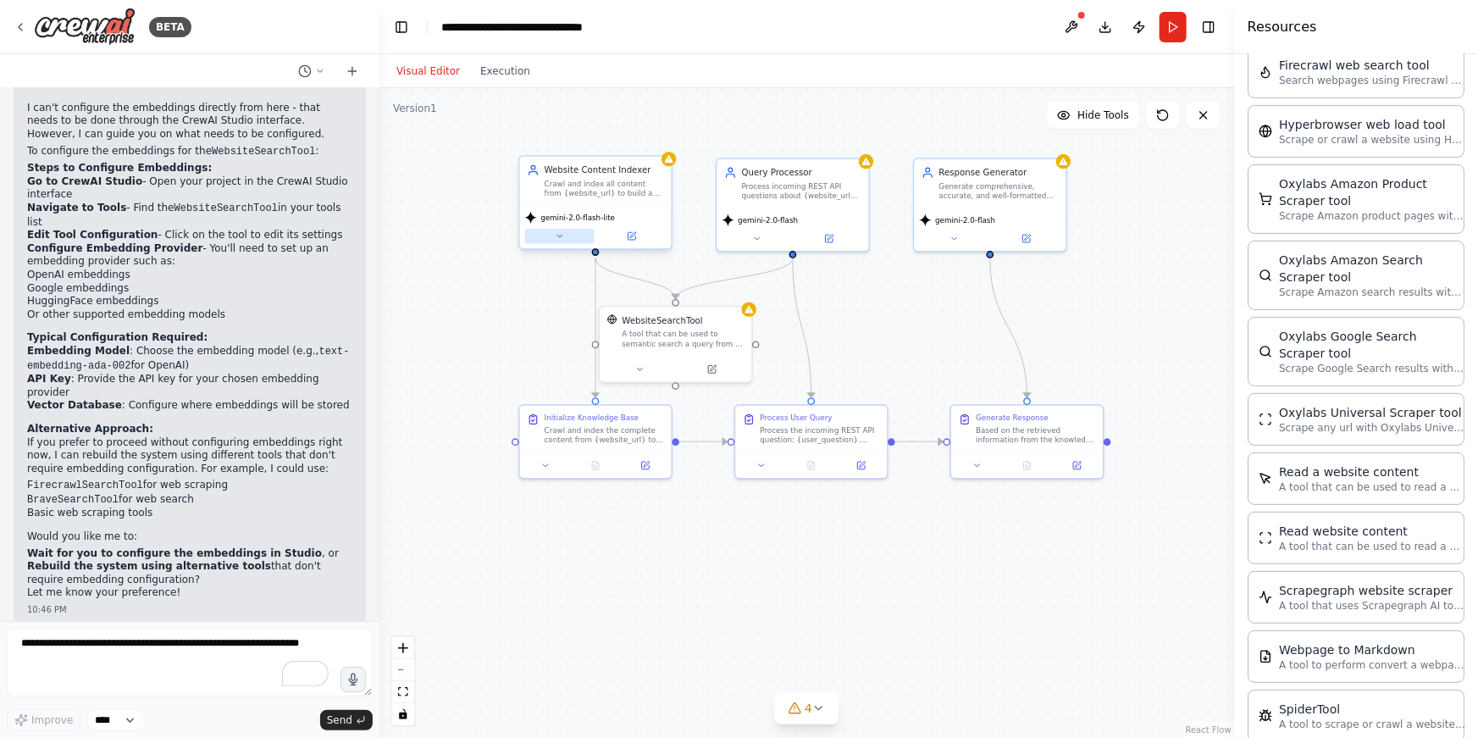
click at [562, 240] on icon at bounding box center [560, 236] width 10 height 10
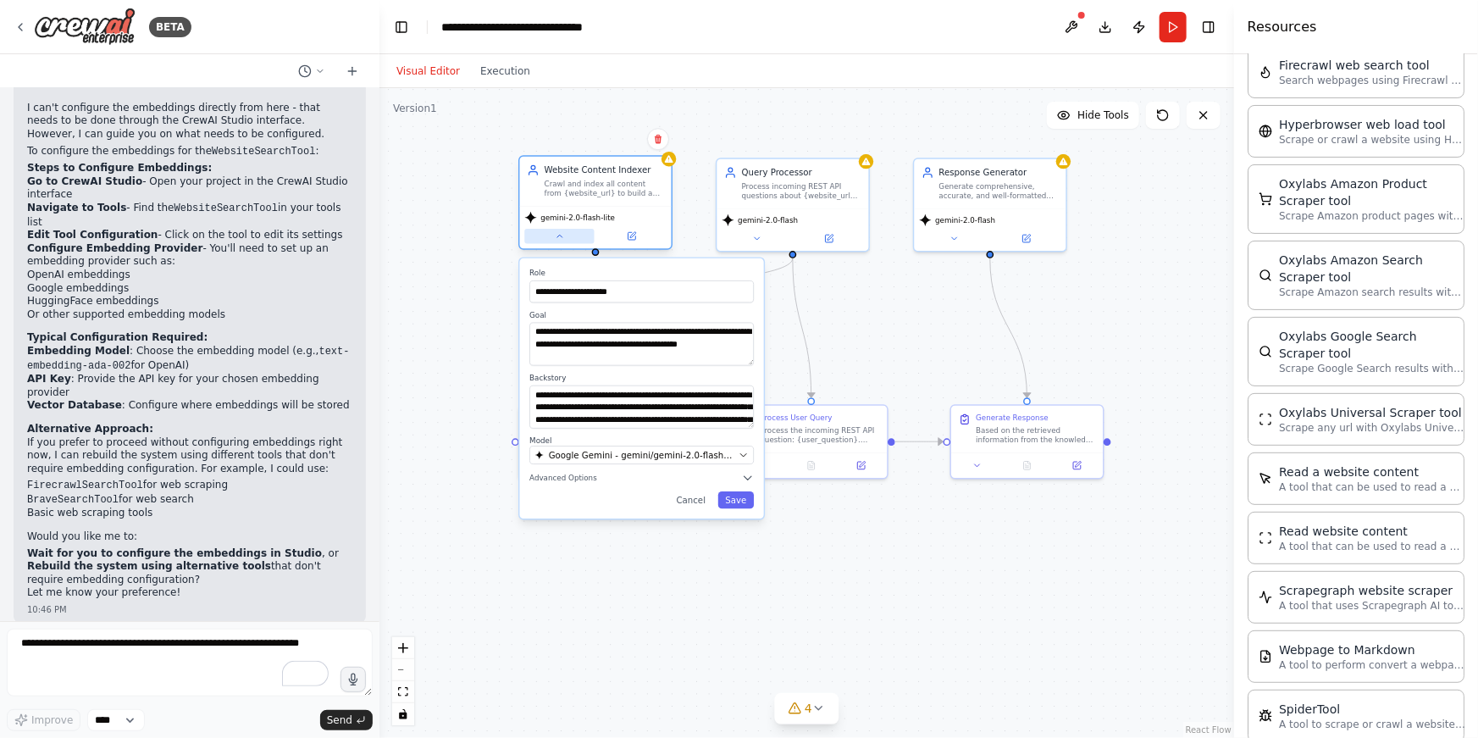
click at [561, 239] on icon at bounding box center [560, 236] width 10 height 10
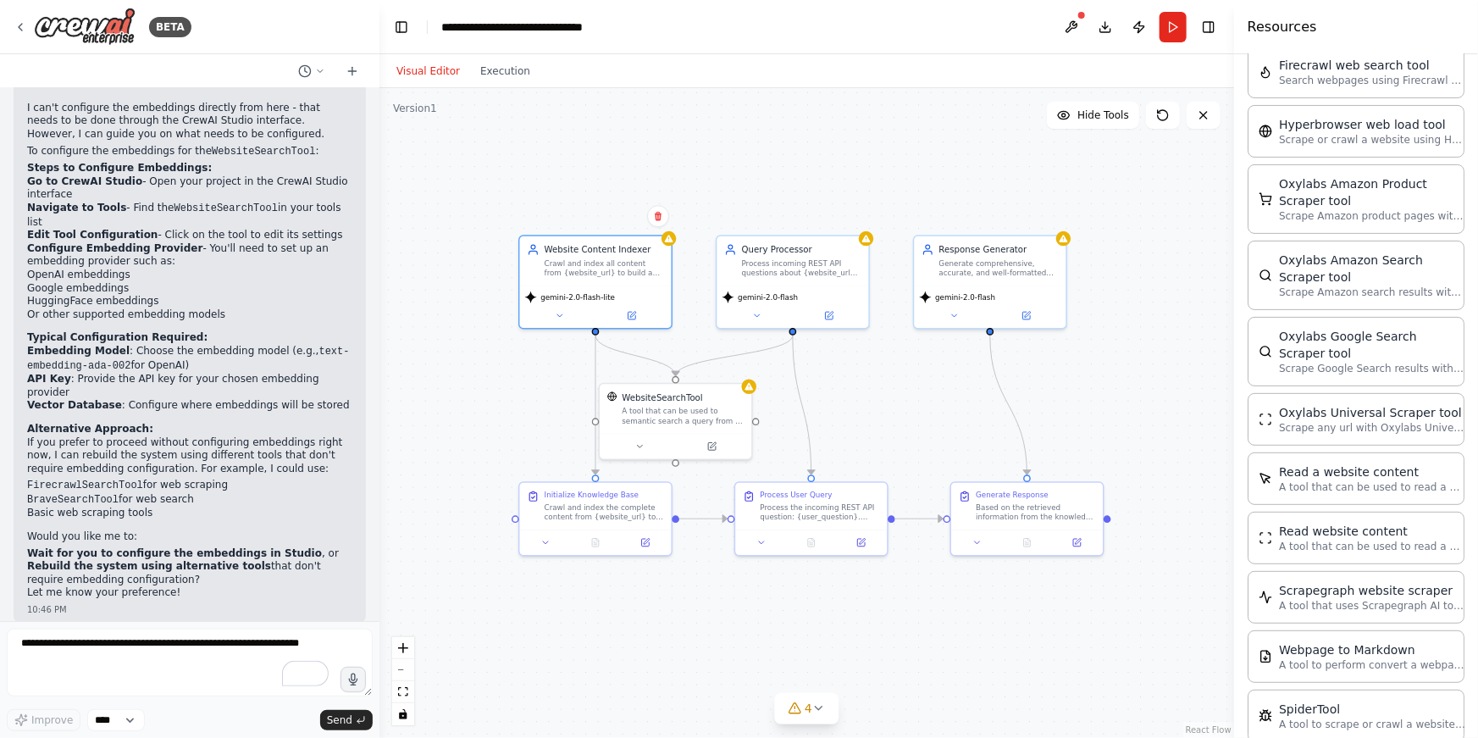
drag, startPoint x: 1162, startPoint y: 299, endPoint x: 1162, endPoint y: 375, distance: 76.2
click at [1162, 375] on div ".deletable-edge-delete-btn { width: 20px; height: 20px; border: 0px solid #ffff…" at bounding box center [806, 413] width 855 height 650
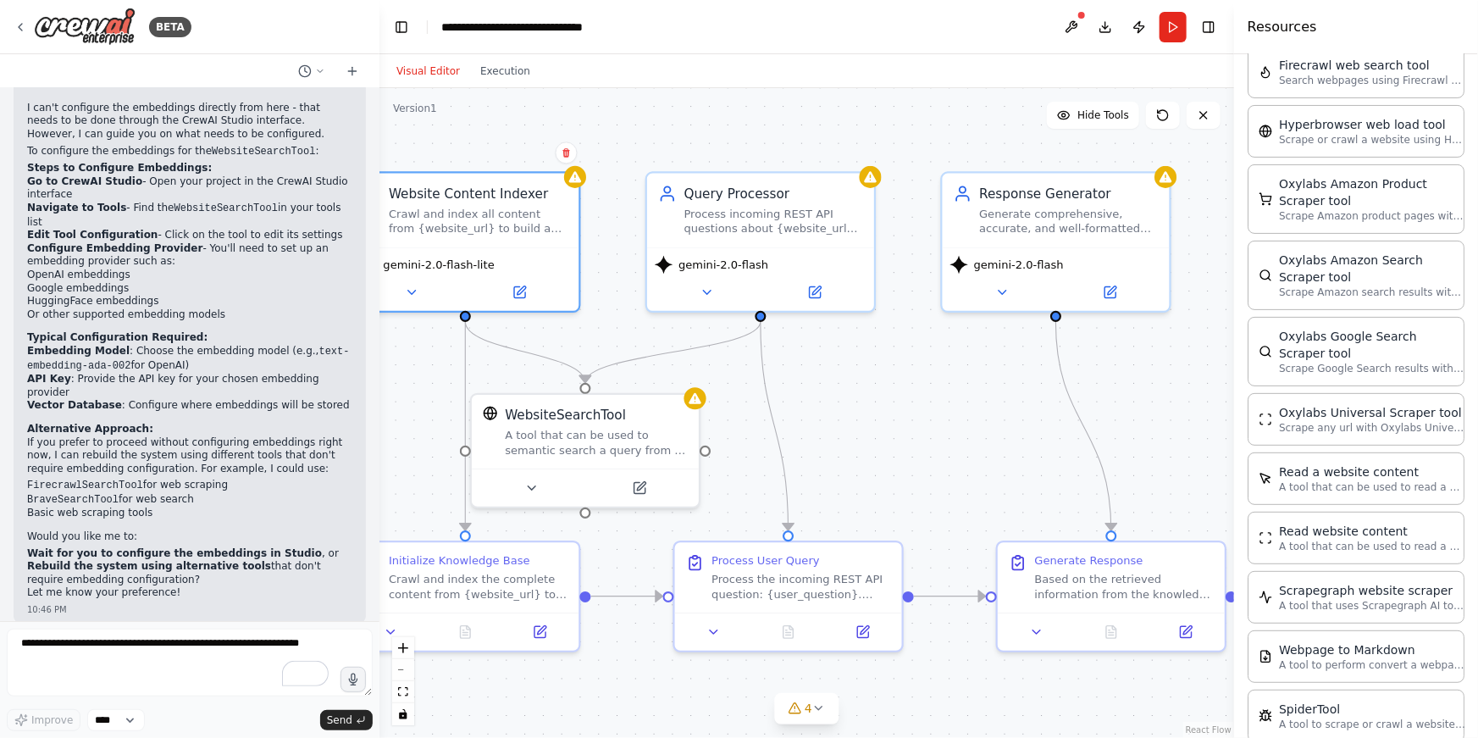
drag, startPoint x: 1082, startPoint y: 390, endPoint x: 1215, endPoint y: 388, distance: 133.0
click at [1215, 388] on div ".deletable-edge-delete-btn { width: 20px; height: 20px; border: 0px solid #ffff…" at bounding box center [806, 413] width 855 height 650
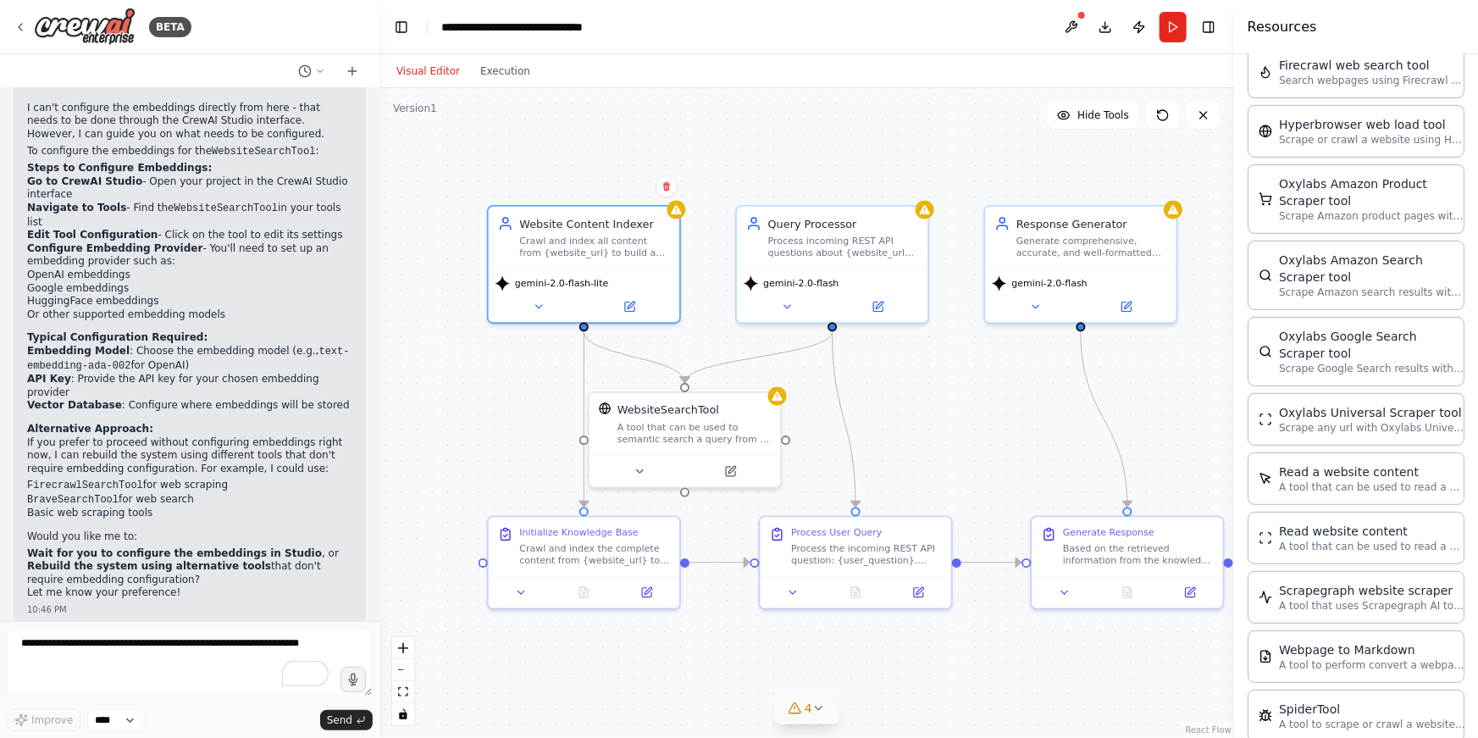
click at [816, 708] on icon at bounding box center [819, 708] width 14 height 14
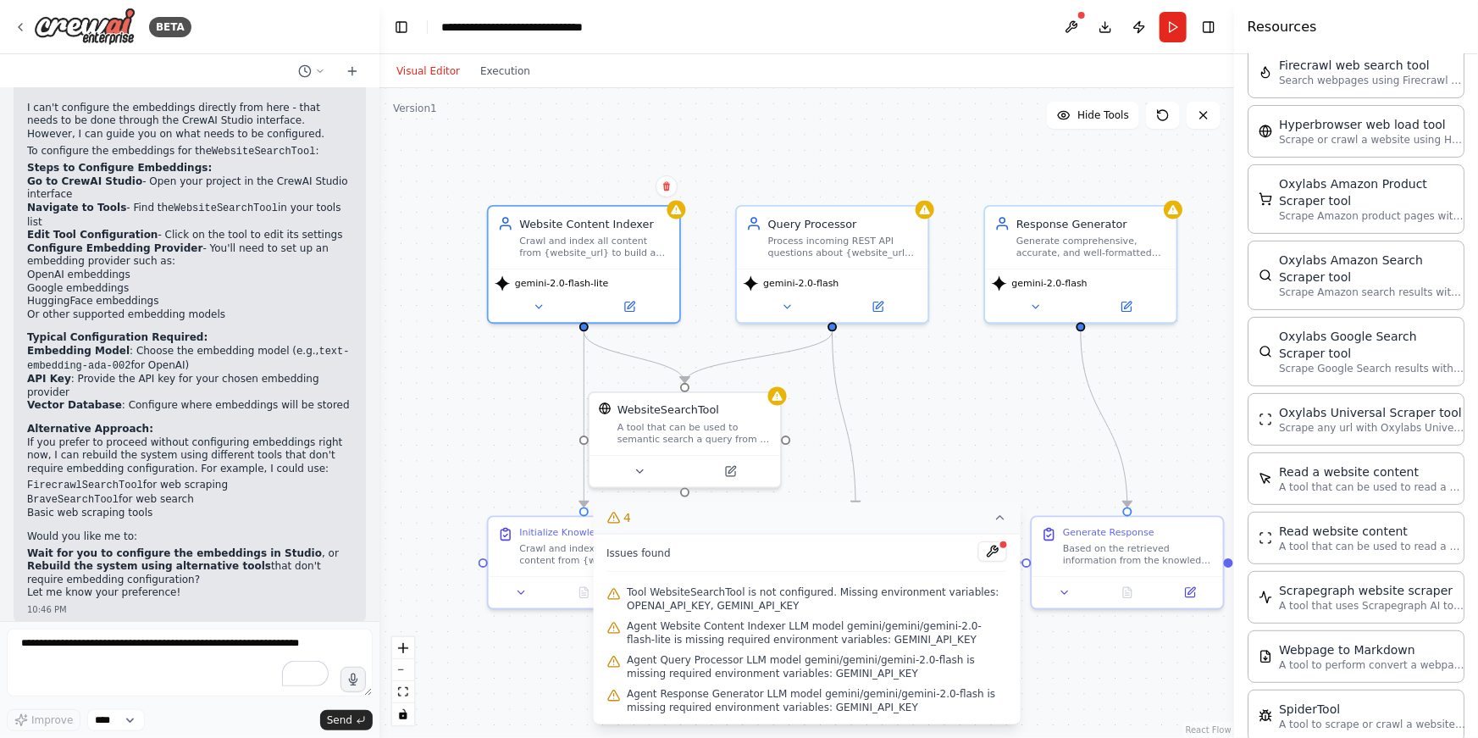
click at [848, 595] on span "Tool WebsiteSearchTool is not configured. Missing environment variables: OPENAI…" at bounding box center [817, 598] width 380 height 27
click at [994, 549] on button at bounding box center [992, 551] width 29 height 20
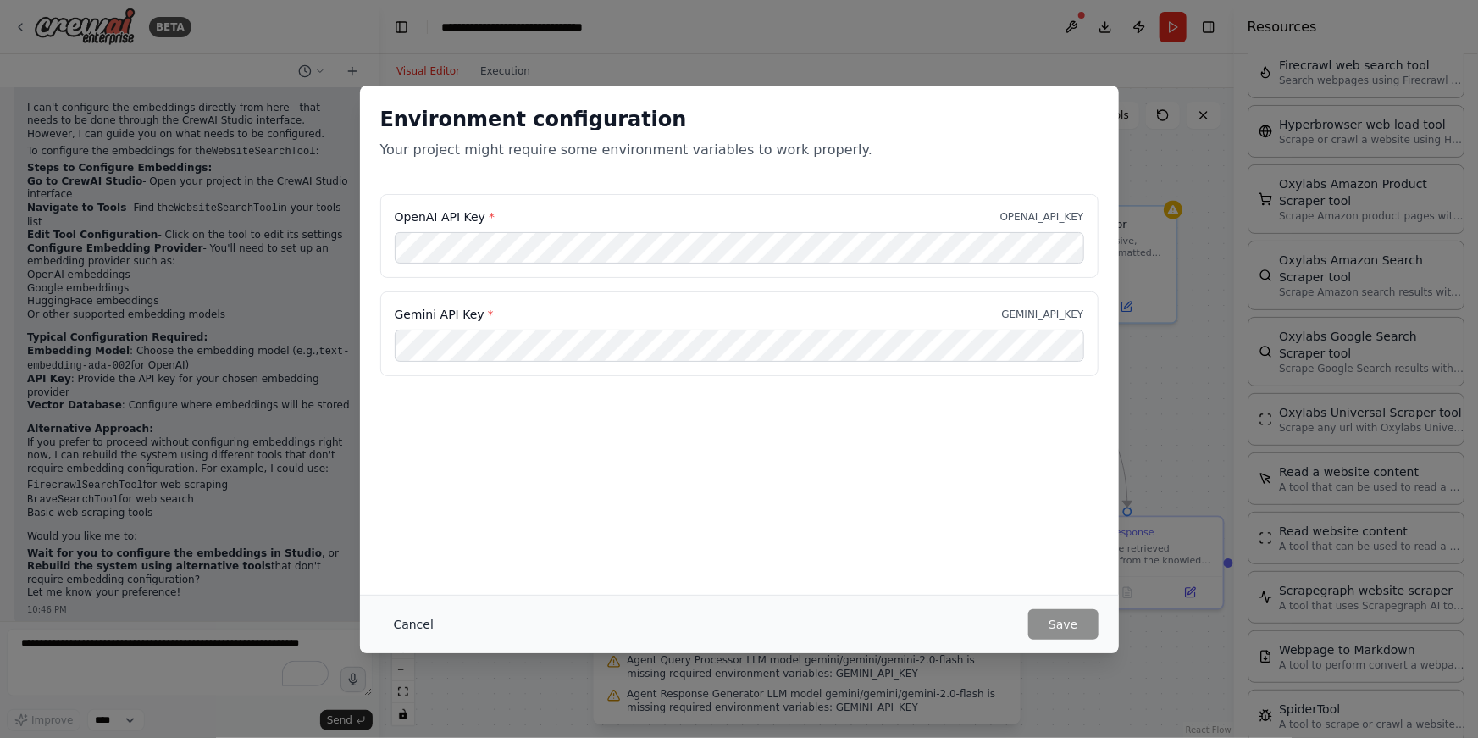
click at [419, 621] on button "Cancel" at bounding box center [413, 624] width 67 height 30
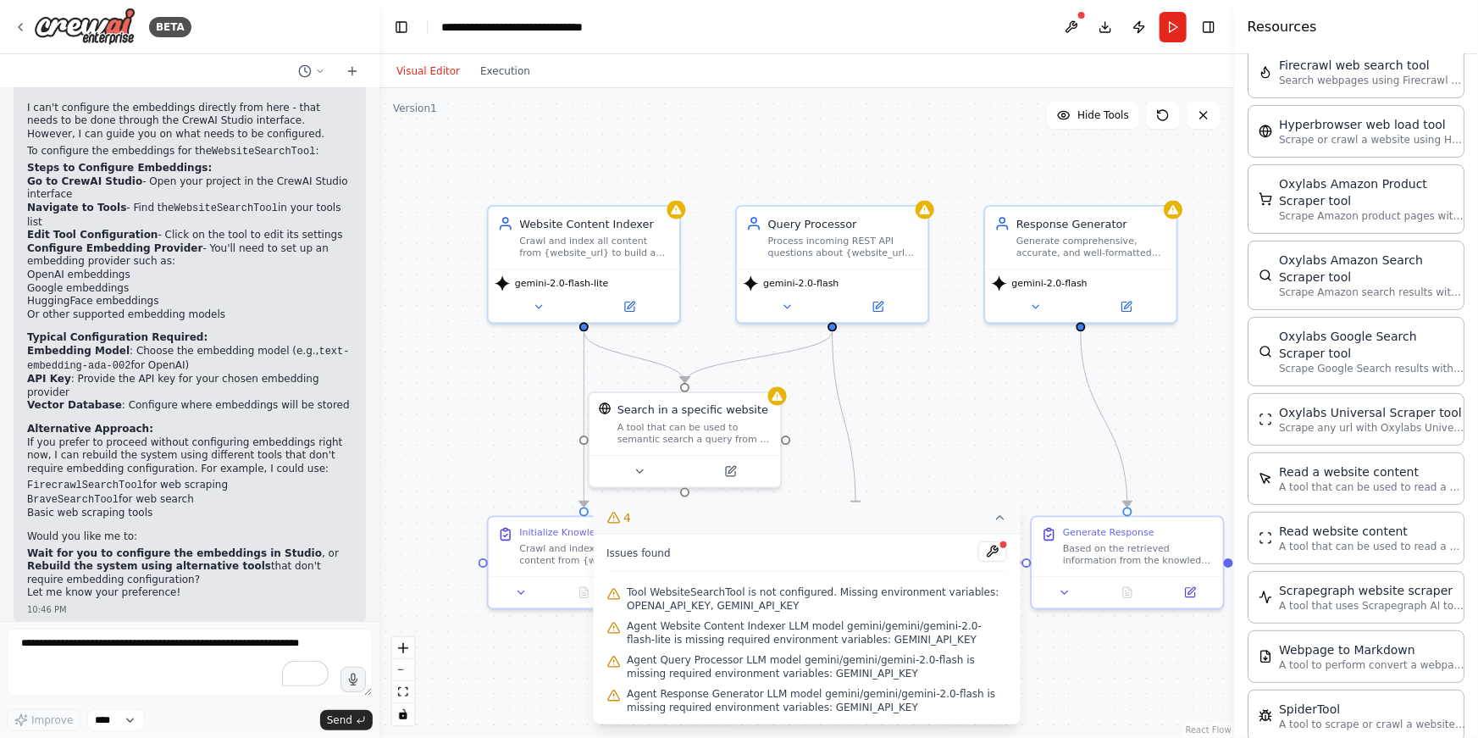
click at [983, 478] on div ".deletable-edge-delete-btn { width: 20px; height: 20px; border: 0px solid #ffff…" at bounding box center [806, 413] width 855 height 650
click at [994, 515] on icon at bounding box center [1001, 518] width 14 height 14
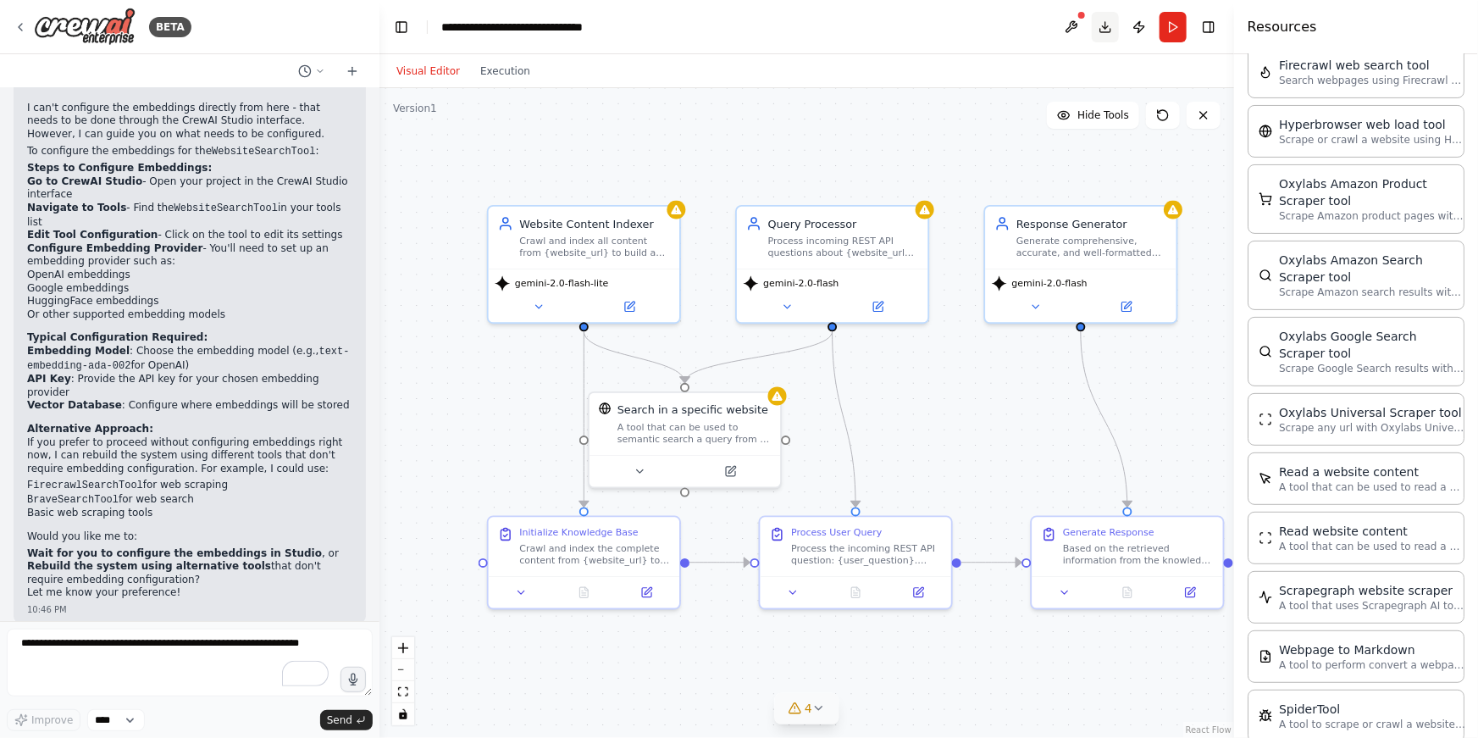
click at [1109, 27] on button "Download" at bounding box center [1105, 27] width 27 height 30
click at [1108, 25] on button "Download" at bounding box center [1105, 27] width 27 height 30
click at [1107, 25] on button "Download" at bounding box center [1105, 27] width 27 height 30
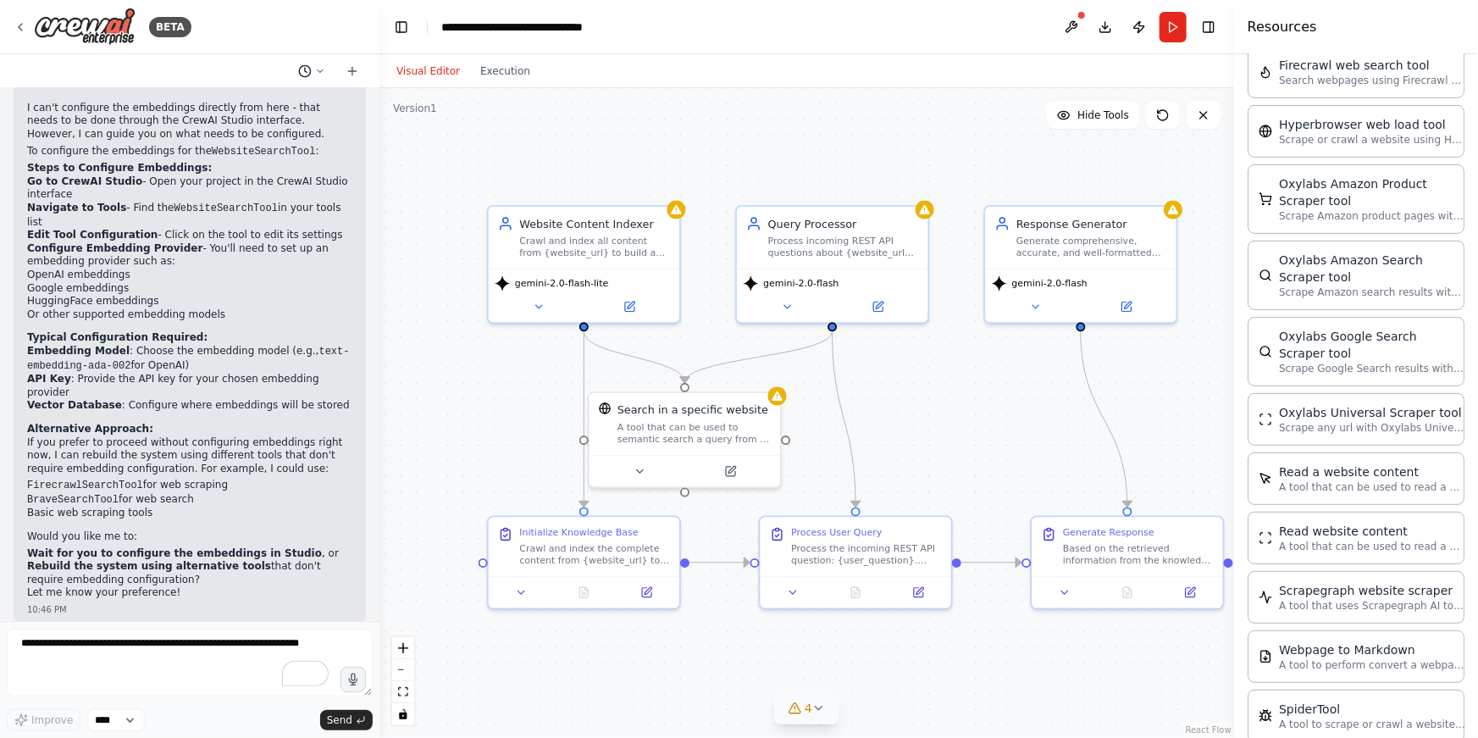
click at [321, 69] on icon at bounding box center [320, 70] width 5 height 3
click at [556, 115] on div ".deletable-edge-delete-btn { width: 20px; height: 20px; border: 0px solid #ffff…" at bounding box center [806, 413] width 855 height 650
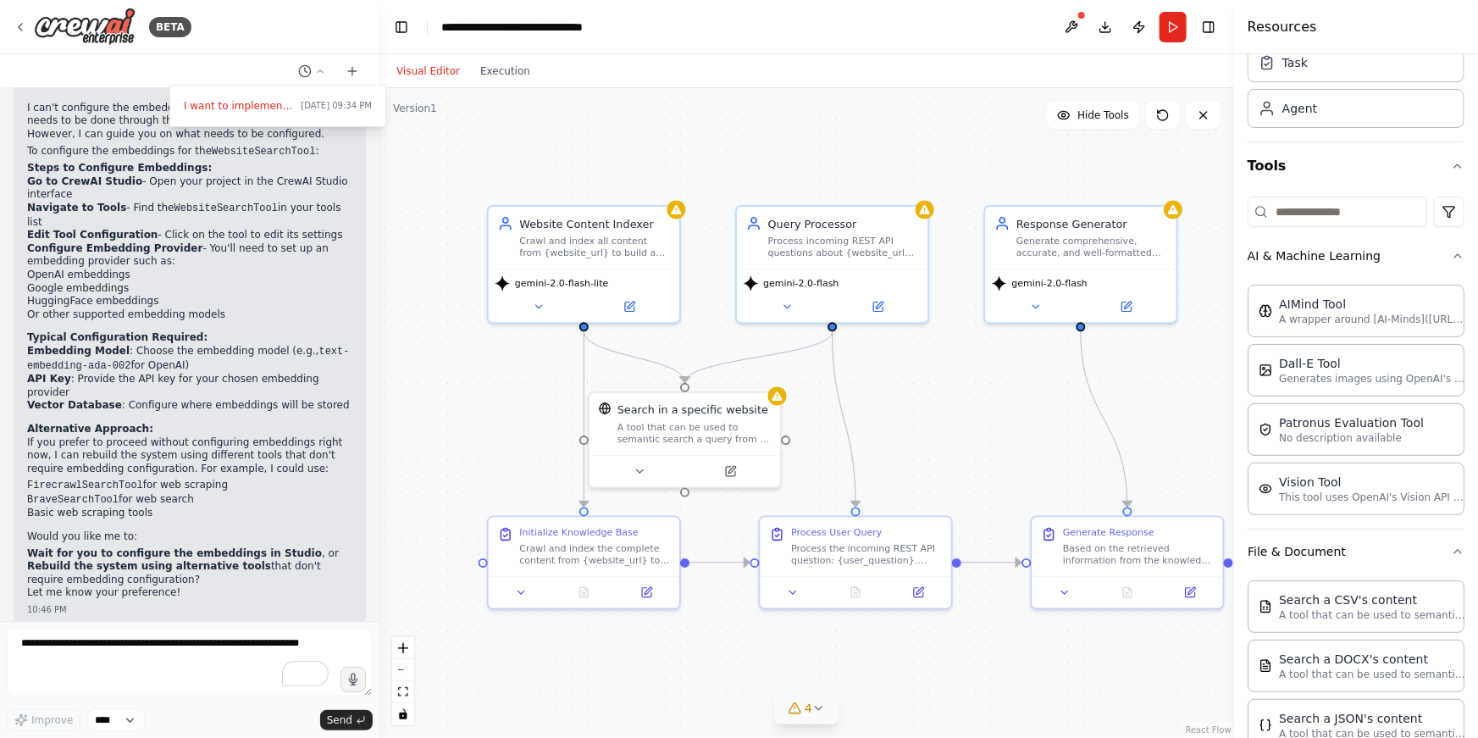
scroll to position [0, 0]
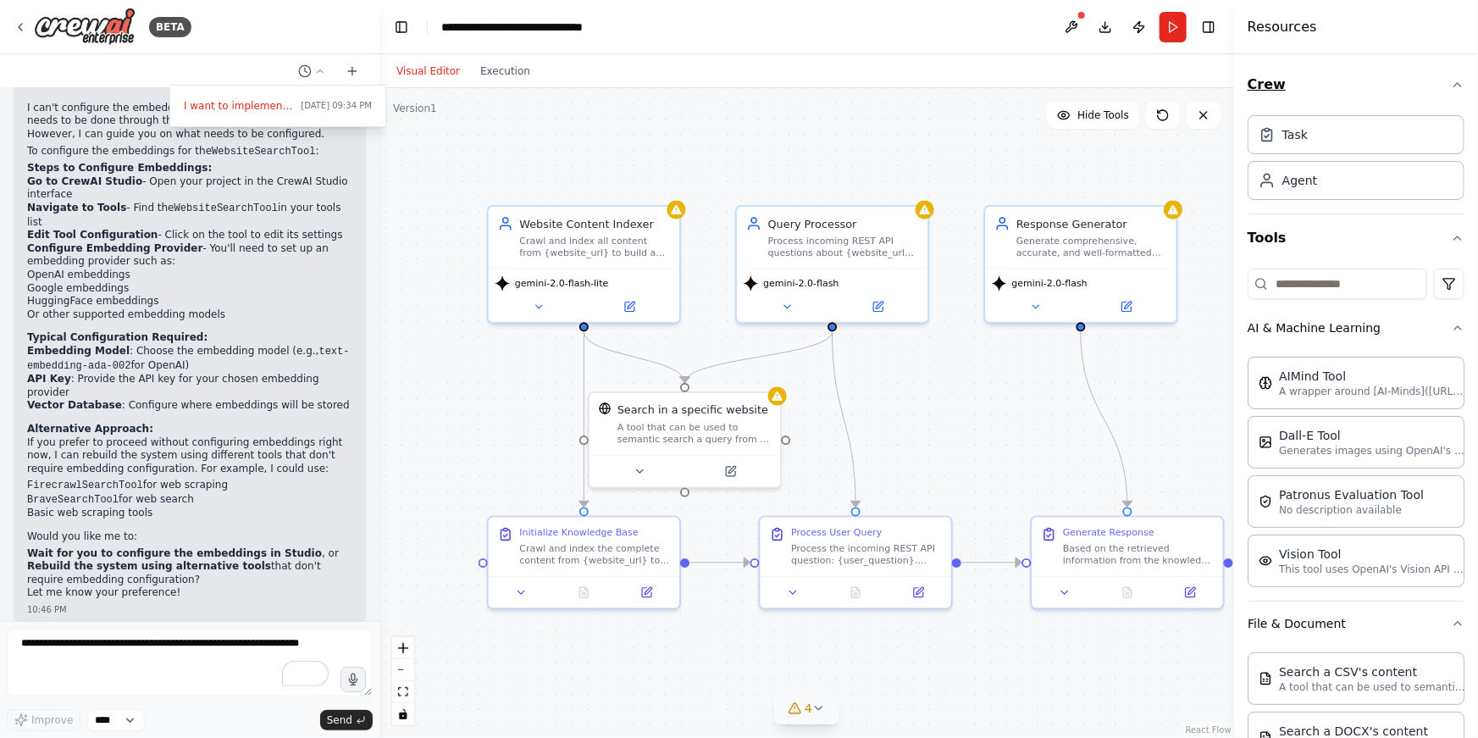
click at [1451, 84] on icon "button" at bounding box center [1458, 85] width 14 height 14
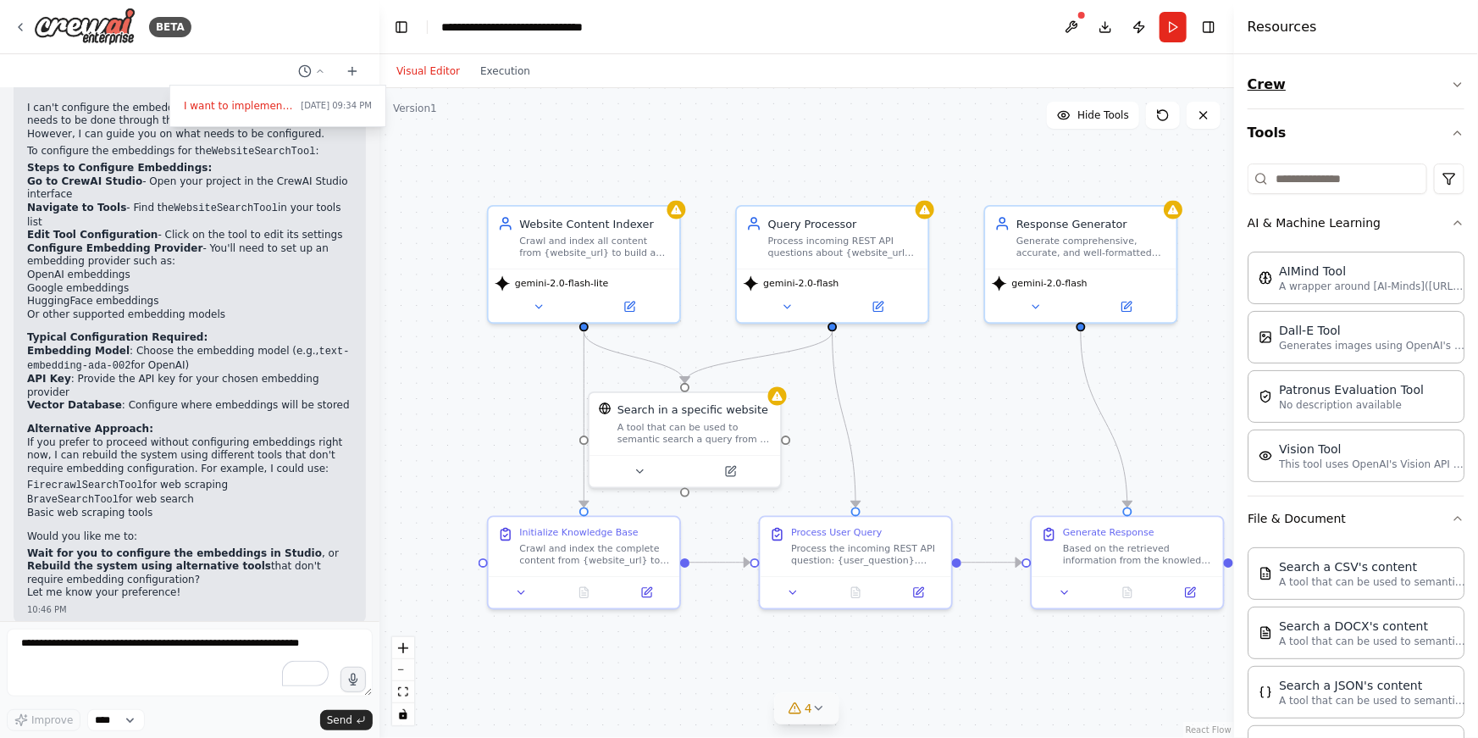
click at [1451, 84] on icon "button" at bounding box center [1458, 85] width 14 height 14
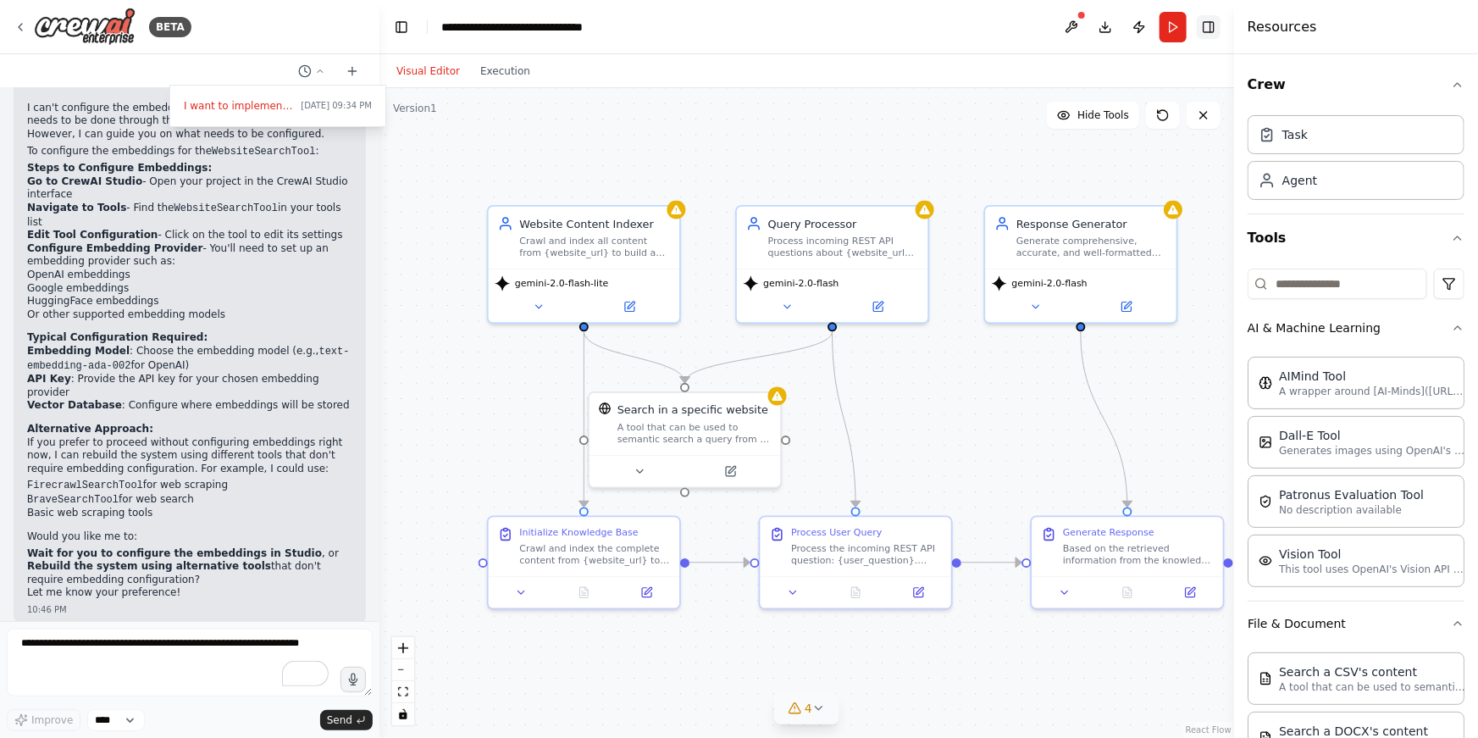
click at [1207, 29] on button "Toggle Right Sidebar" at bounding box center [1209, 27] width 24 height 24
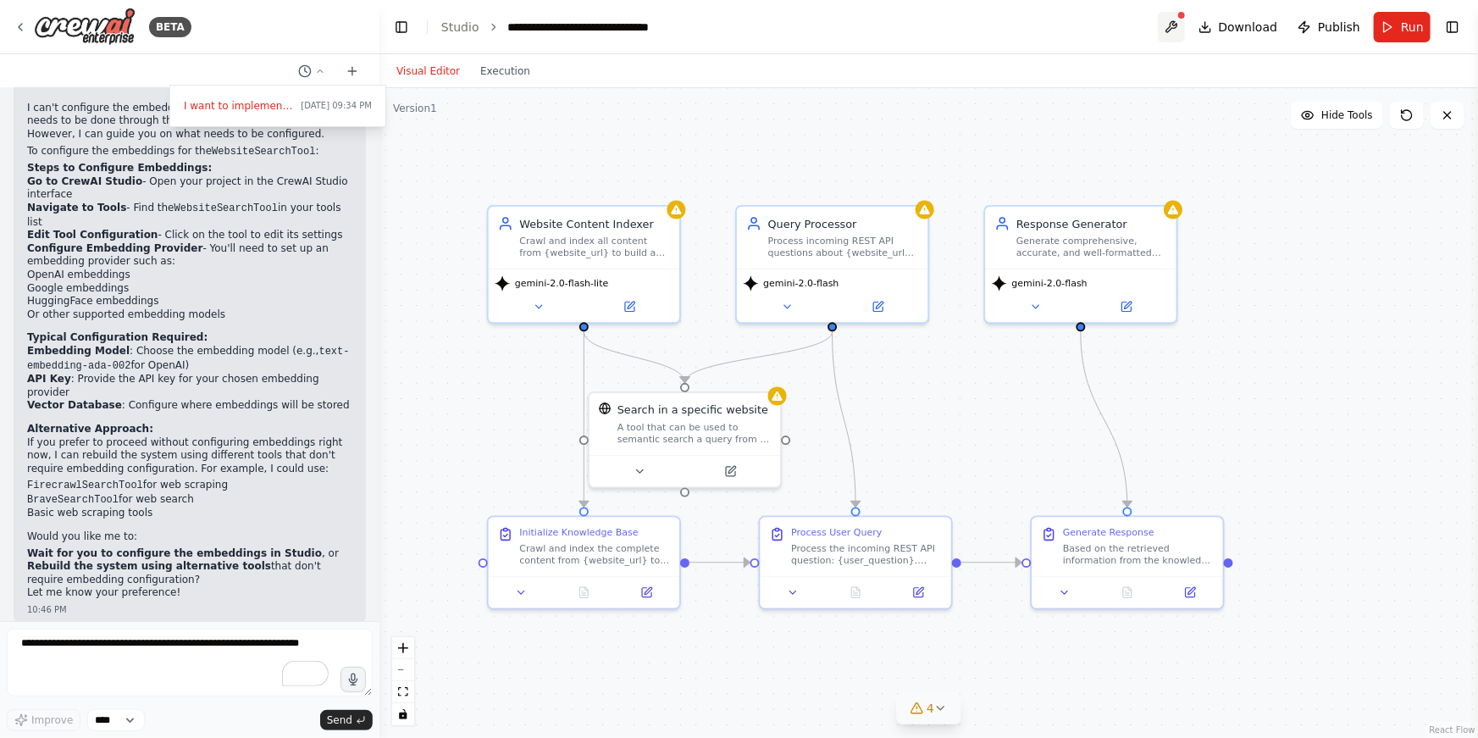
click at [1173, 25] on button at bounding box center [1171, 27] width 27 height 30
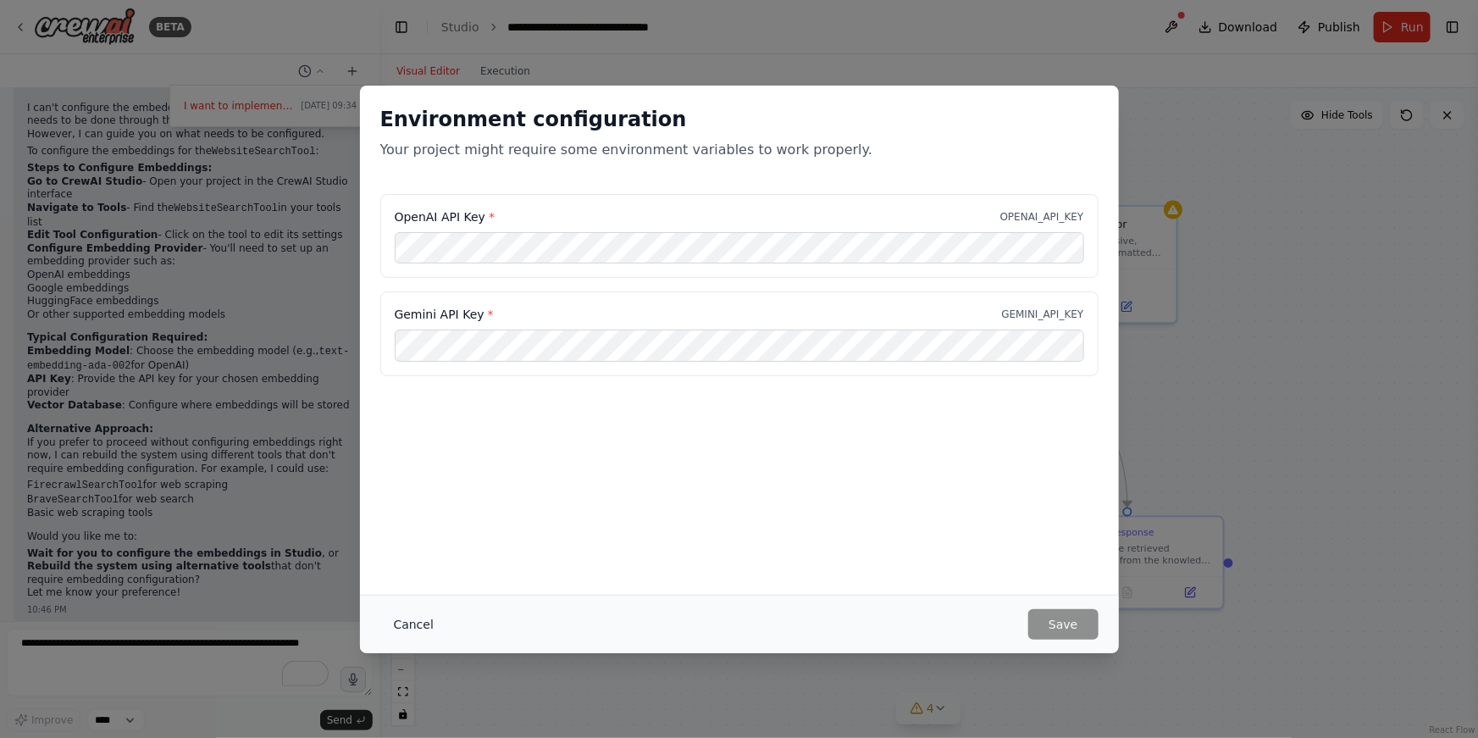
click at [418, 627] on button "Cancel" at bounding box center [413, 624] width 67 height 30
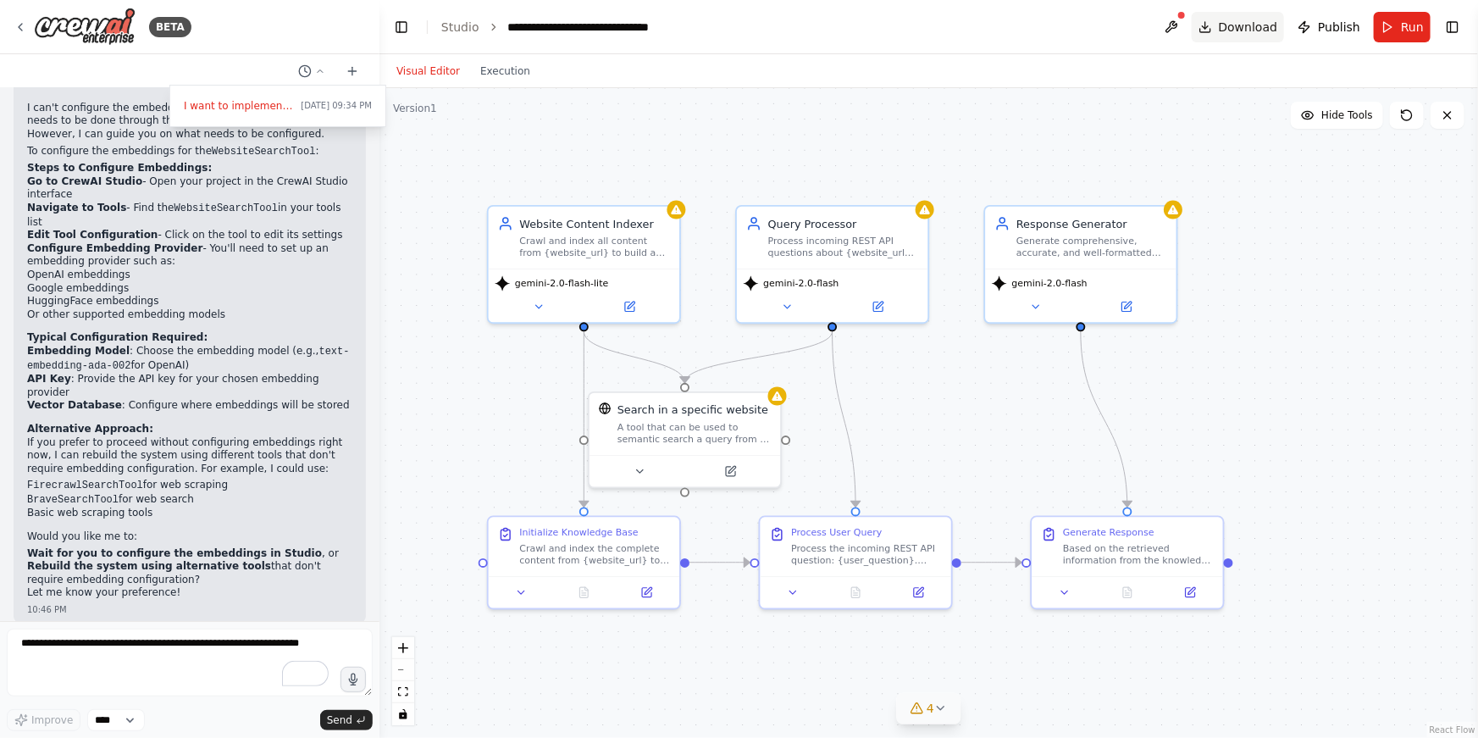
click at [1251, 29] on span "Download" at bounding box center [1248, 27] width 59 height 17
click at [1257, 19] on span "Download" at bounding box center [1248, 27] width 59 height 17
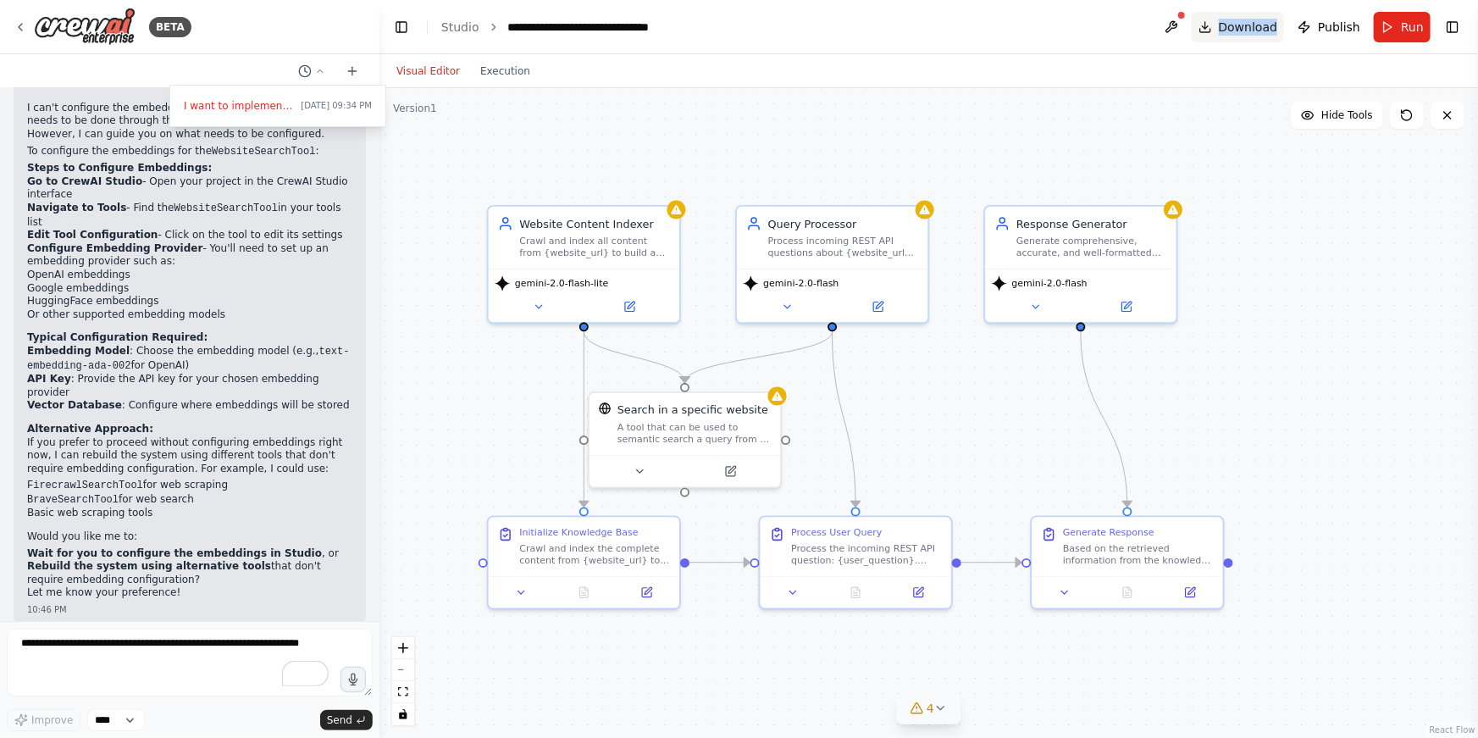
click at [1247, 25] on span "Download" at bounding box center [1248, 27] width 59 height 17
click at [1175, 25] on button at bounding box center [1171, 27] width 27 height 30
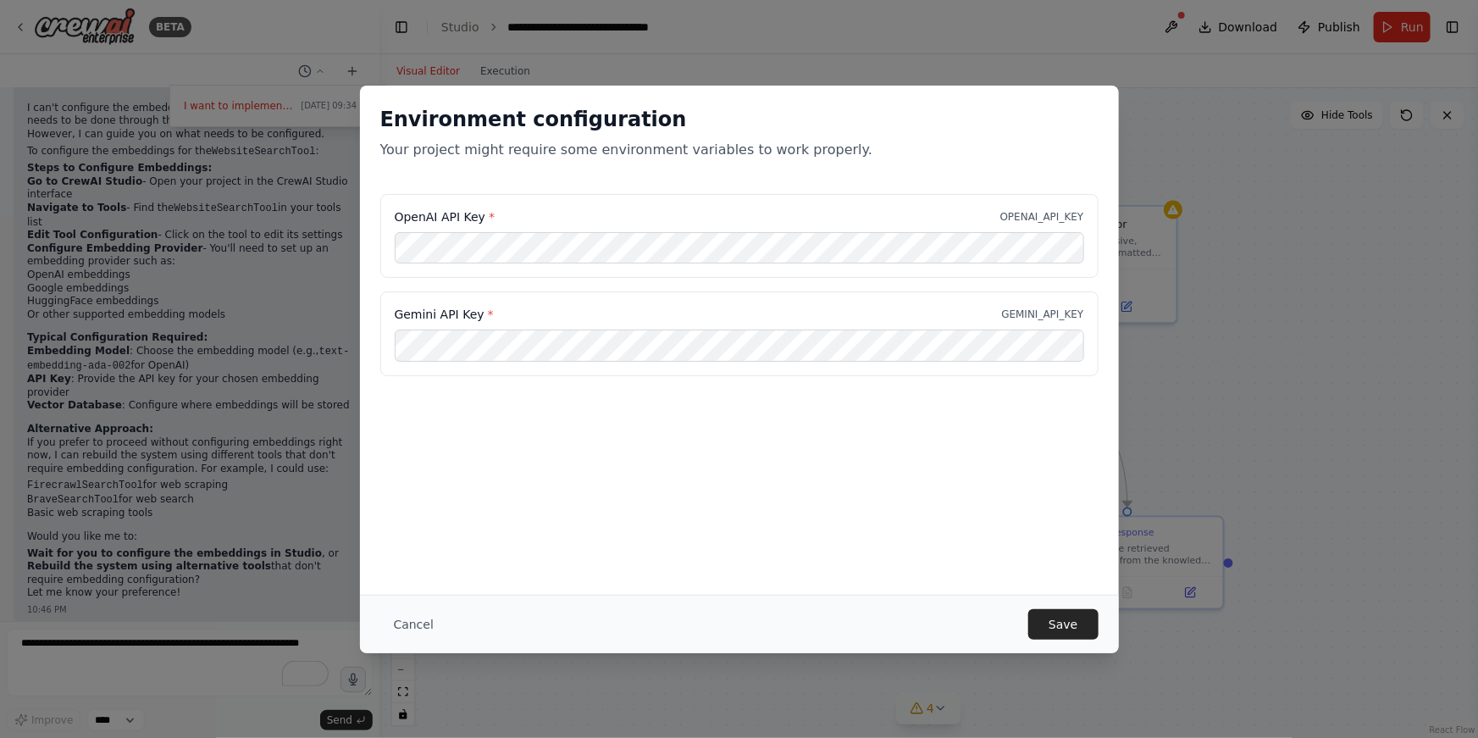
click at [768, 490] on div "Environment configuration Your project might require some environment variables…" at bounding box center [739, 340] width 759 height 509
click at [1063, 626] on button "Save" at bounding box center [1062, 624] width 69 height 30
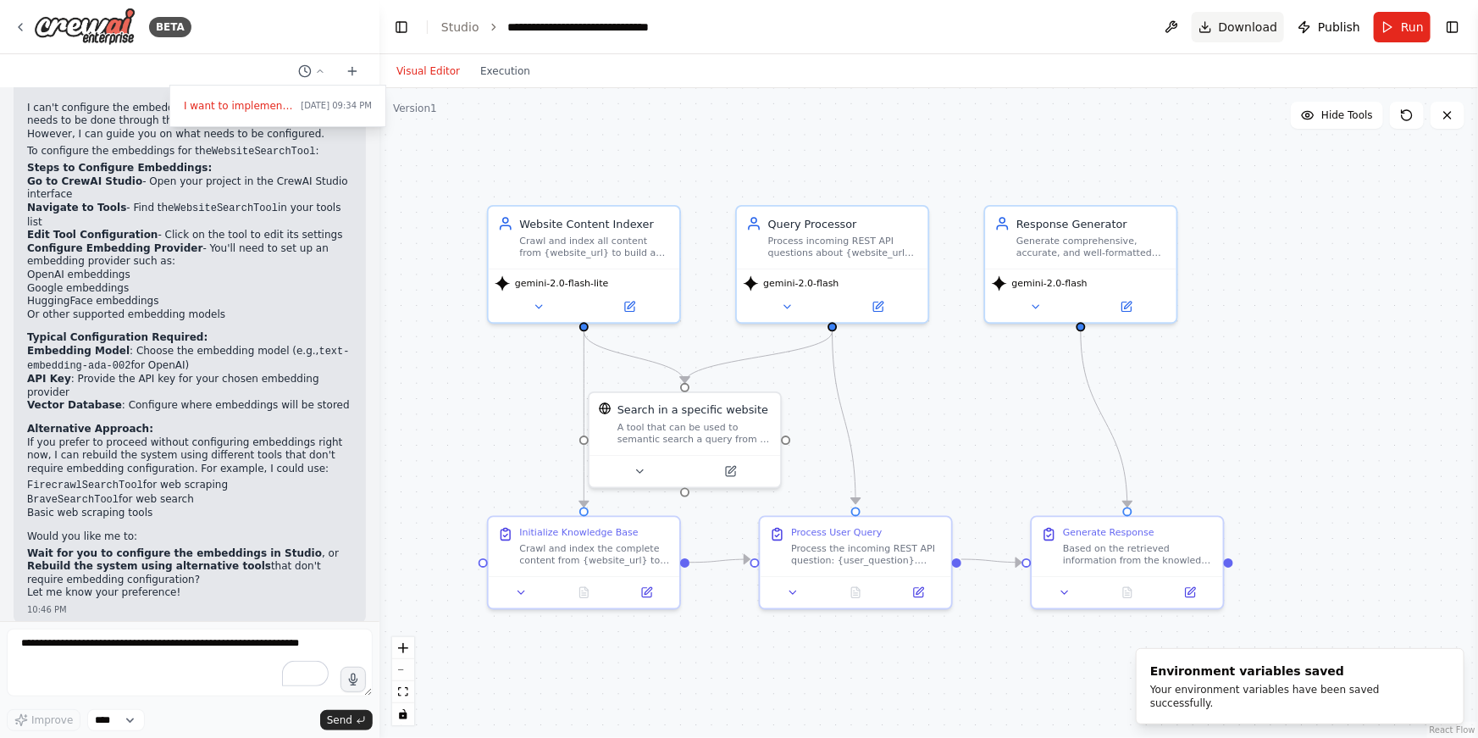
click at [1255, 29] on span "Download" at bounding box center [1248, 27] width 59 height 17
click at [1258, 24] on span "Download" at bounding box center [1248, 27] width 59 height 17
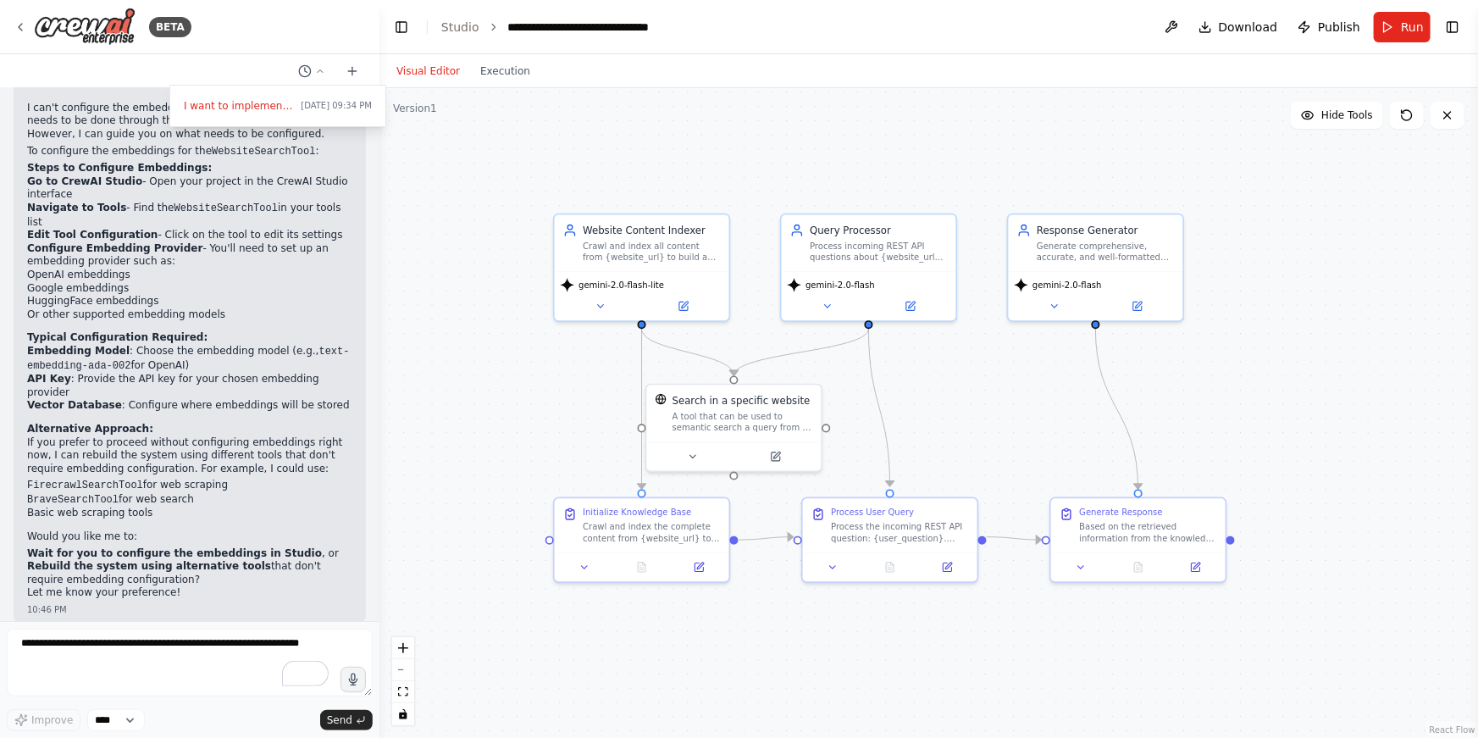
click at [305, 72] on div at bounding box center [189, 369] width 379 height 738
click at [1390, 26] on button "Run" at bounding box center [1402, 27] width 57 height 30
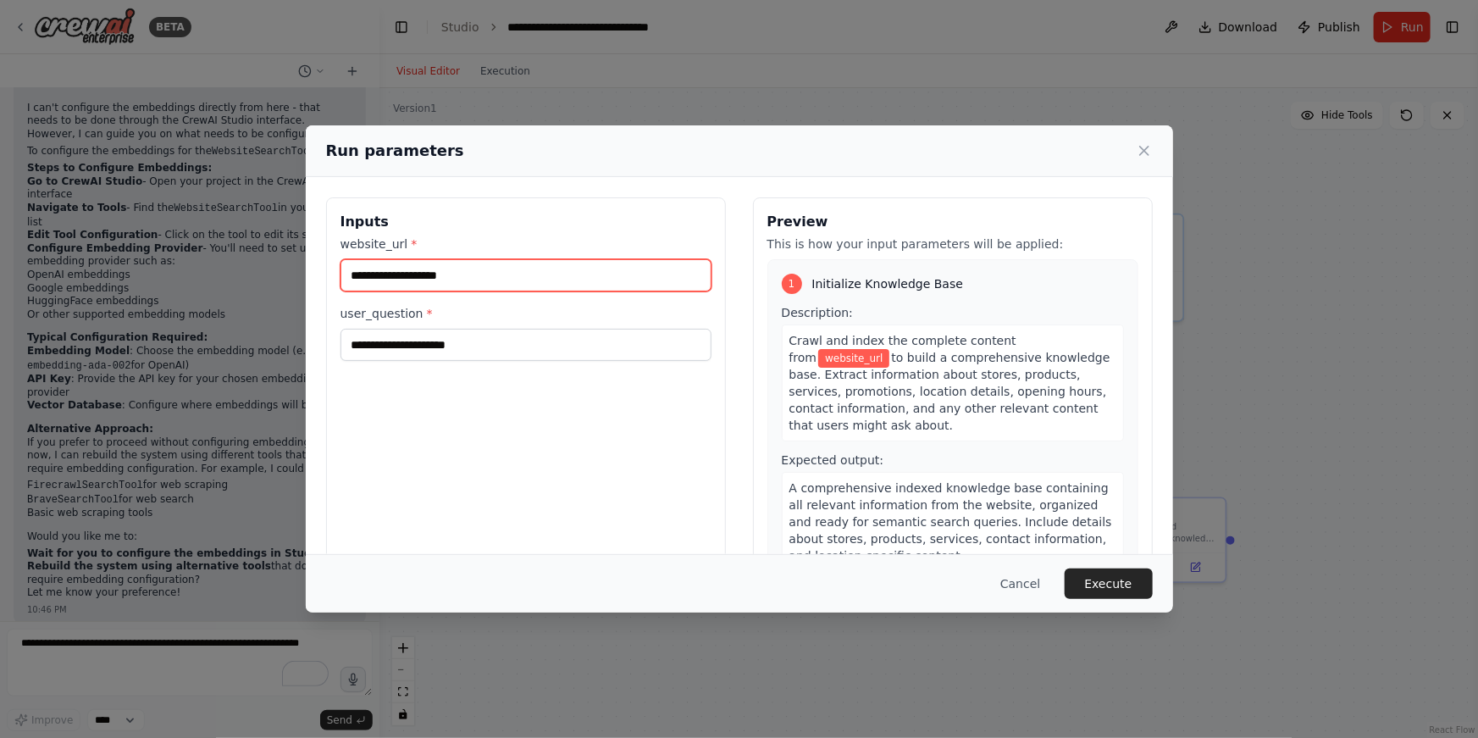
click at [425, 269] on input "website_url *" at bounding box center [525, 275] width 371 height 32
click at [1026, 586] on button "Cancel" at bounding box center [1020, 583] width 67 height 30
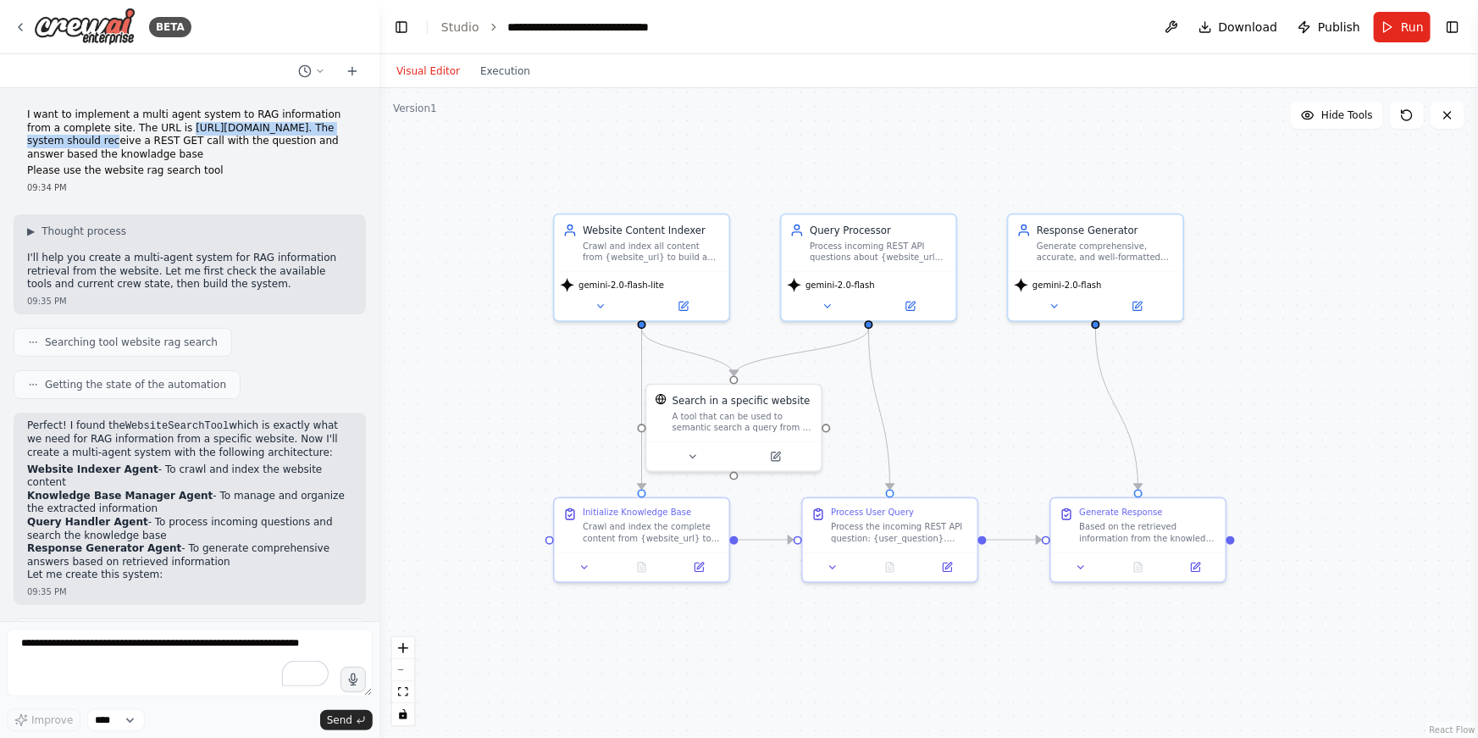
drag, startPoint x: 28, startPoint y: 142, endPoint x: 230, endPoint y: 147, distance: 201.6
click at [230, 147] on p "I want to implement a multi agent system to RAG information from a complete sit…" at bounding box center [189, 134] width 325 height 53
copy p "[URL][DOMAIN_NAME]"
click at [1227, 26] on span "Download" at bounding box center [1248, 27] width 59 height 17
click at [1180, 26] on button at bounding box center [1171, 27] width 27 height 30
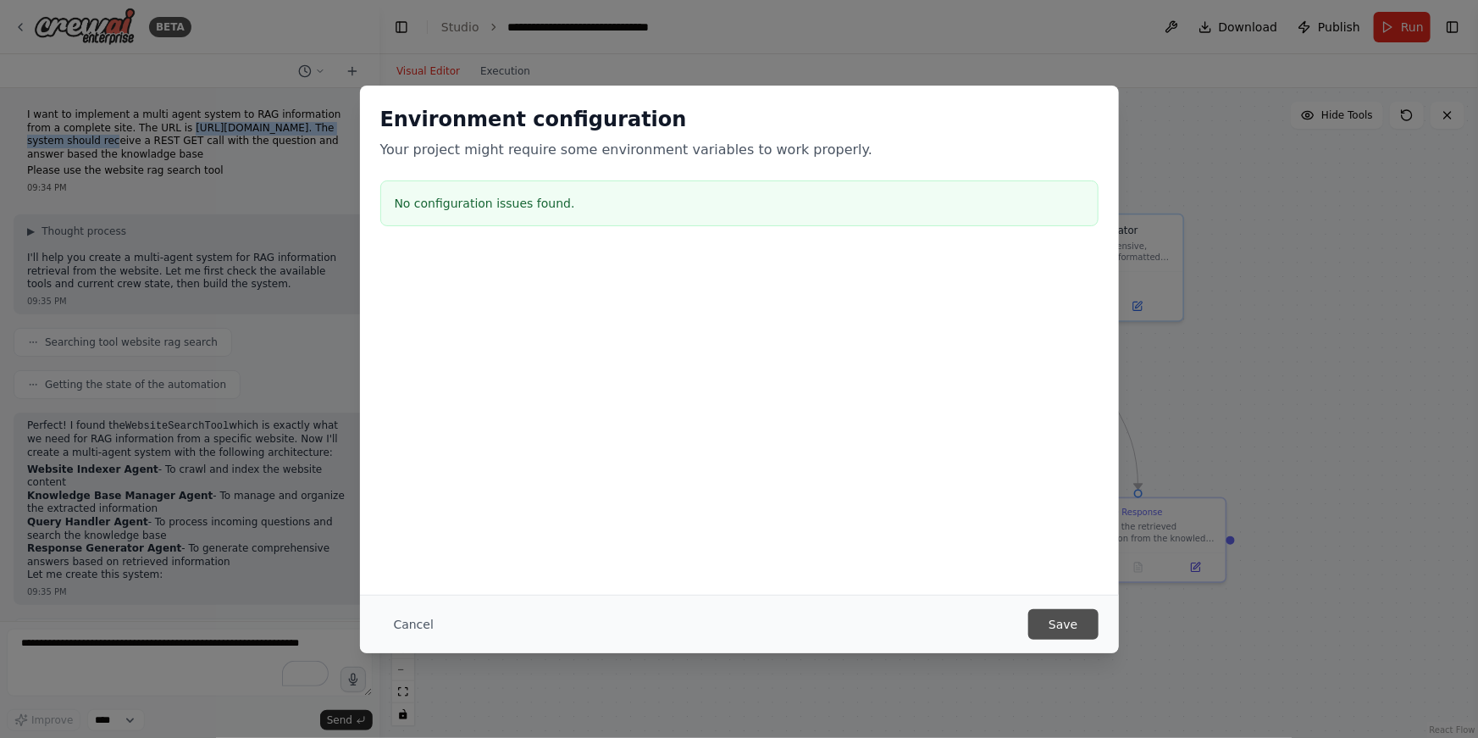
click at [1047, 617] on button "Save" at bounding box center [1062, 624] width 69 height 30
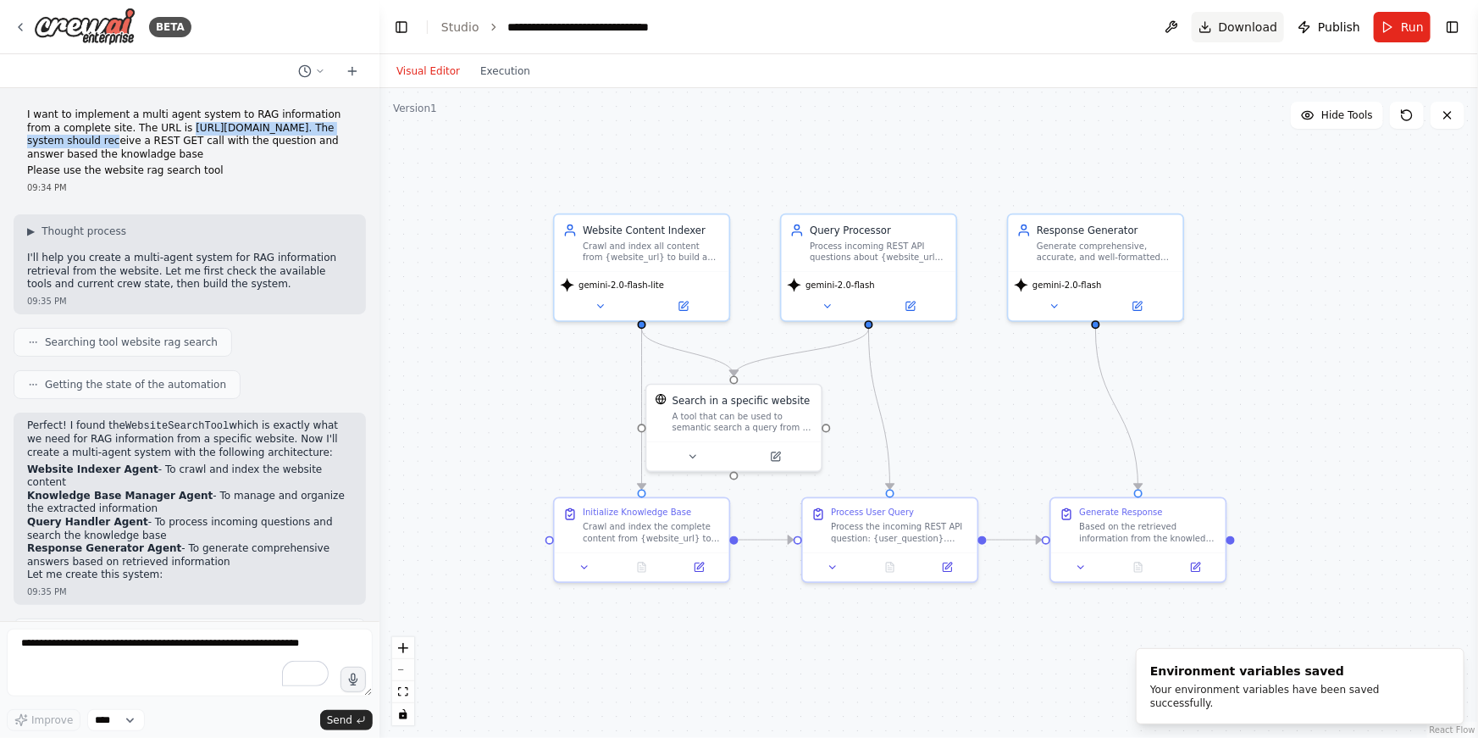
click at [1248, 26] on span "Download" at bounding box center [1248, 27] width 59 height 17
click at [1226, 34] on span "Download" at bounding box center [1248, 27] width 59 height 17
click at [1236, 36] on button "Download" at bounding box center [1238, 27] width 93 height 30
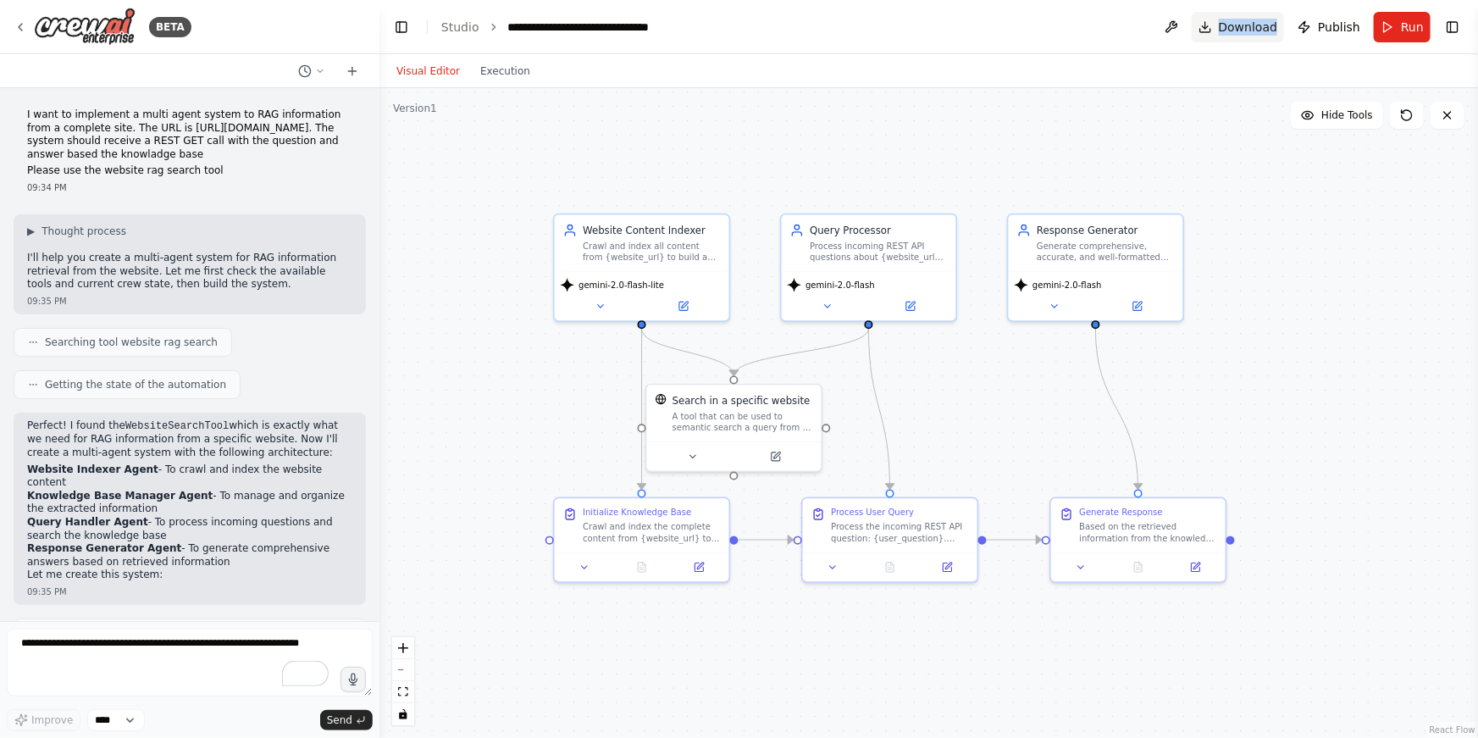
click at [1236, 36] on button "Download" at bounding box center [1238, 27] width 93 height 30
click at [1237, 32] on span "Download" at bounding box center [1248, 27] width 59 height 17
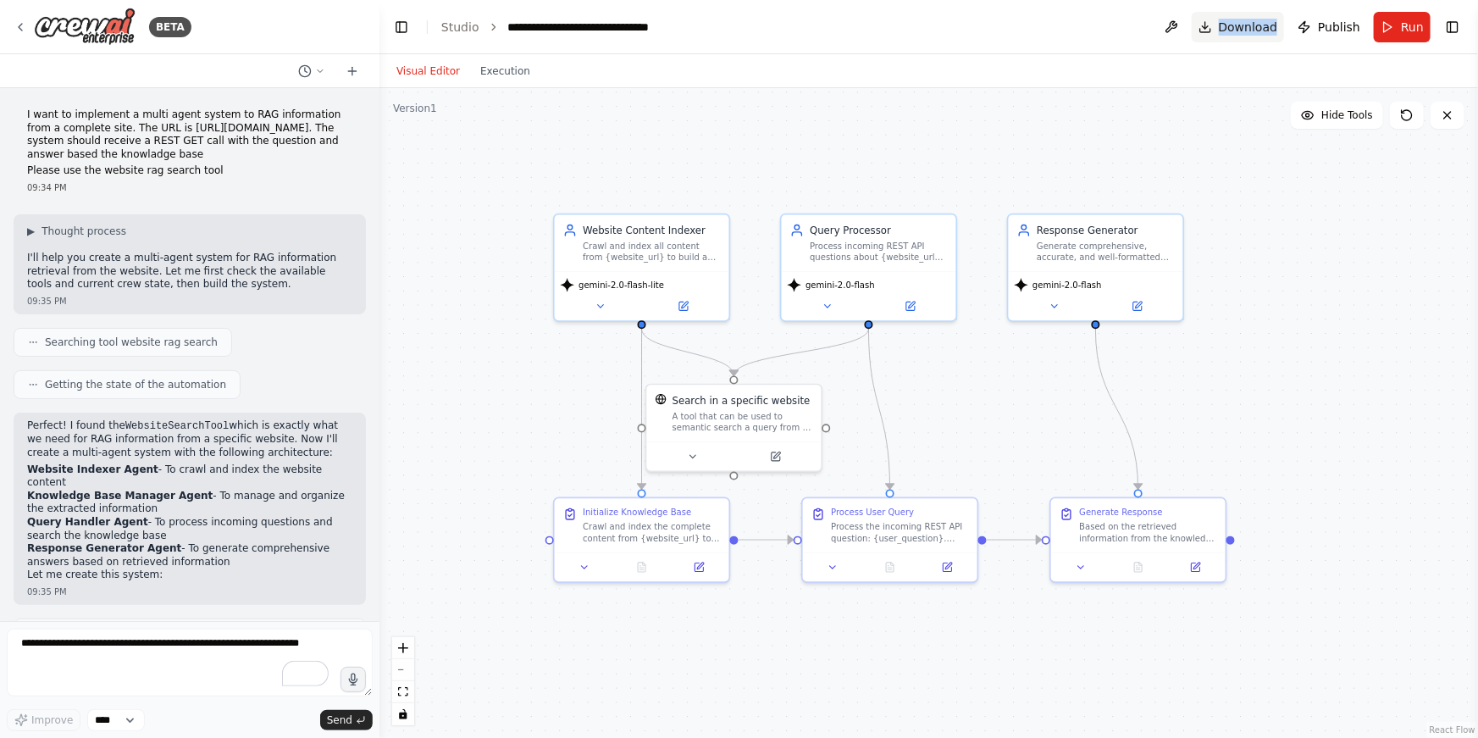
click at [1237, 32] on span "Download" at bounding box center [1248, 27] width 59 height 17
click at [1237, 30] on span "Download" at bounding box center [1248, 27] width 59 height 17
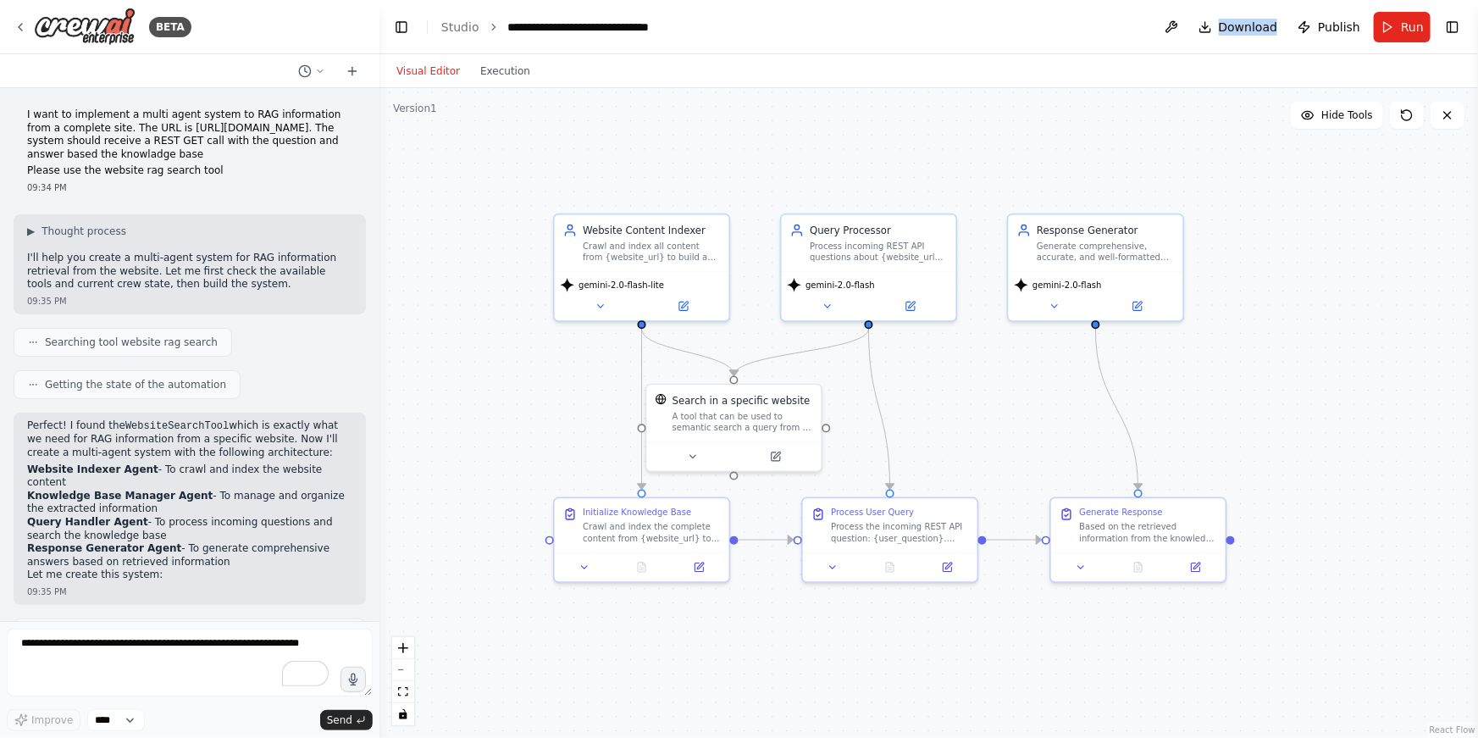
click at [965, 112] on div ".deletable-edge-delete-btn { width: 20px; height: 20px; border: 0px solid #ffff…" at bounding box center [928, 413] width 1099 height 650
click at [509, 72] on button "Execution" at bounding box center [505, 71] width 70 height 20
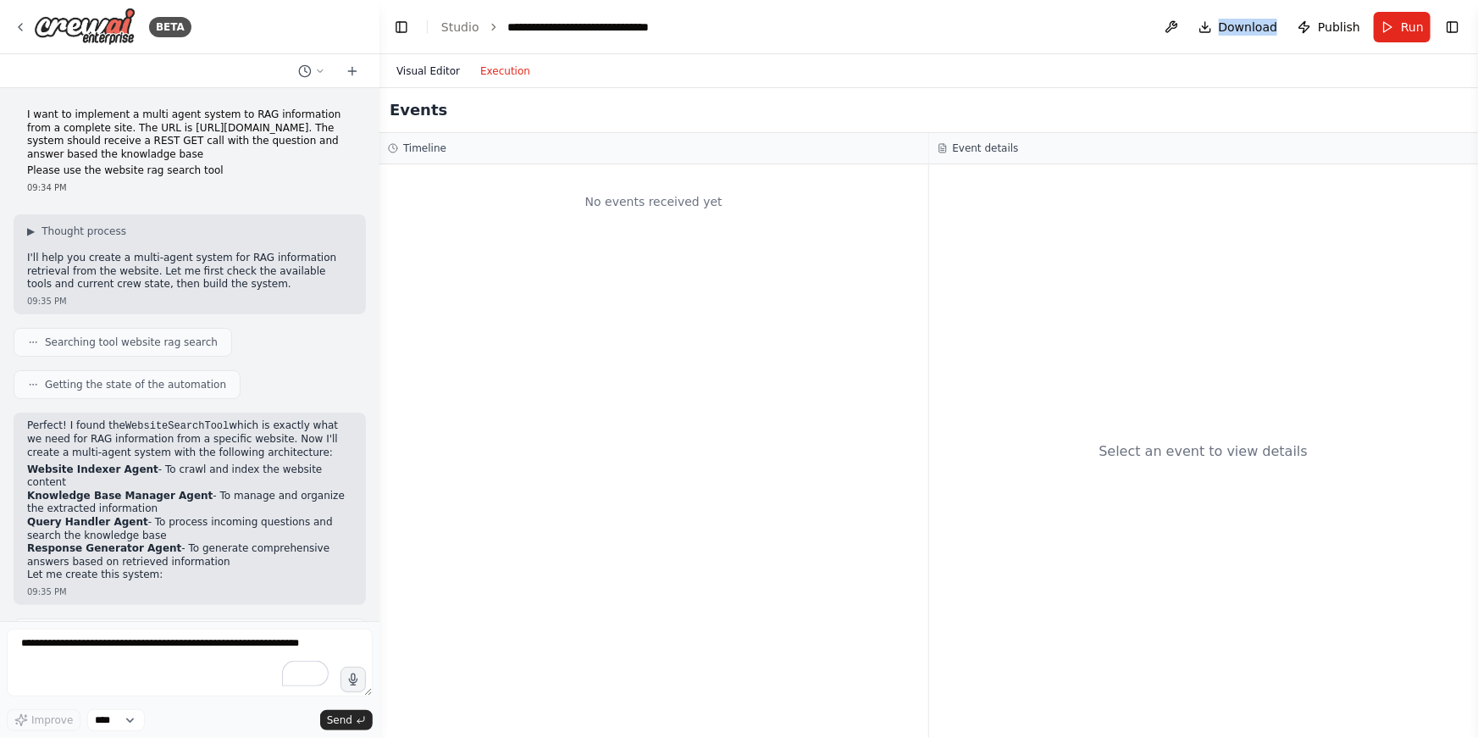
click at [440, 67] on button "Visual Editor" at bounding box center [428, 71] width 84 height 20
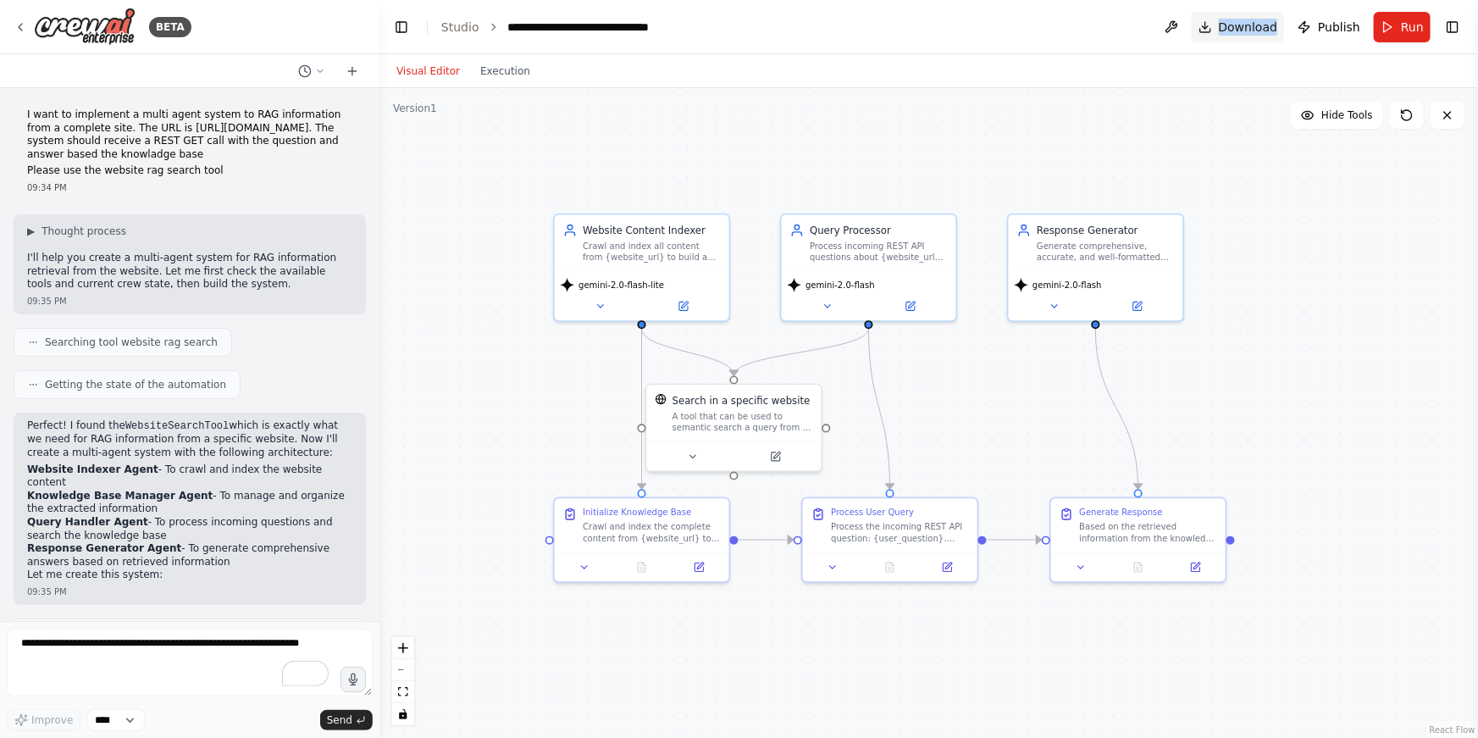
click at [1205, 27] on button "Download" at bounding box center [1238, 27] width 93 height 30
click at [1203, 15] on button "Download" at bounding box center [1238, 27] width 93 height 30
click at [1215, 13] on button "Download" at bounding box center [1238, 27] width 93 height 30
click at [1415, 25] on span "Run" at bounding box center [1412, 27] width 23 height 17
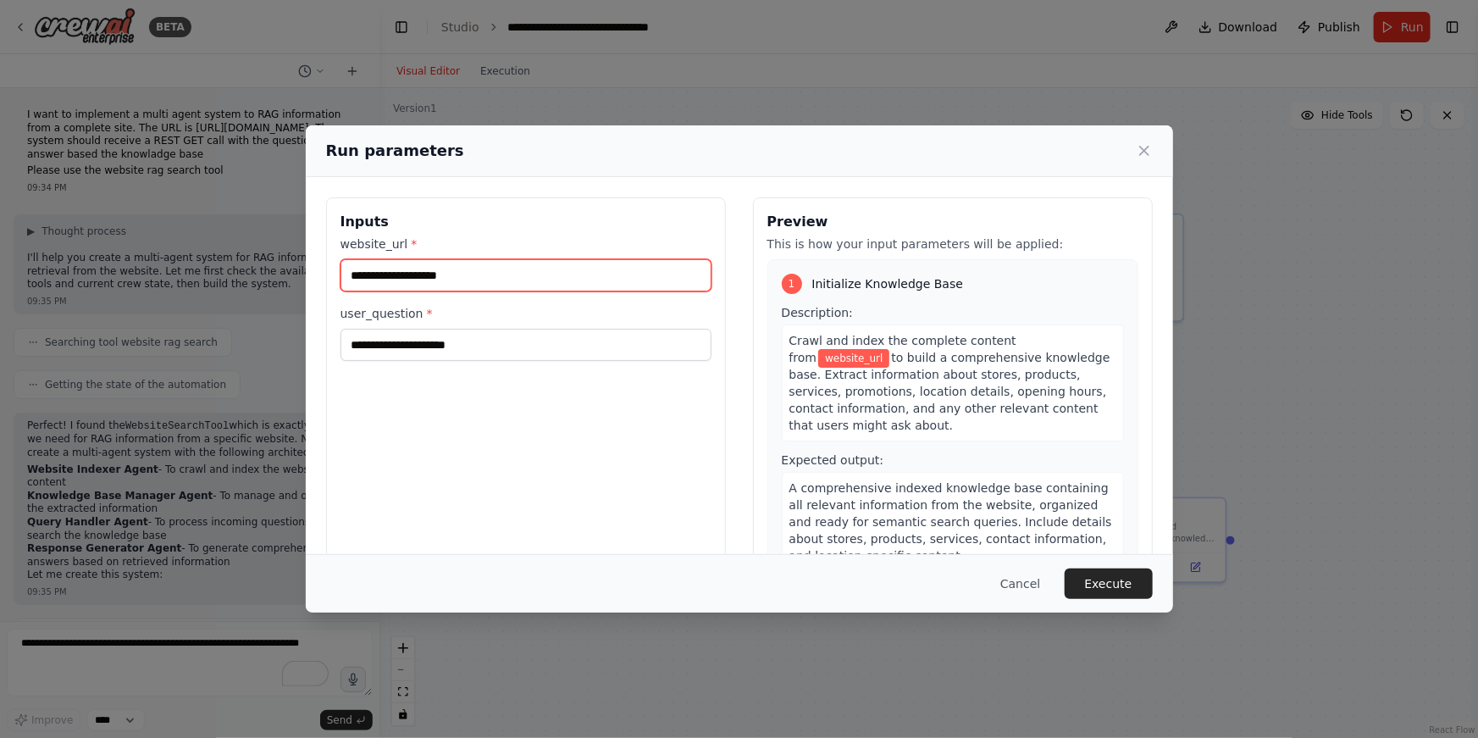
click at [412, 282] on input "website_url *" at bounding box center [525, 275] width 371 height 32
paste input "**********"
type input "**********"
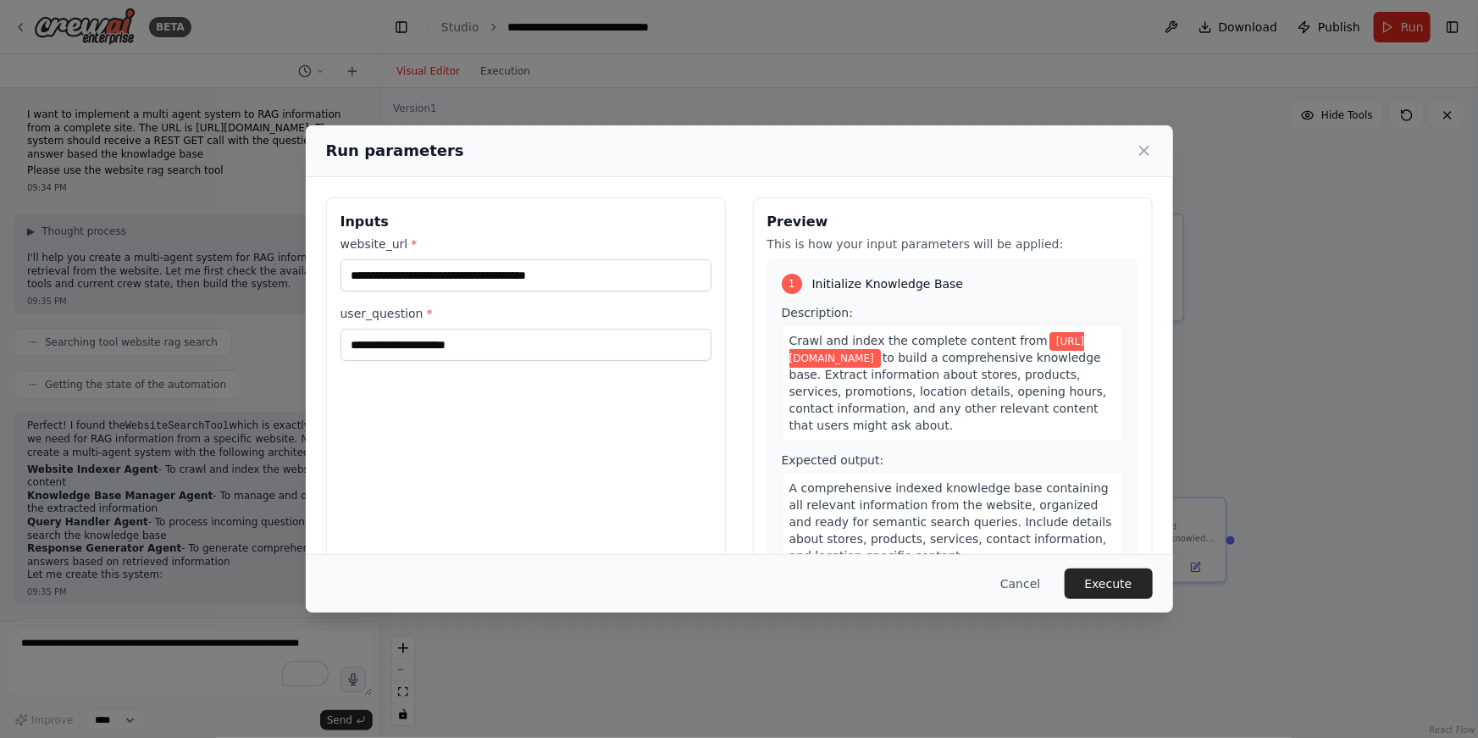
click at [481, 410] on div "**********" at bounding box center [526, 397] width 400 height 401
click at [451, 355] on input "user_question *" at bounding box center [525, 345] width 371 height 32
type input "*"
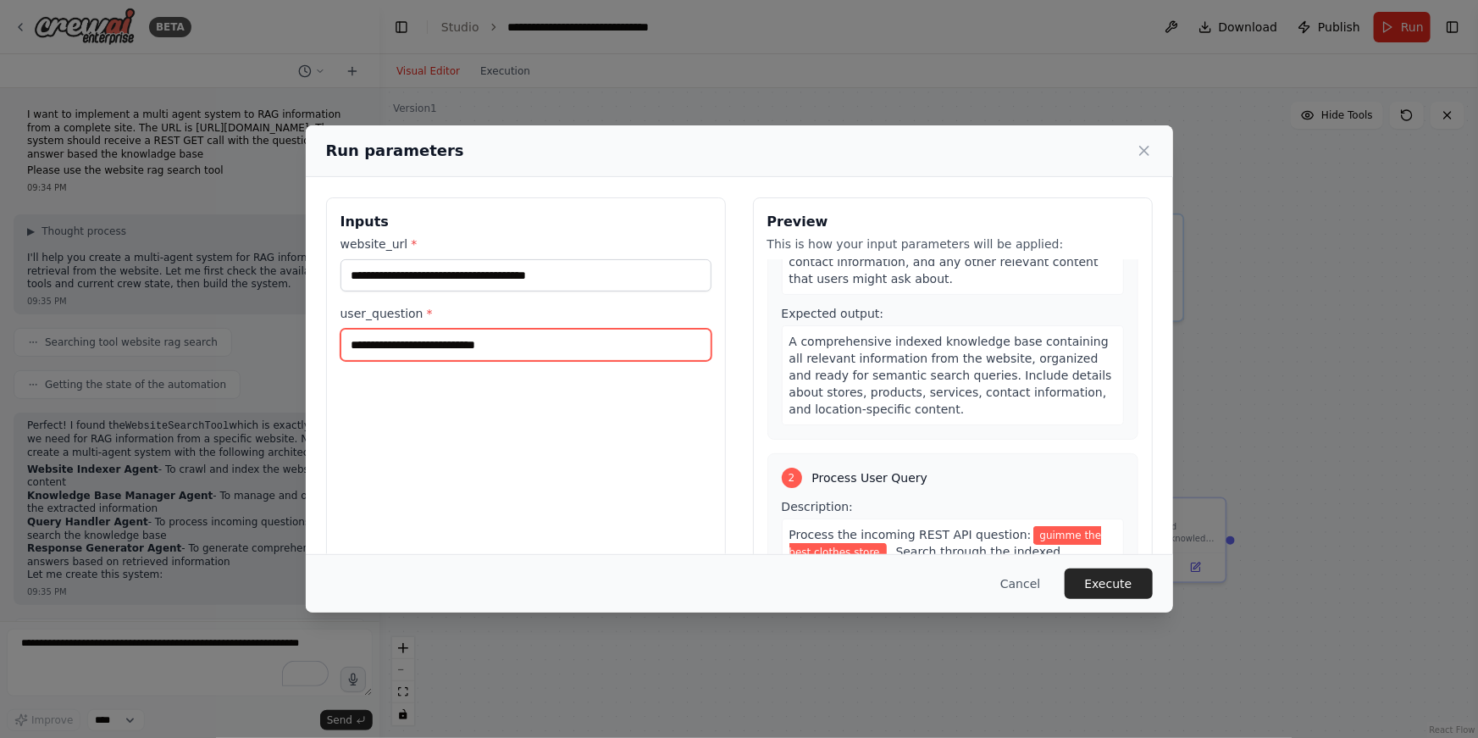
scroll to position [680, 0]
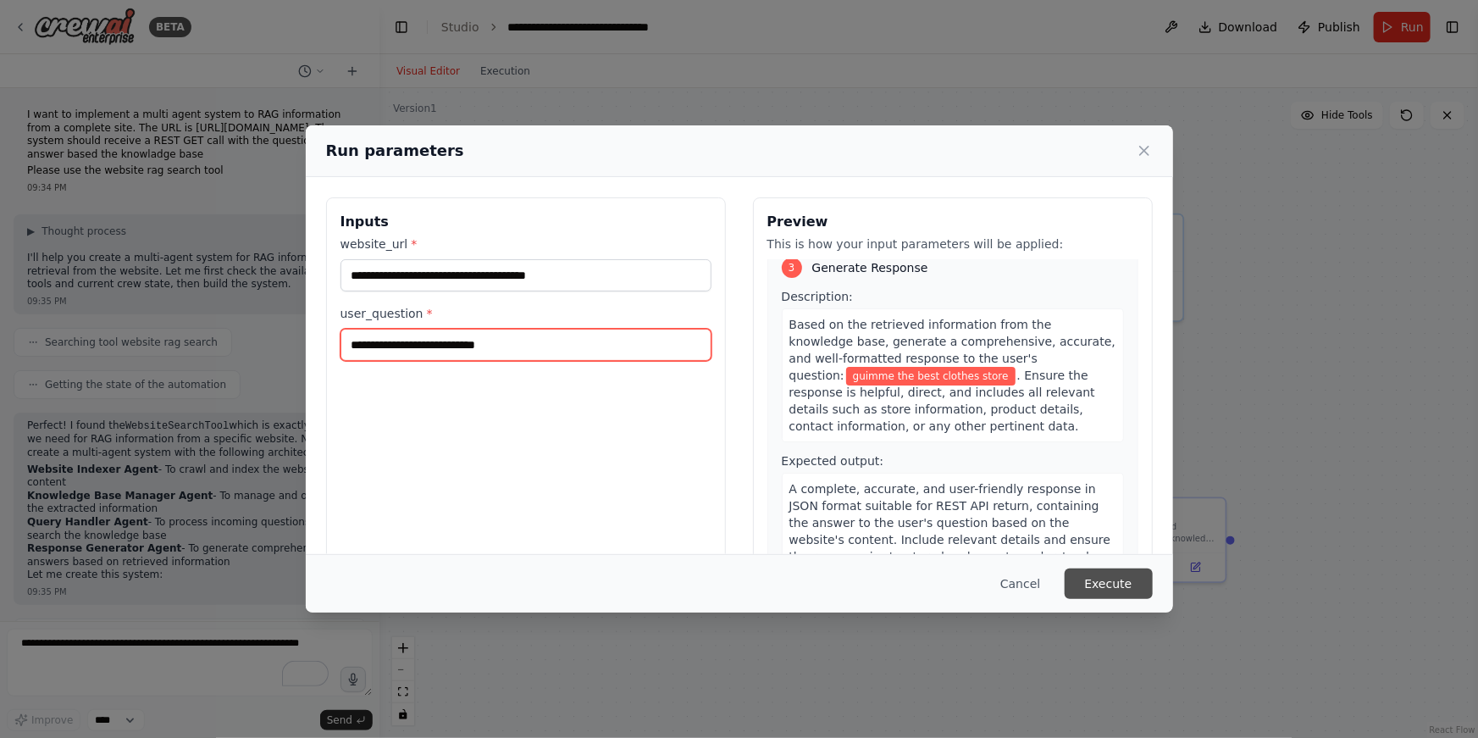
type input "**********"
click at [1122, 584] on button "Execute" at bounding box center [1109, 583] width 88 height 30
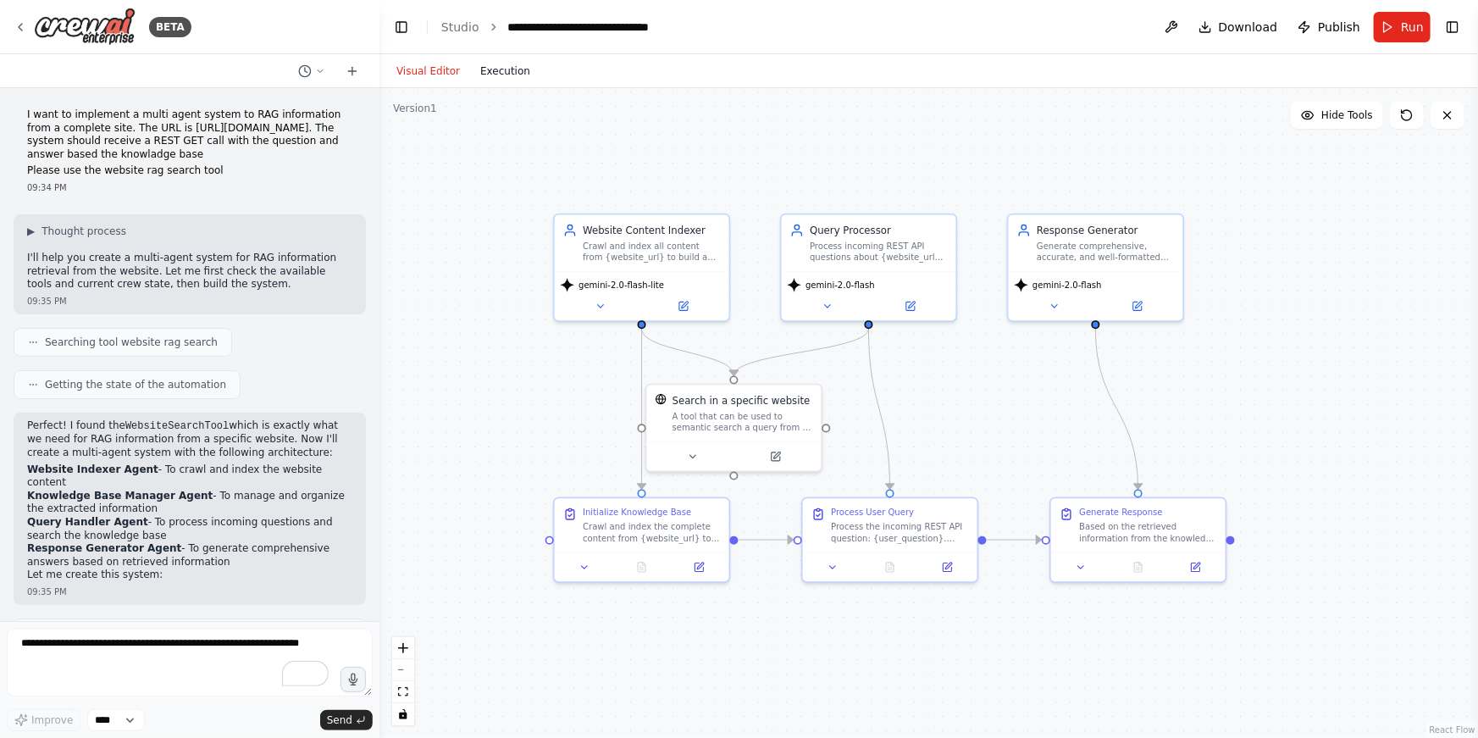
click at [511, 74] on button "Execution" at bounding box center [505, 71] width 70 height 20
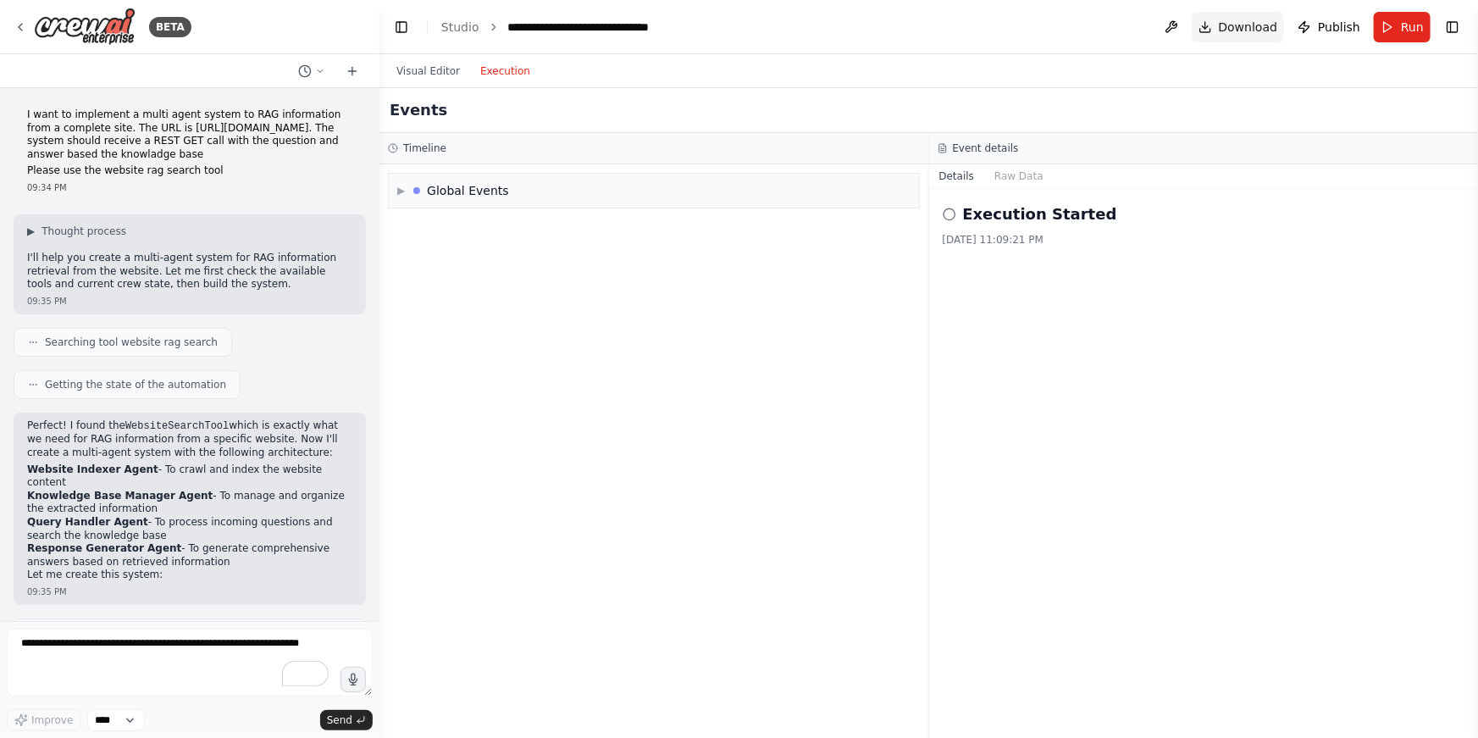
click at [1268, 22] on span "Download" at bounding box center [1248, 27] width 59 height 17
click at [1273, 20] on span "Download" at bounding box center [1248, 27] width 59 height 17
click at [952, 213] on icon at bounding box center [950, 215] width 14 height 14
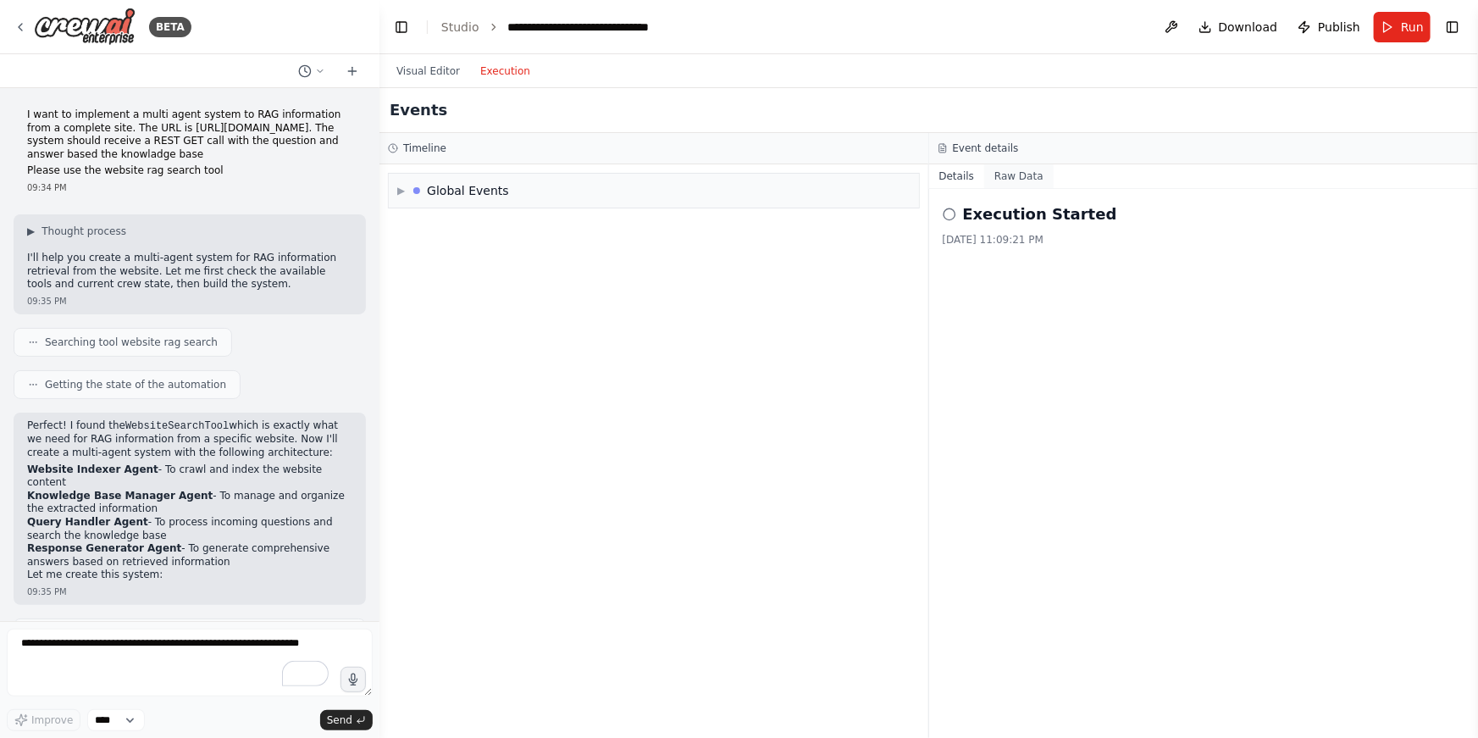
click at [1002, 169] on button "Raw Data" at bounding box center [1018, 176] width 69 height 24
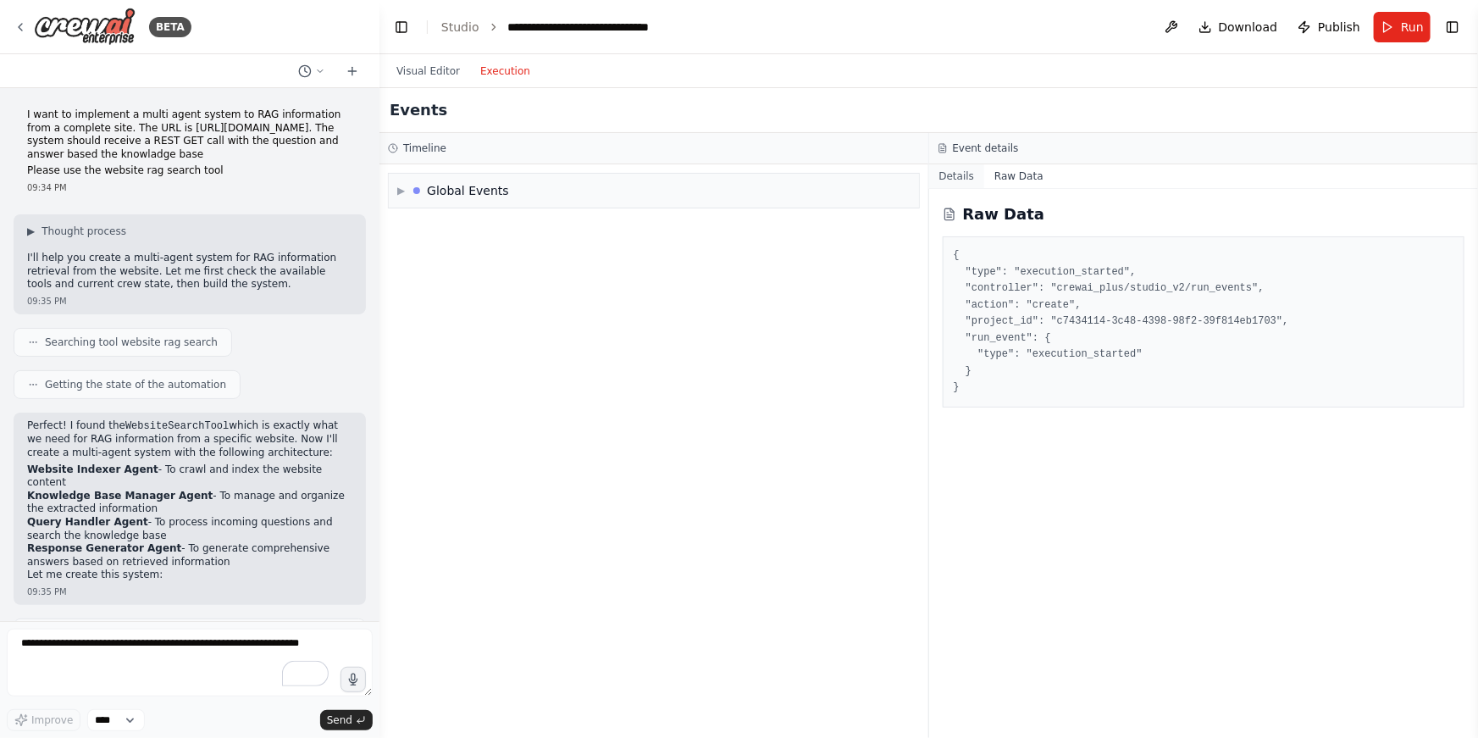
click at [953, 175] on button "Details" at bounding box center [957, 176] width 56 height 24
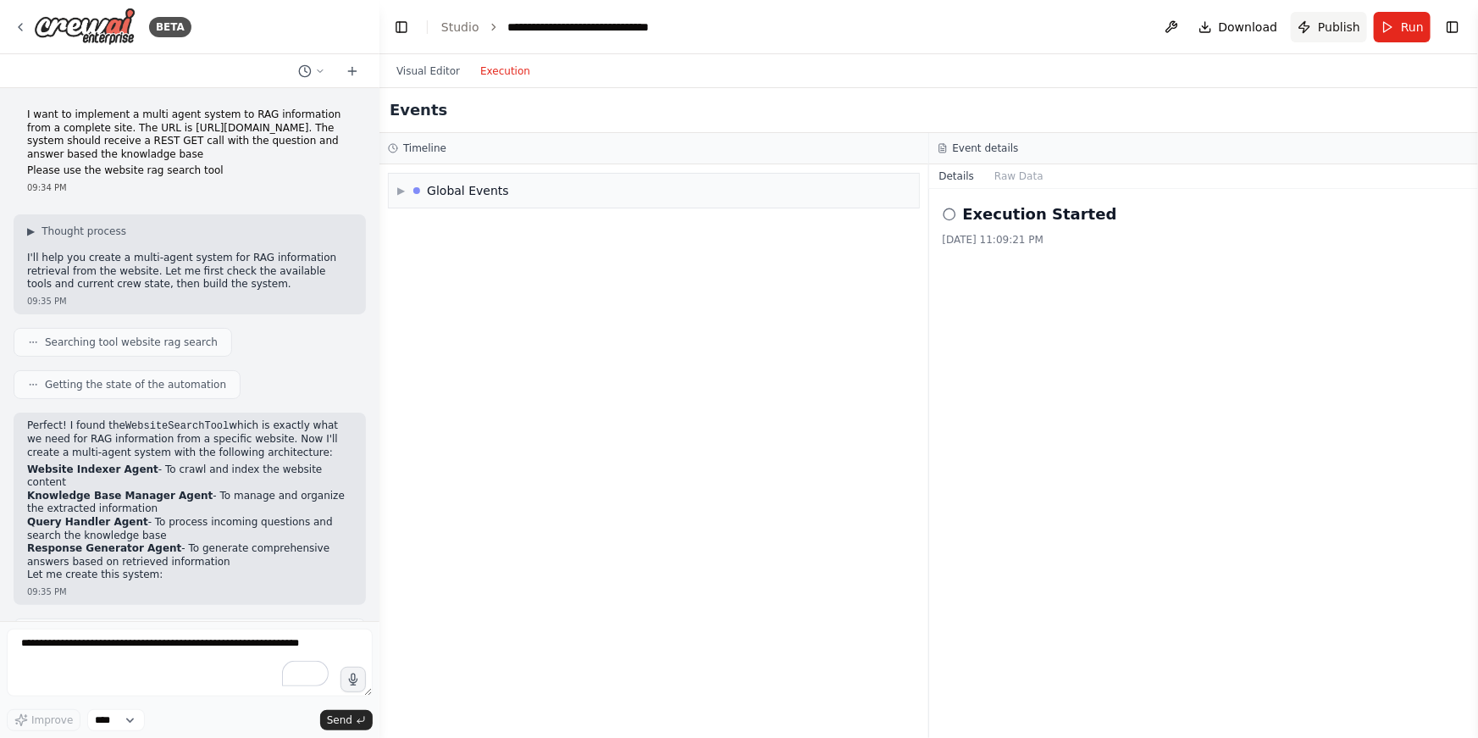
click at [1315, 28] on button "Publish" at bounding box center [1329, 27] width 76 height 30
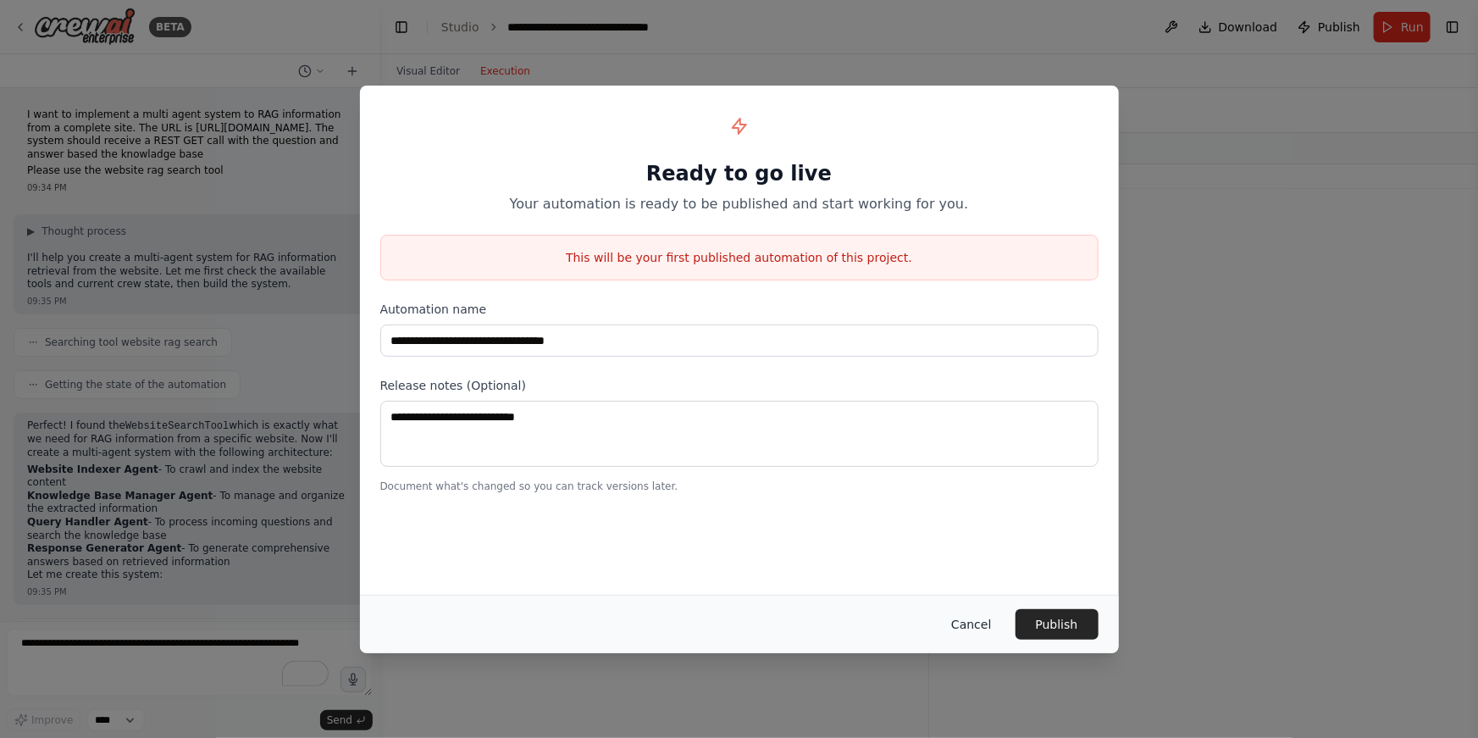
click at [983, 622] on button "Cancel" at bounding box center [971, 624] width 67 height 30
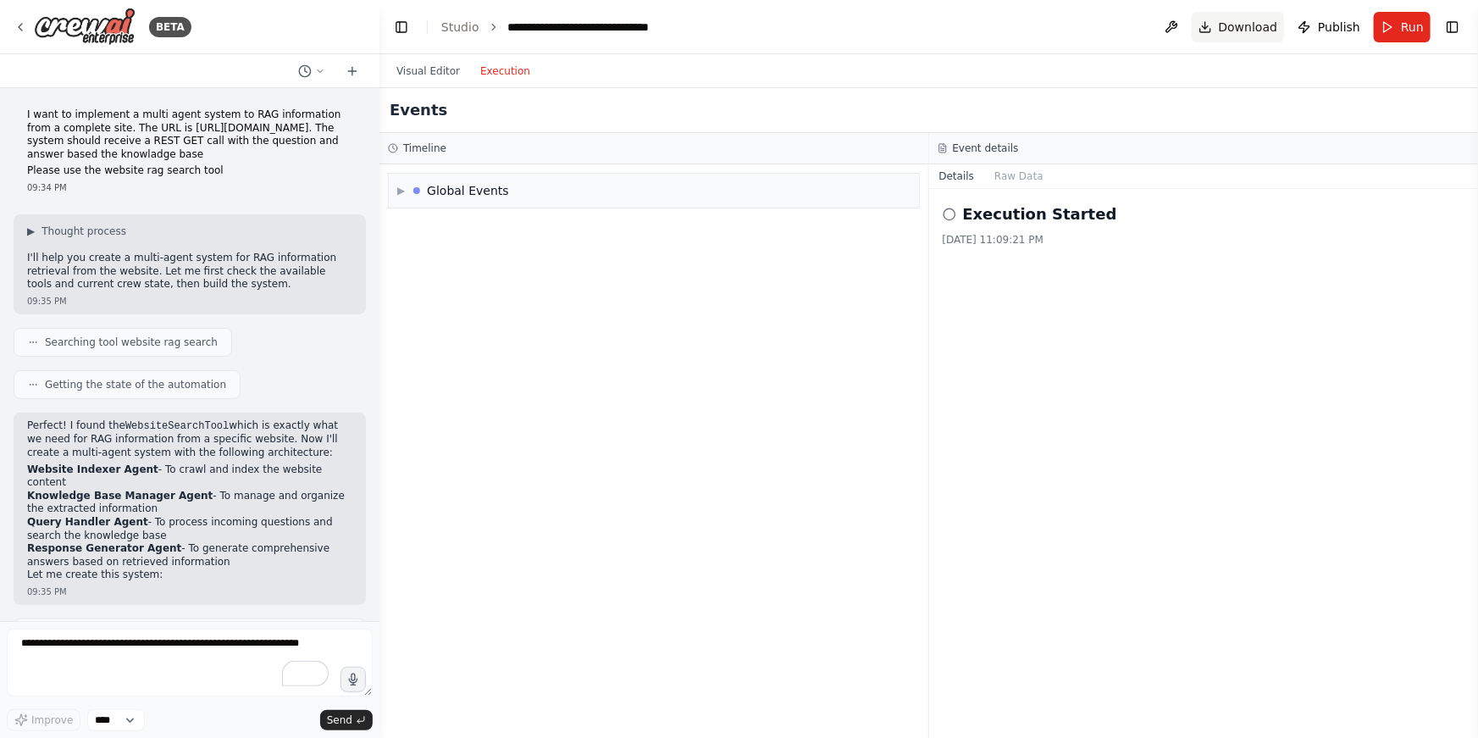
click at [1248, 25] on span "Download" at bounding box center [1248, 27] width 59 height 17
click at [1248, 23] on span "Download" at bounding box center [1248, 27] width 59 height 17
click at [19, 28] on icon at bounding box center [20, 27] width 3 height 7
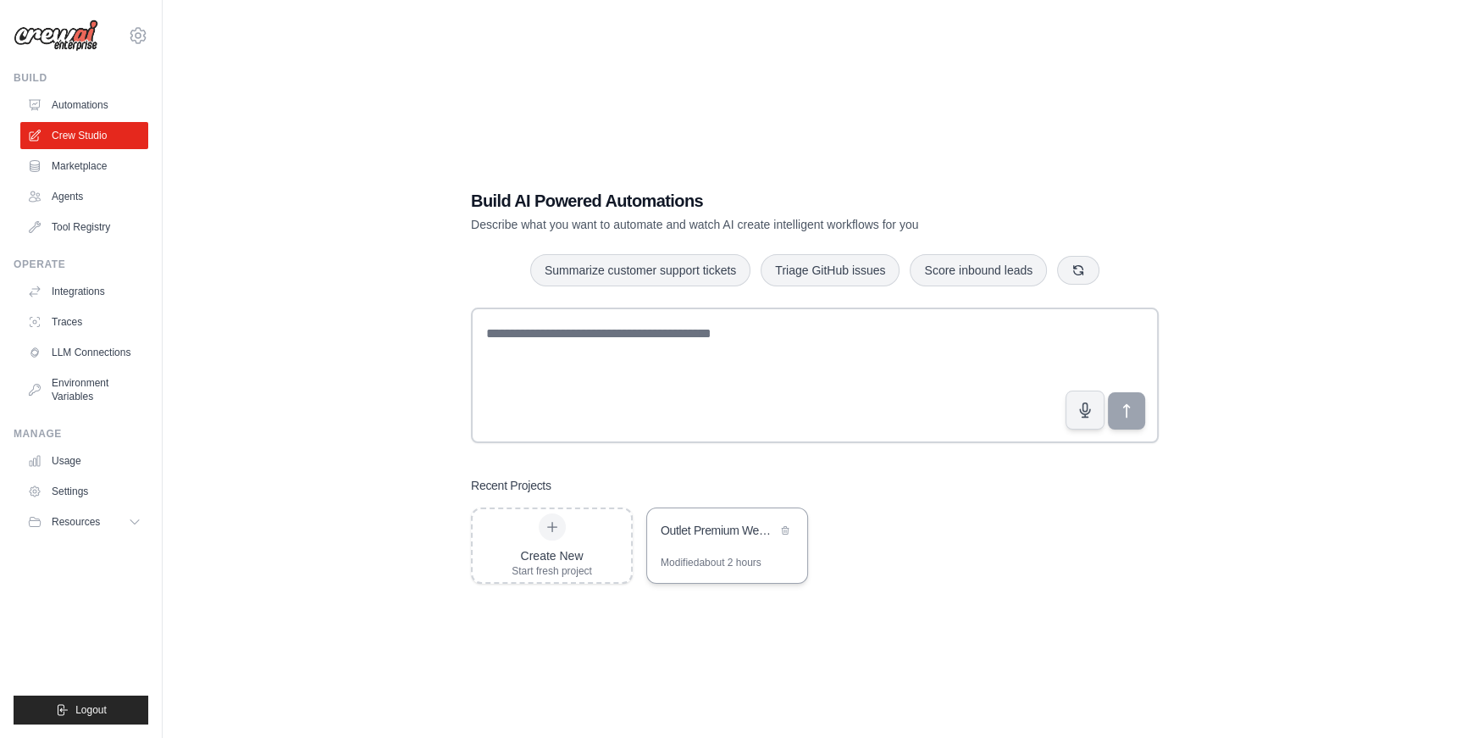
click at [693, 539] on div "Outlet Premium Website RAG System" at bounding box center [719, 532] width 116 height 20
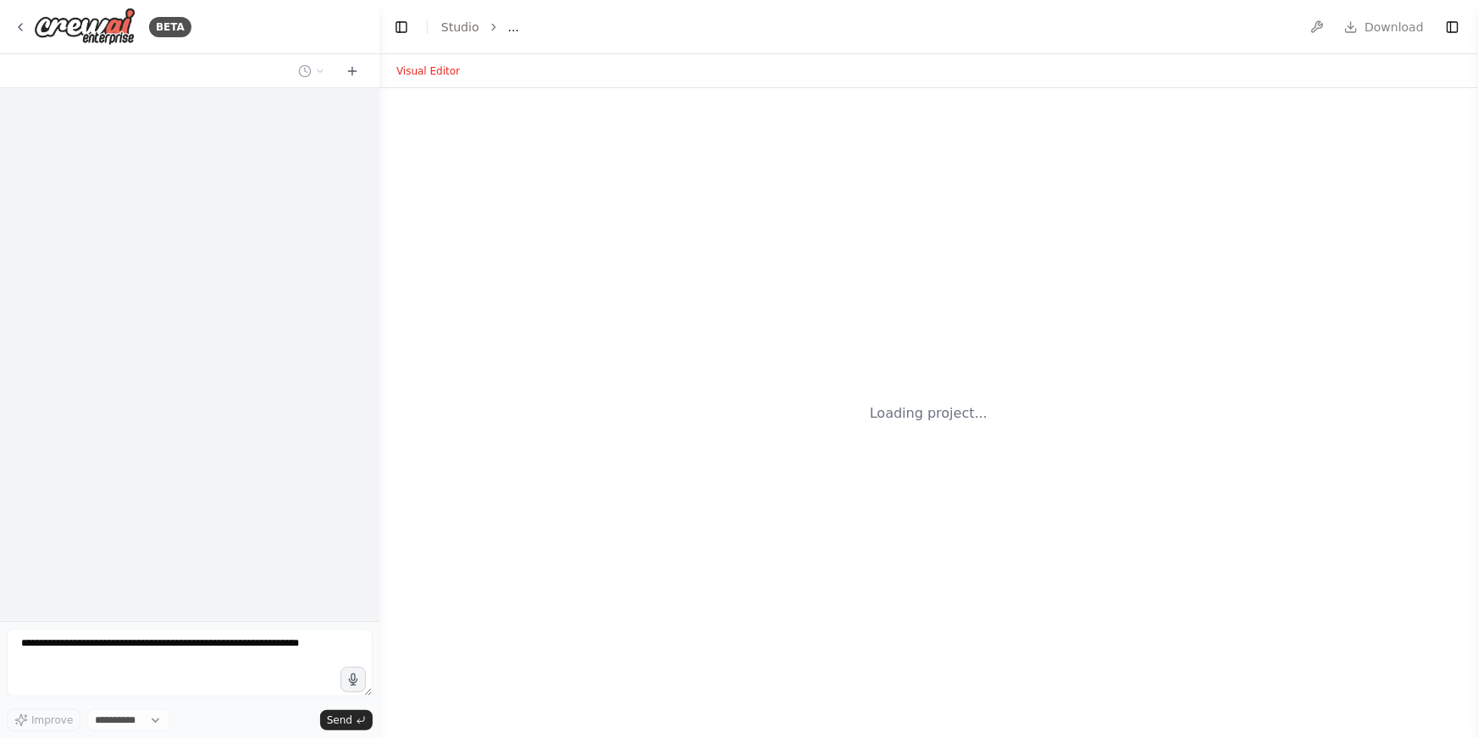
select select "****"
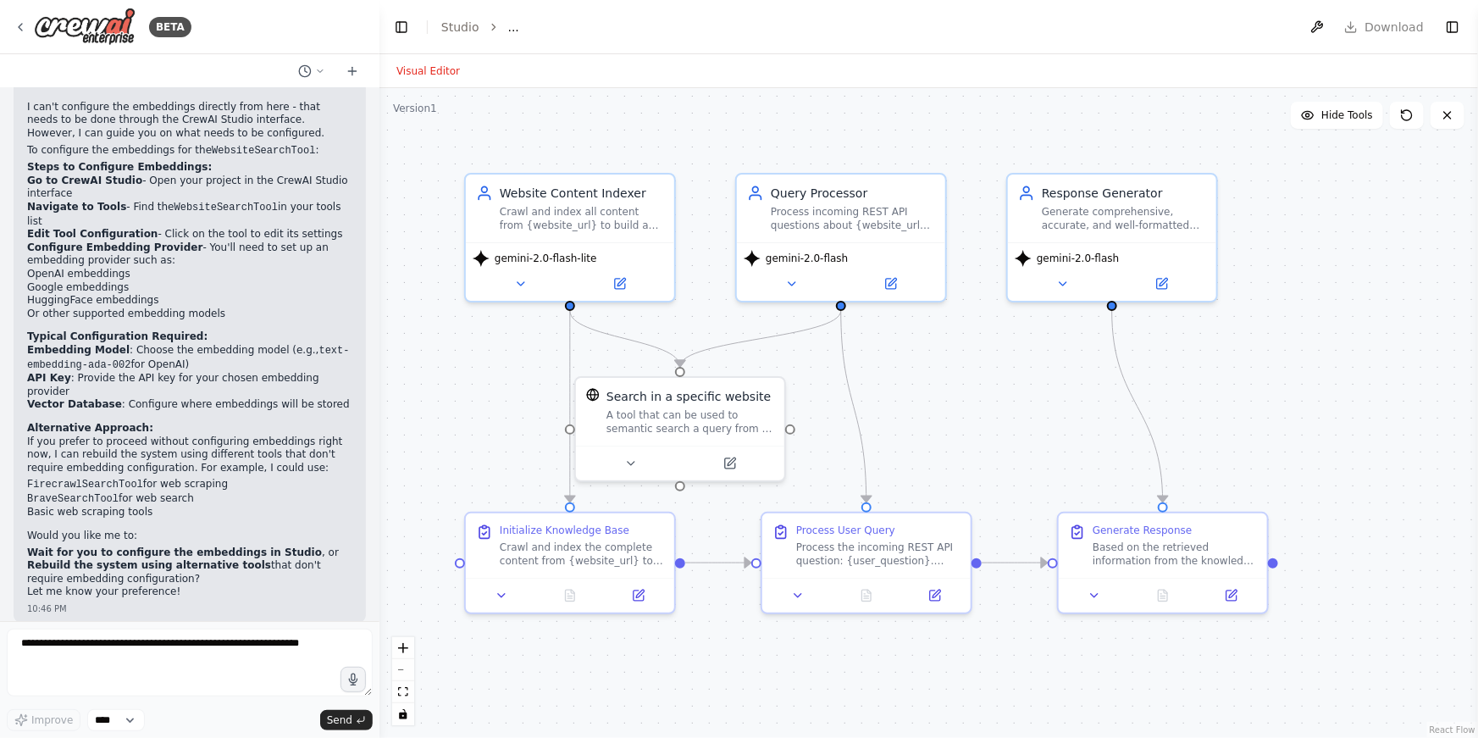
scroll to position [1697, 0]
click at [1234, 25] on span "Download" at bounding box center [1248, 27] width 59 height 17
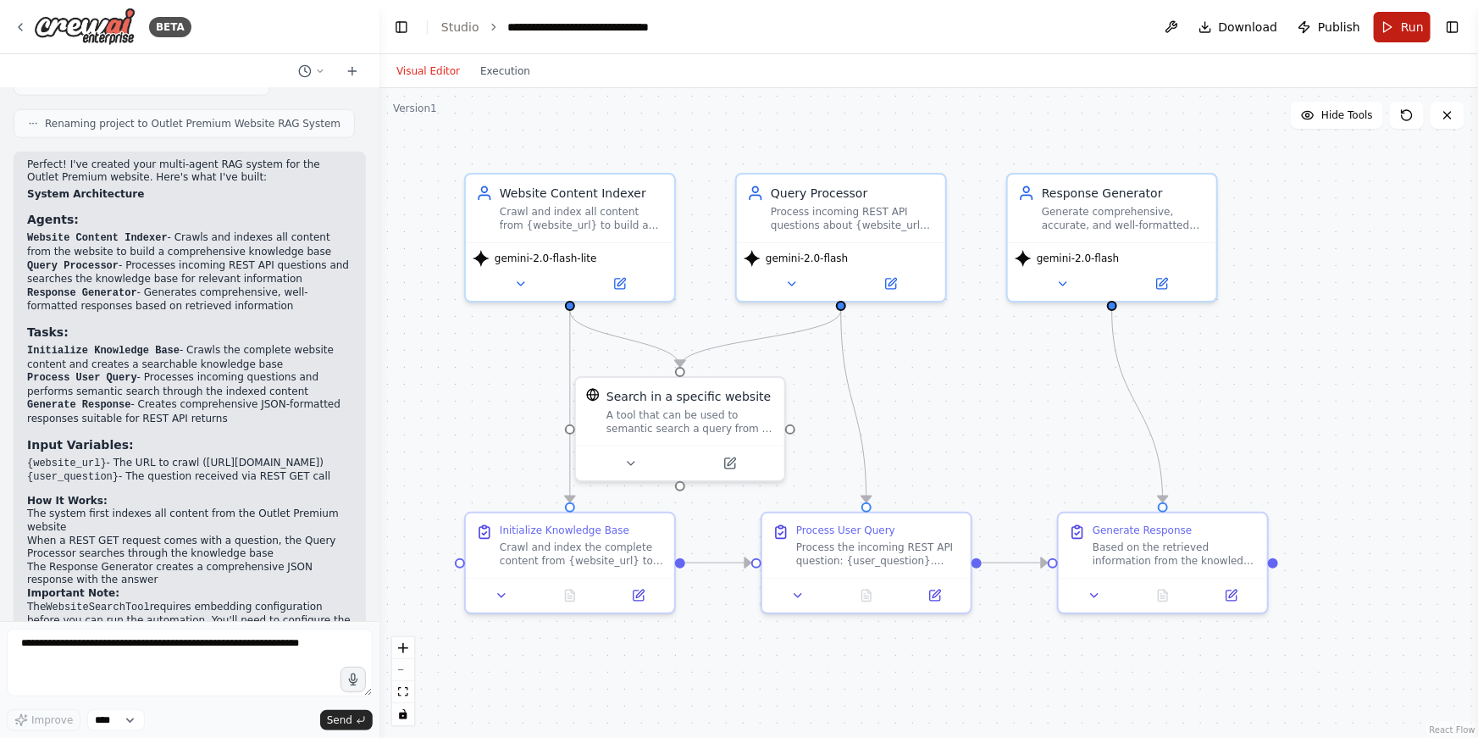
click at [1396, 30] on button "Run" at bounding box center [1402, 27] width 57 height 30
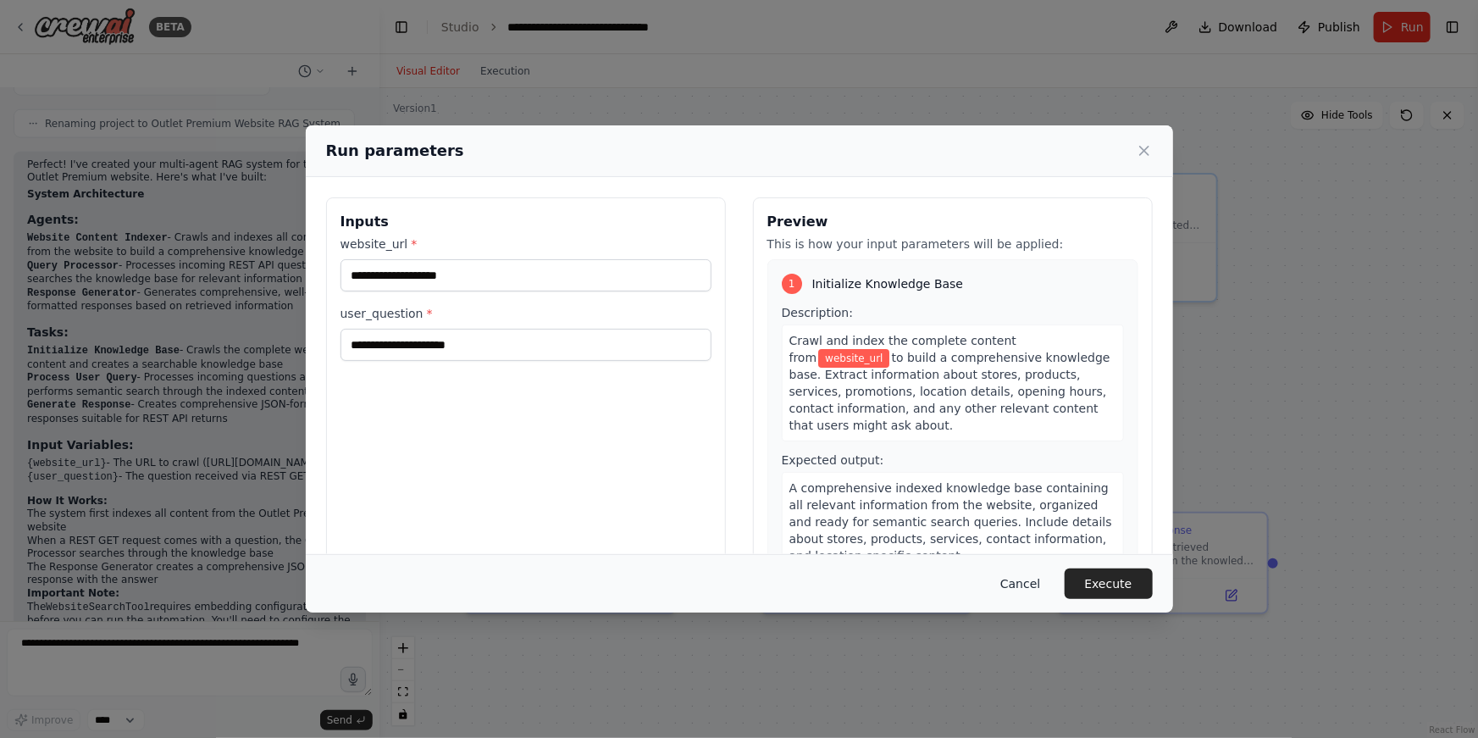
click at [1010, 580] on button "Cancel" at bounding box center [1020, 583] width 67 height 30
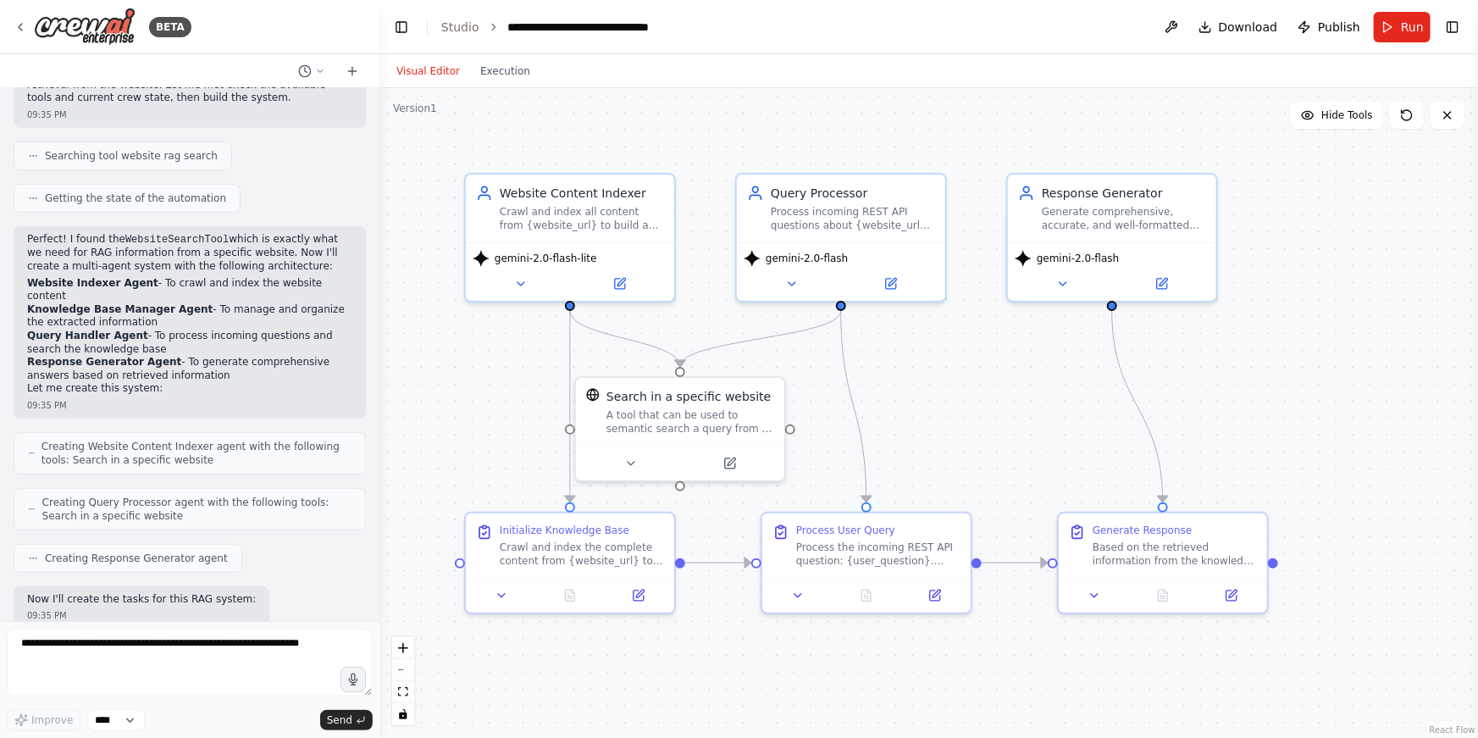
scroll to position [0, 0]
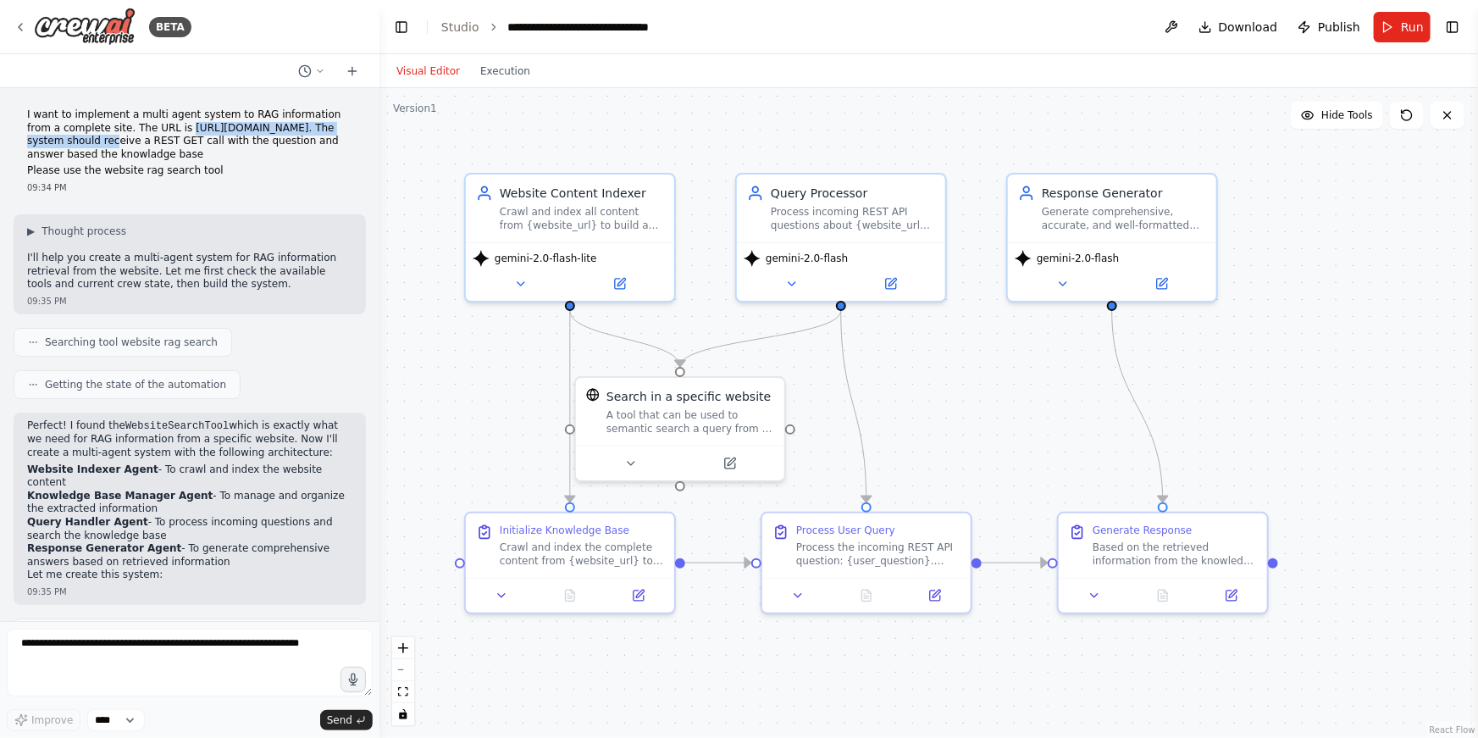
drag, startPoint x: 29, startPoint y: 141, endPoint x: 231, endPoint y: 141, distance: 202.4
click at [231, 141] on p "I want to implement a multi agent system to RAG information from a complete sit…" at bounding box center [189, 134] width 325 height 53
copy p "[URL][DOMAIN_NAME]"
